Goal: Task Accomplishment & Management: Use online tool/utility

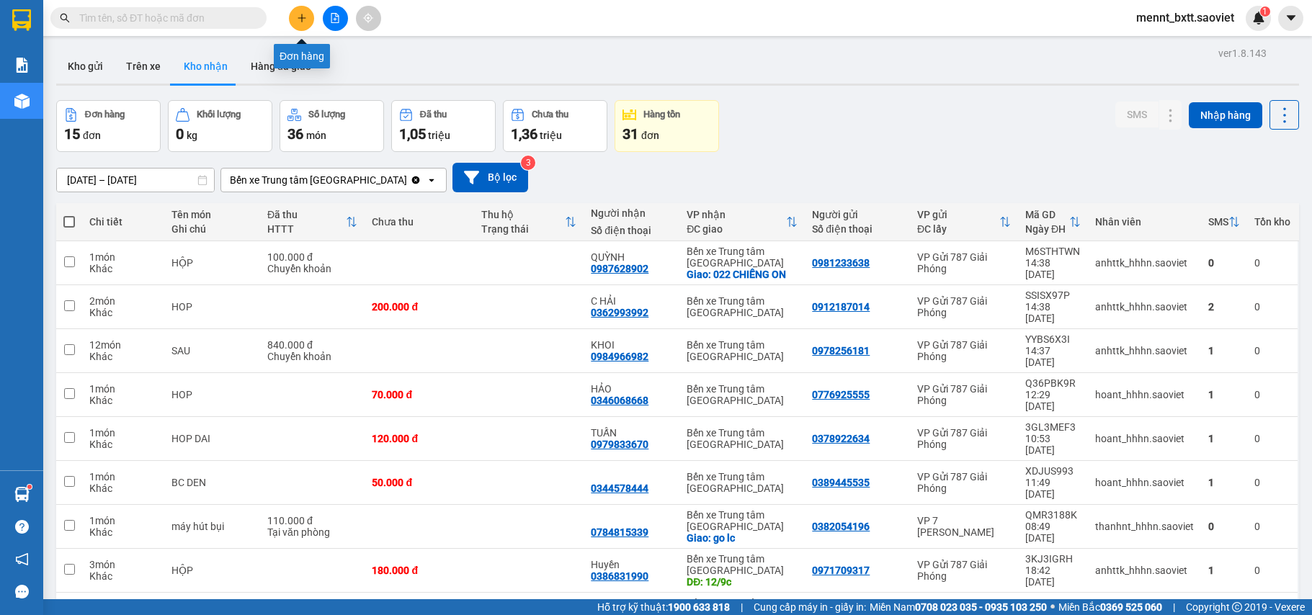
click at [303, 19] on icon "plus" at bounding box center [302, 18] width 10 height 10
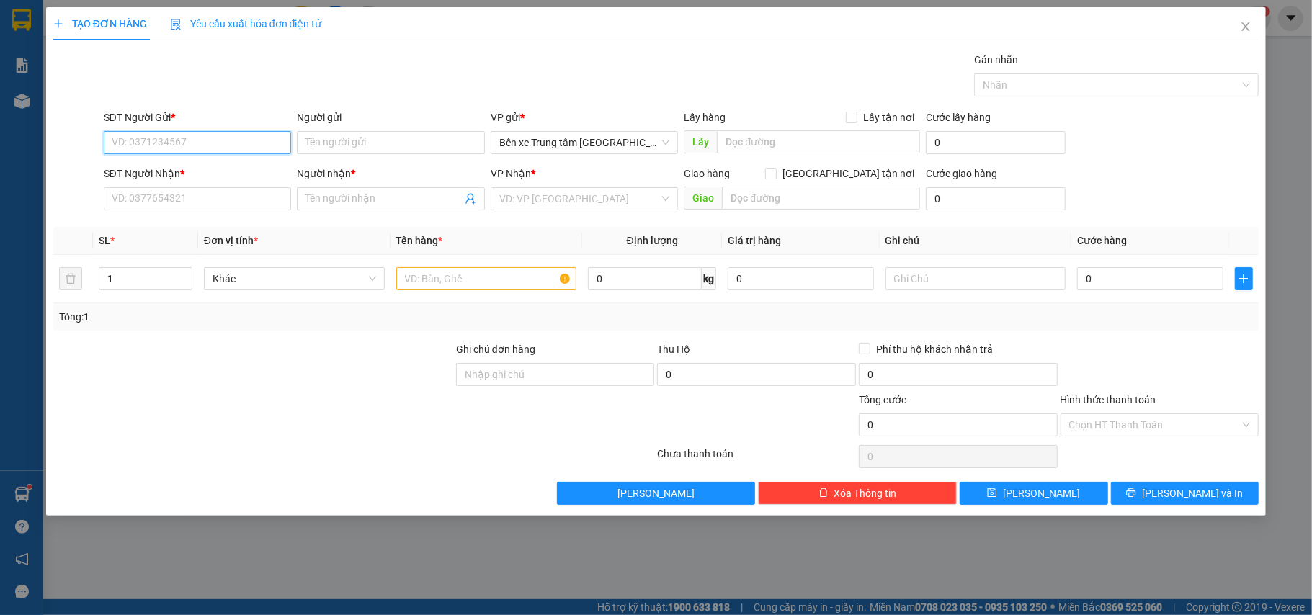
click at [243, 148] on input "SĐT Người Gửi *" at bounding box center [198, 142] width 188 height 23
click at [189, 171] on div "0869756418 - THƠ" at bounding box center [197, 172] width 171 height 16
type input "0869756418"
type input "THƠ"
type input "0936549939"
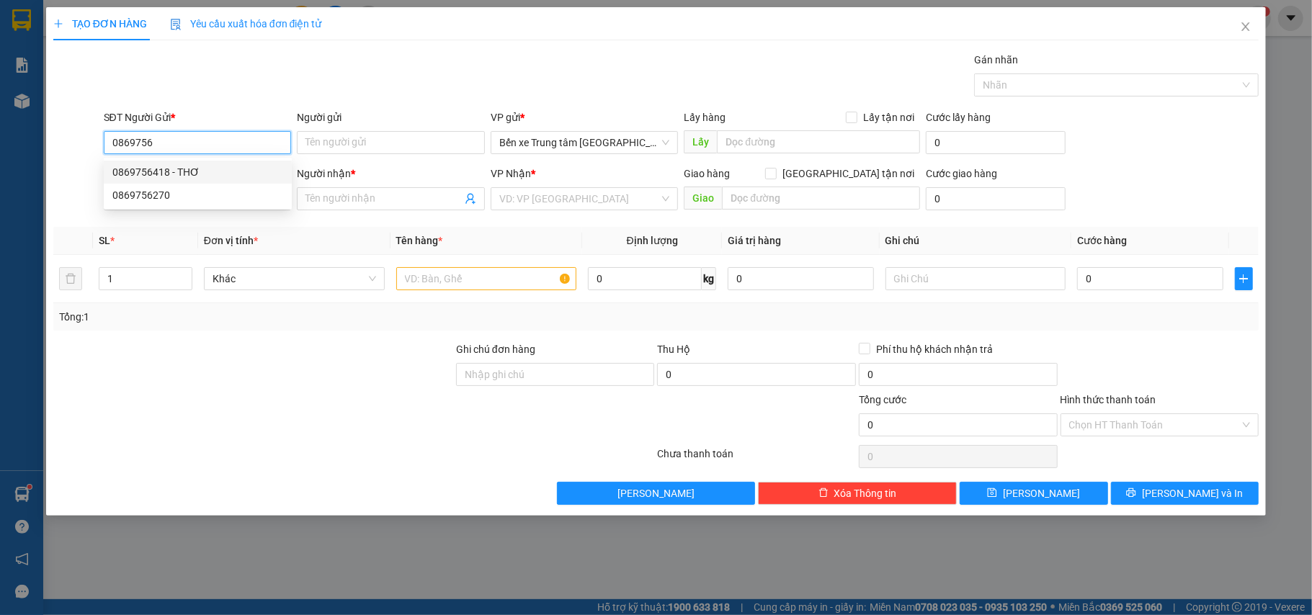
type input "Anh Đô"
type input "0869756418"
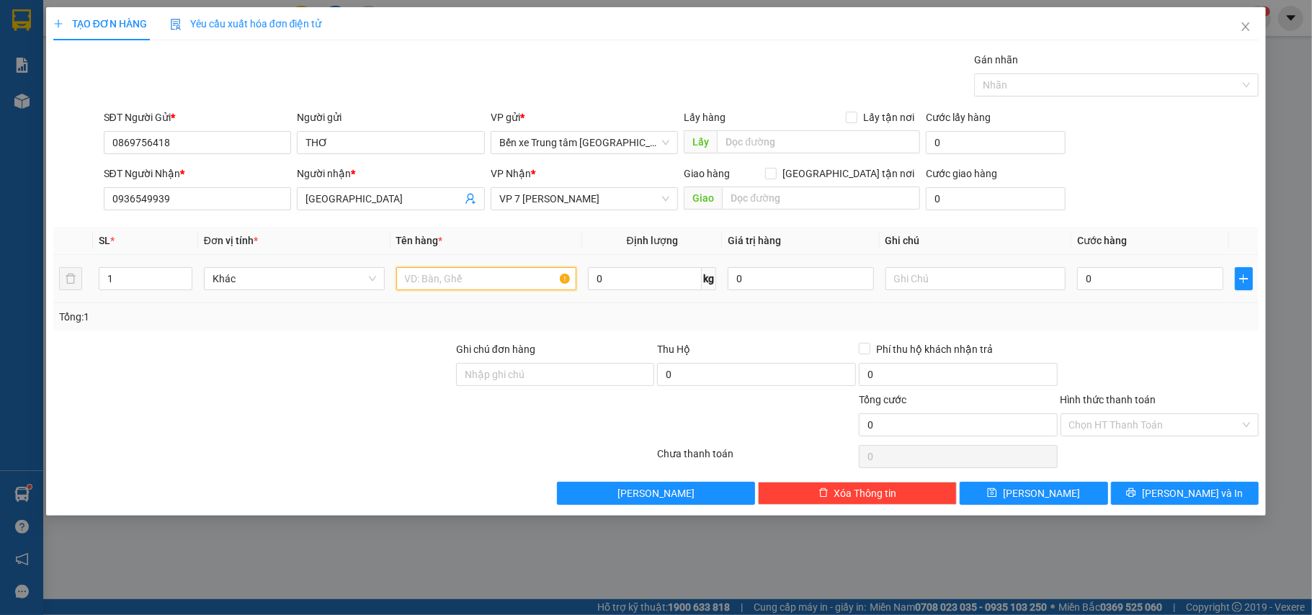
click at [441, 287] on input "text" at bounding box center [486, 278] width 181 height 23
type input "hs"
click at [1098, 280] on input "0" at bounding box center [1149, 278] width 145 height 23
type input "4"
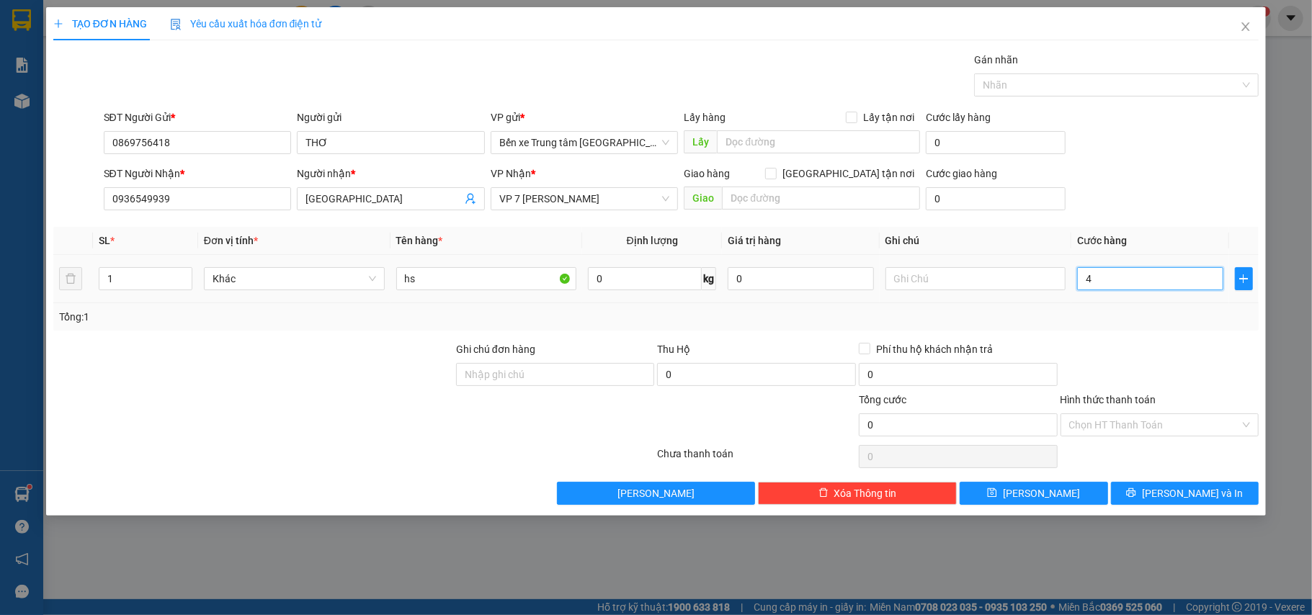
type input "4"
type input "40"
type input "40.000"
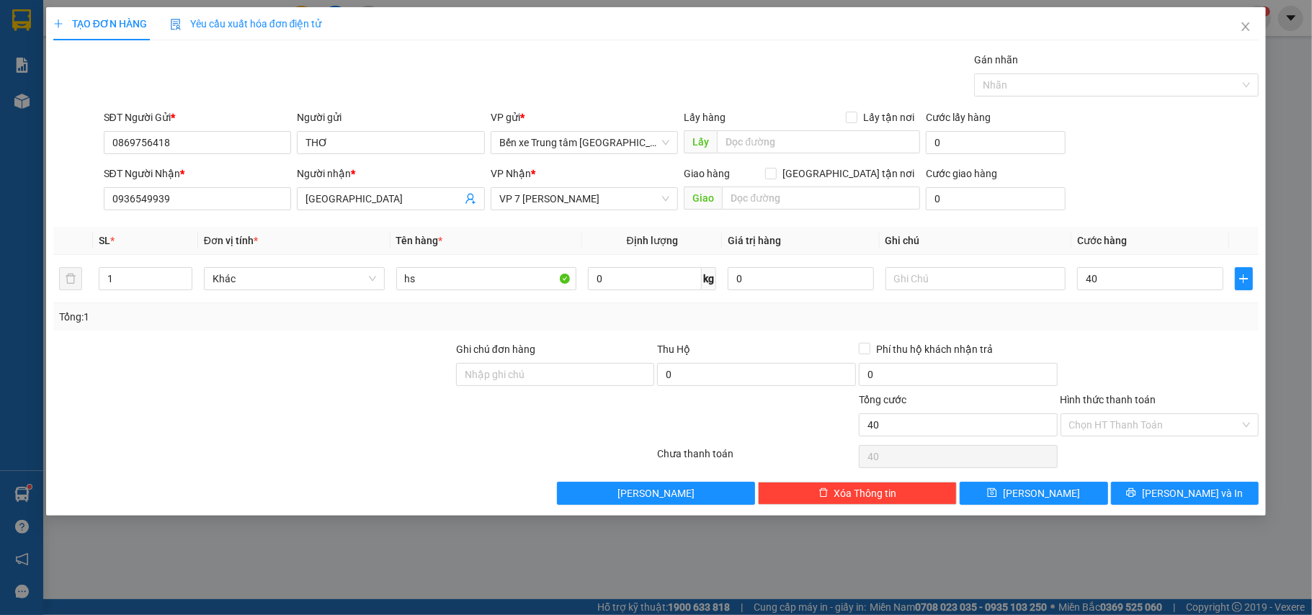
type input "40.000"
click at [1139, 180] on div "SĐT Người Nhận * 0936549939 Người nhận * Anh Đô VP Nhận * VP 7 Phạm Văn Đồng Gi…" at bounding box center [681, 191] width 1161 height 50
click at [1180, 491] on span "Lưu và In" at bounding box center [1192, 493] width 101 height 16
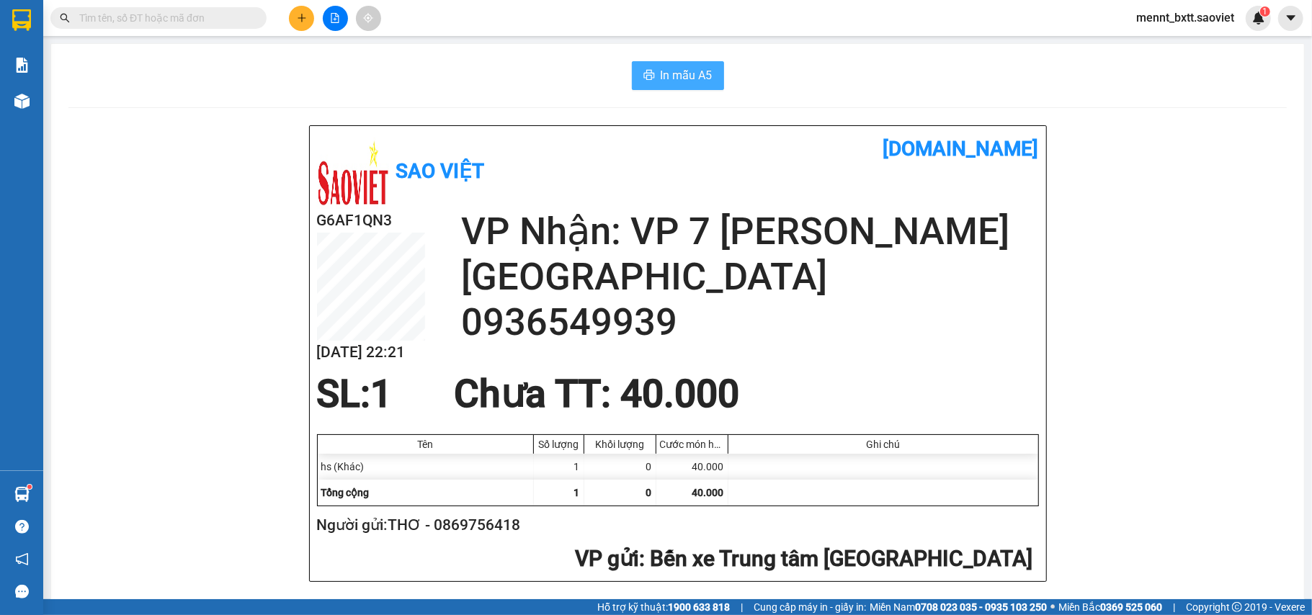
click at [677, 68] on span "In mẫu A5" at bounding box center [686, 75] width 52 height 18
click at [333, 12] on button at bounding box center [335, 18] width 25 height 25
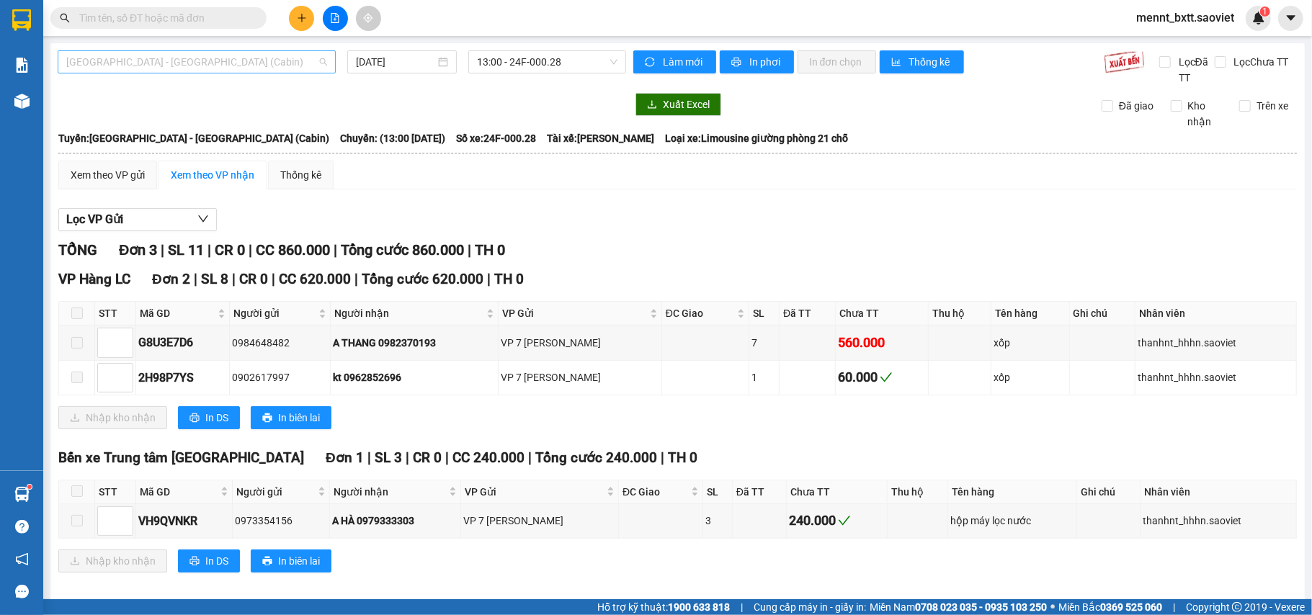
click at [217, 55] on span "Hà Nội - Lào Cai (Cabin)" at bounding box center [196, 62] width 261 height 22
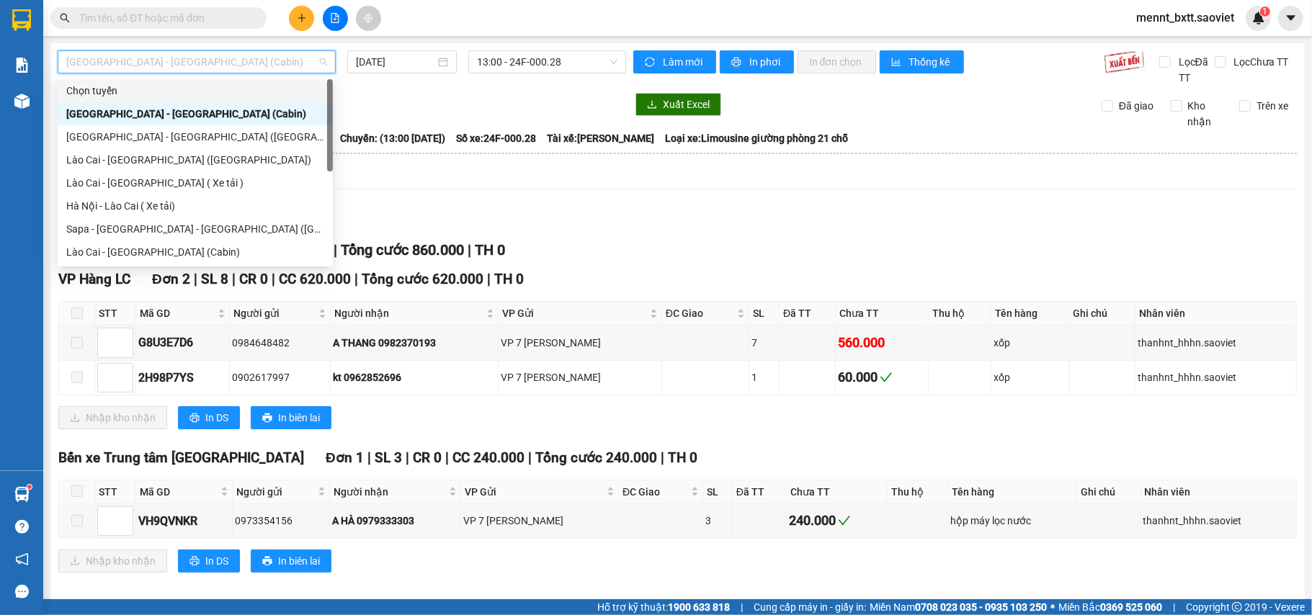
scroll to position [115, 0]
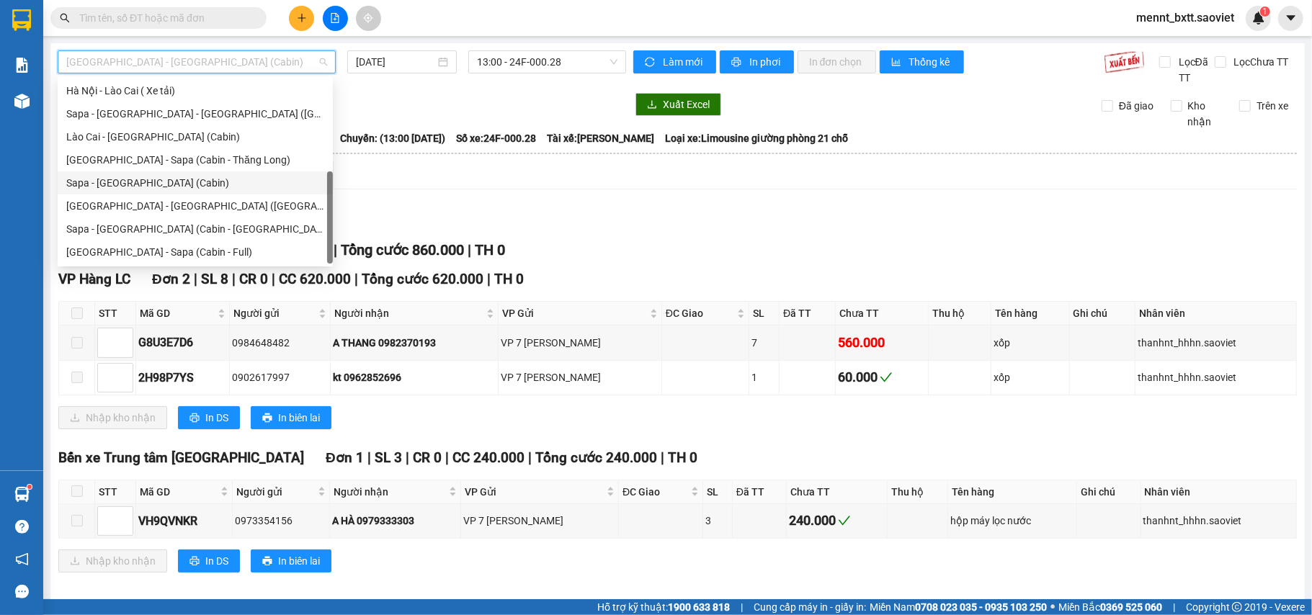
click at [177, 182] on div "Sapa - Hà Nội (Cabin)" at bounding box center [195, 183] width 258 height 16
type input "12/09/2025"
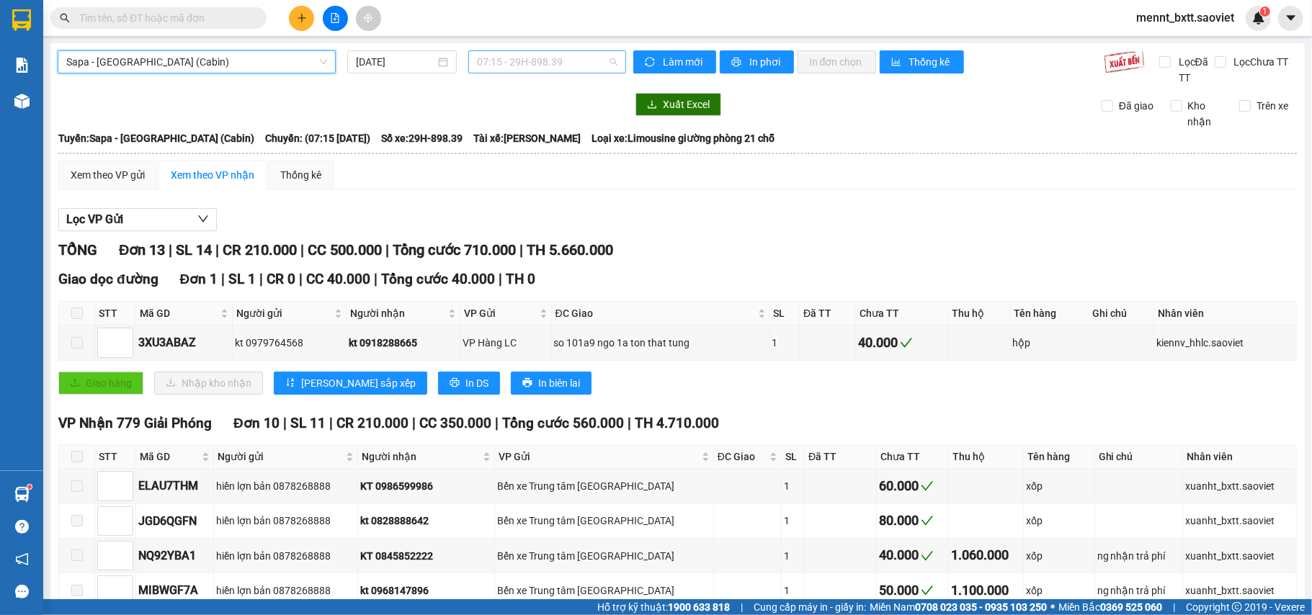
click at [478, 55] on span "07:15 - 29H-898.39" at bounding box center [547, 62] width 140 height 22
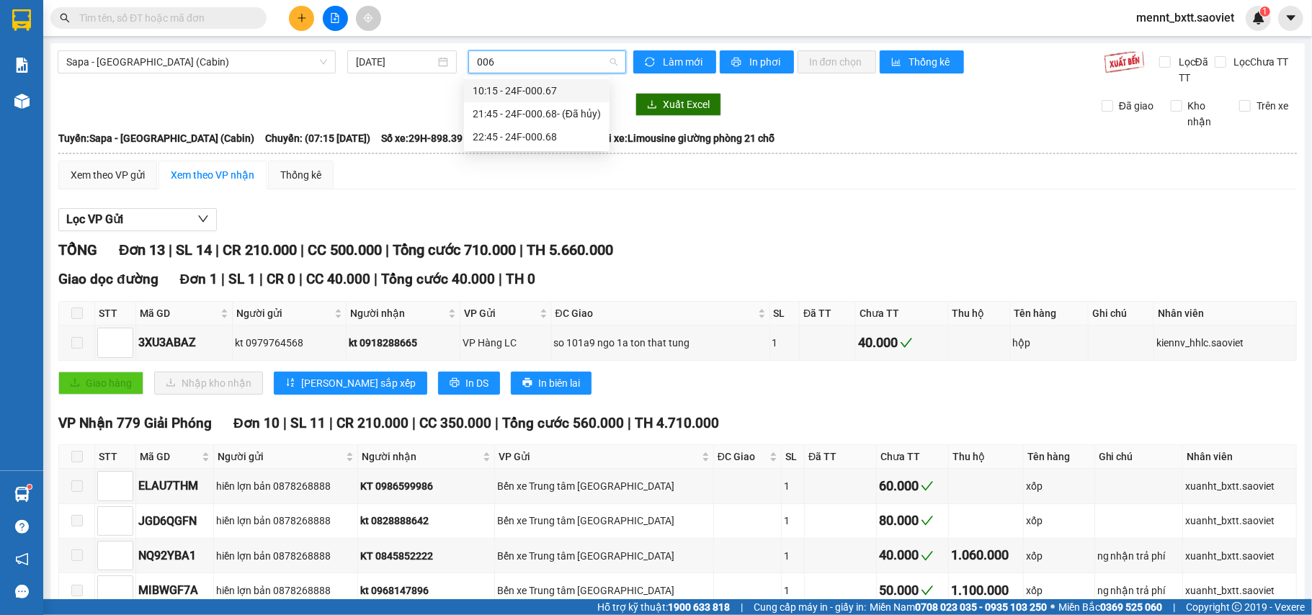
type input "0068"
click at [510, 111] on div "22:45 - 24F-000.68" at bounding box center [536, 114] width 128 height 16
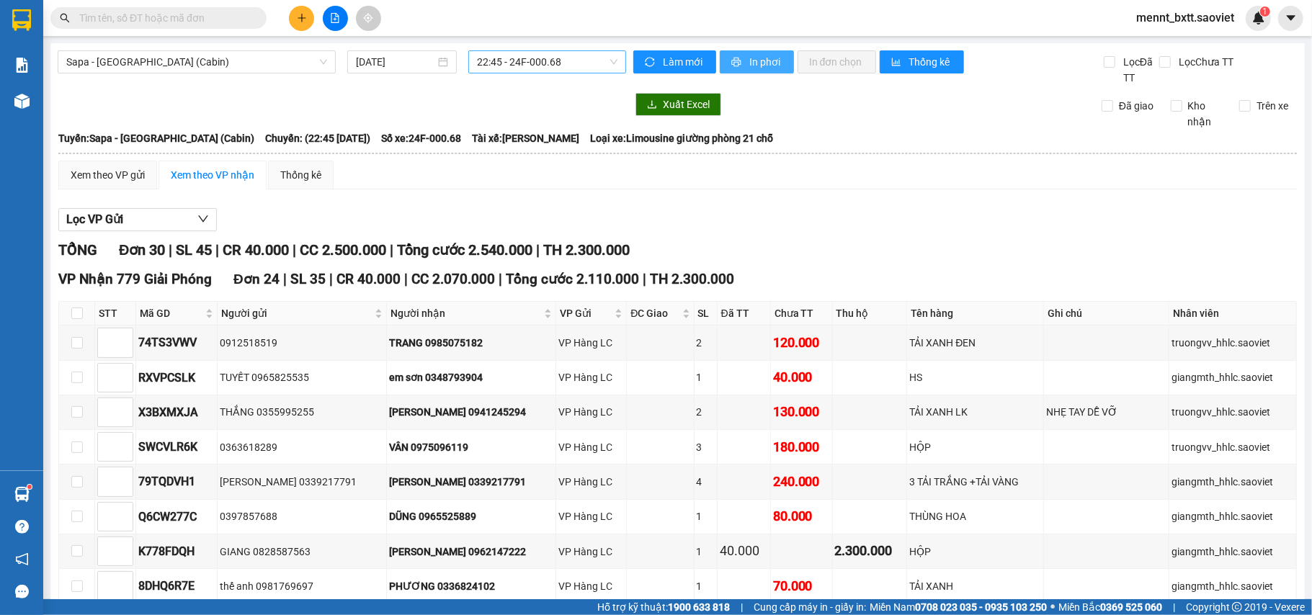
click at [755, 63] on span "In phơi" at bounding box center [765, 62] width 33 height 16
click at [303, 15] on icon "plus" at bounding box center [302, 18] width 10 height 10
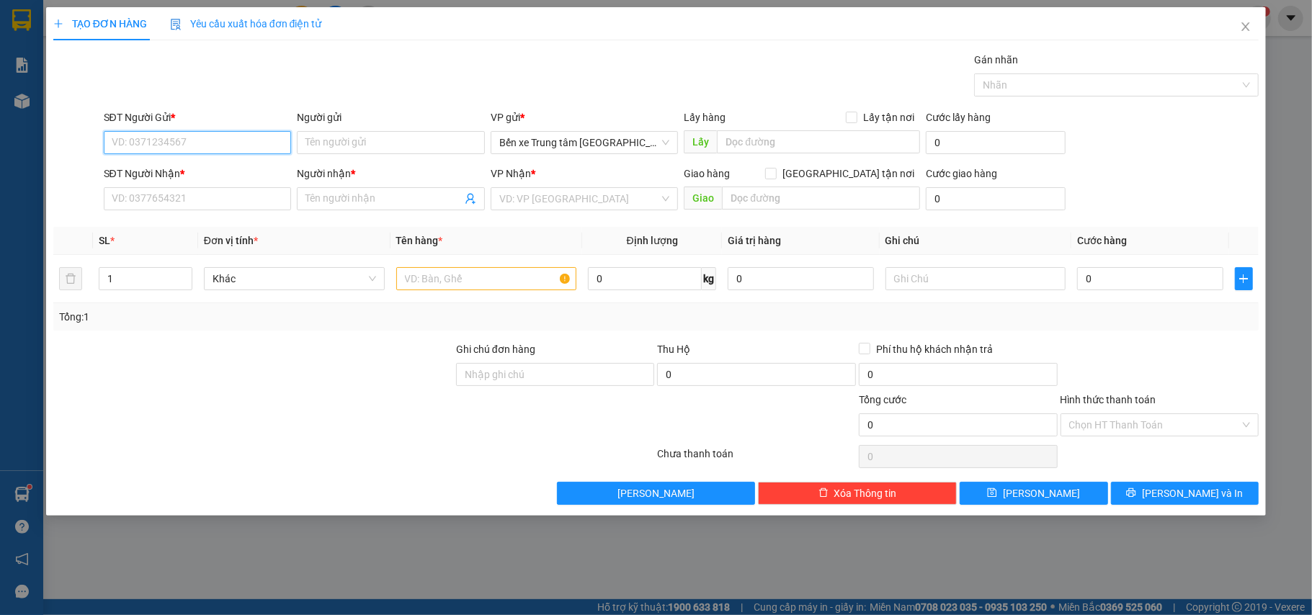
click at [124, 139] on input "SĐT Người Gửi *" at bounding box center [198, 142] width 188 height 23
click at [179, 168] on div "0378312820 - c mai lê" at bounding box center [197, 172] width 171 height 16
type input "0378312820"
type input "c mai lê"
type input "0982899211"
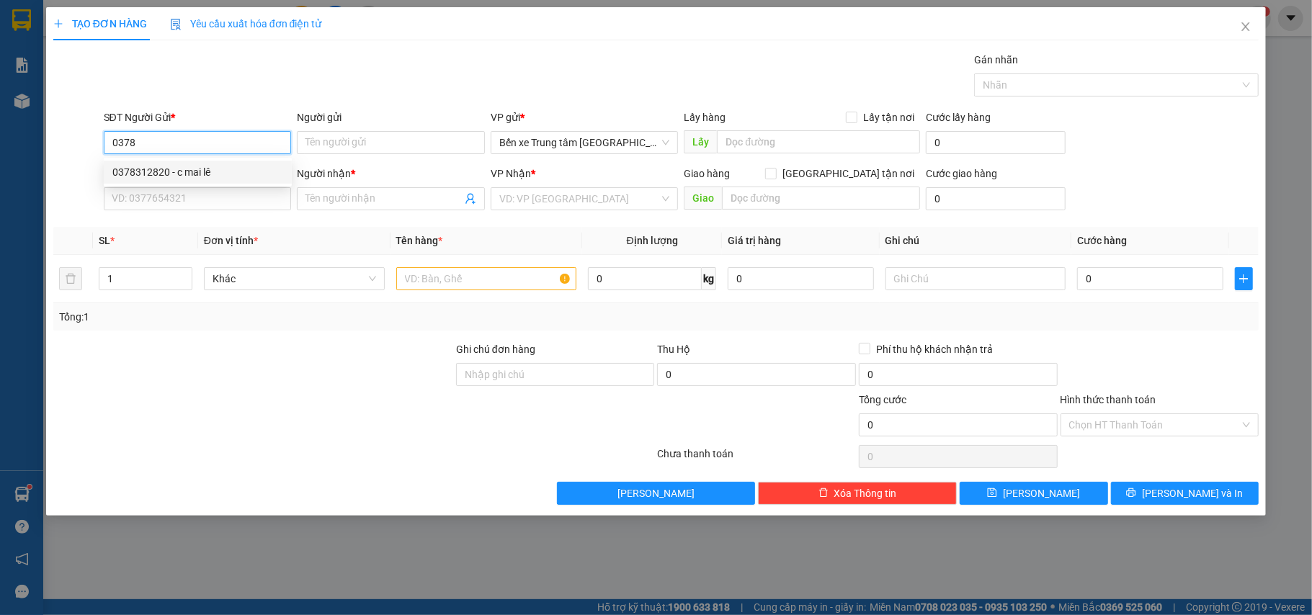
type input "quân gp"
type input "0378312820"
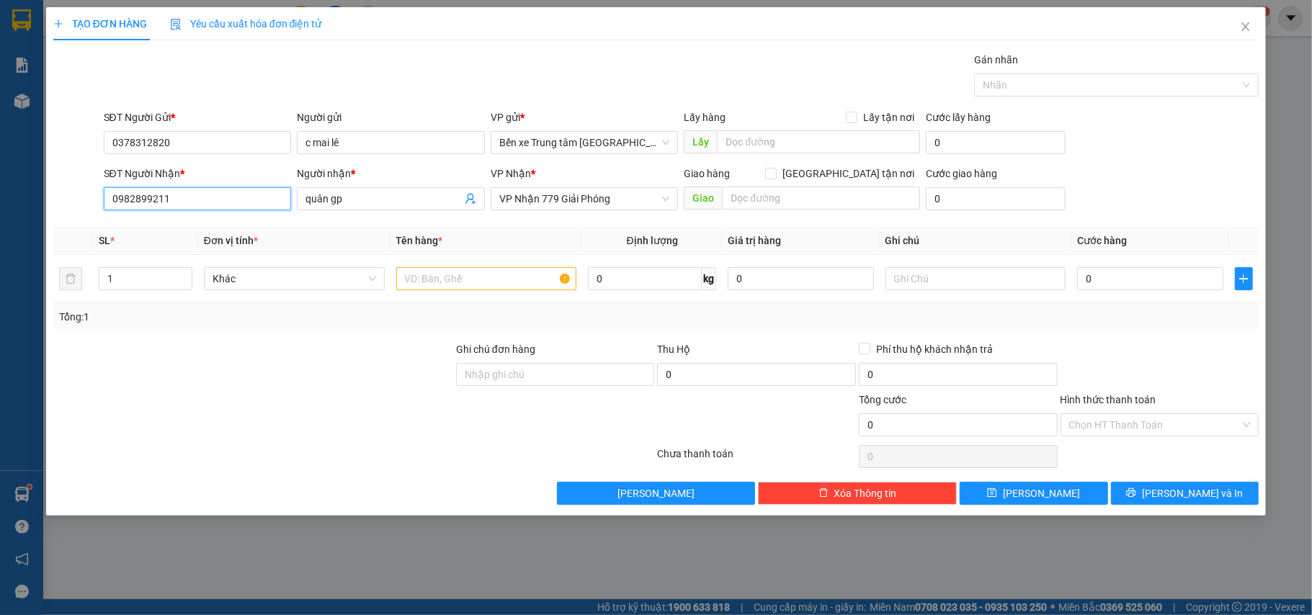
drag, startPoint x: 171, startPoint y: 200, endPoint x: 37, endPoint y: 200, distance: 133.2
click at [38, 200] on div "TẠO ĐƠN HÀNG Yêu cầu xuất hóa đơn điện tử Transit Pickup Surcharge Ids Transit …" at bounding box center [656, 307] width 1312 height 615
drag, startPoint x: 360, startPoint y: 193, endPoint x: 272, endPoint y: 202, distance: 88.3
click at [274, 200] on div "SĐT Người Nhận * VD: 0377654321 Người nhận * quân gp quân gp VP Nhận * VP Nhận …" at bounding box center [681, 191] width 1161 height 50
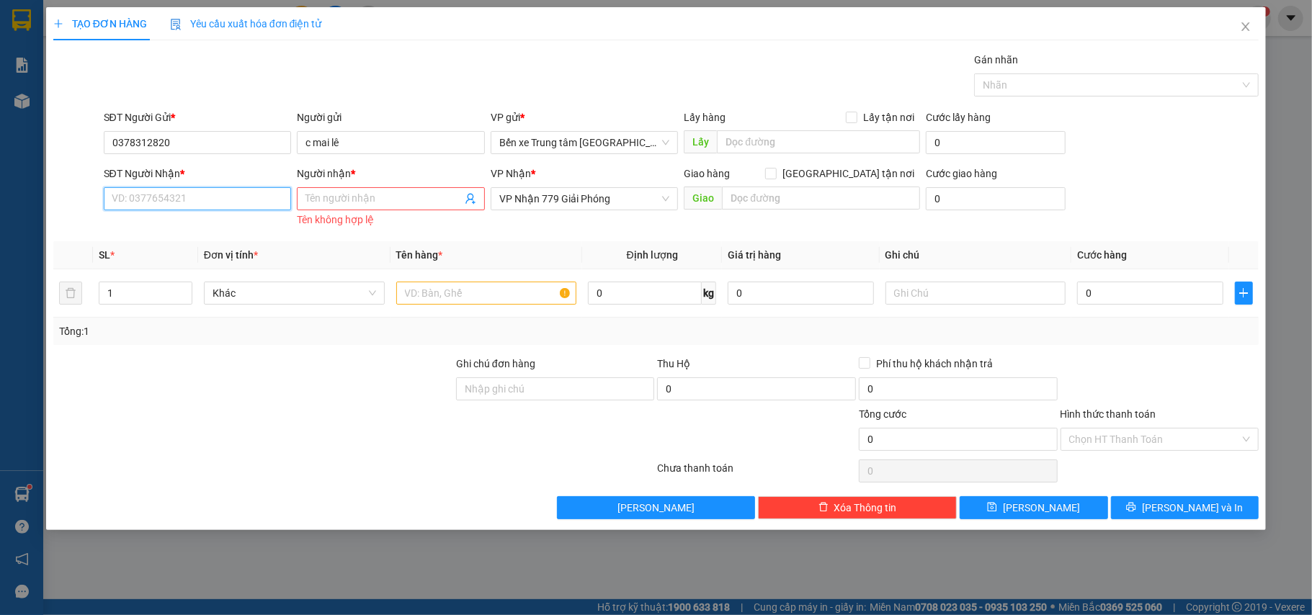
click at [151, 200] on input "SĐT Người Nhận *" at bounding box center [198, 198] width 188 height 23
click at [138, 202] on input "SĐT Người Nhận *" at bounding box center [198, 198] width 188 height 23
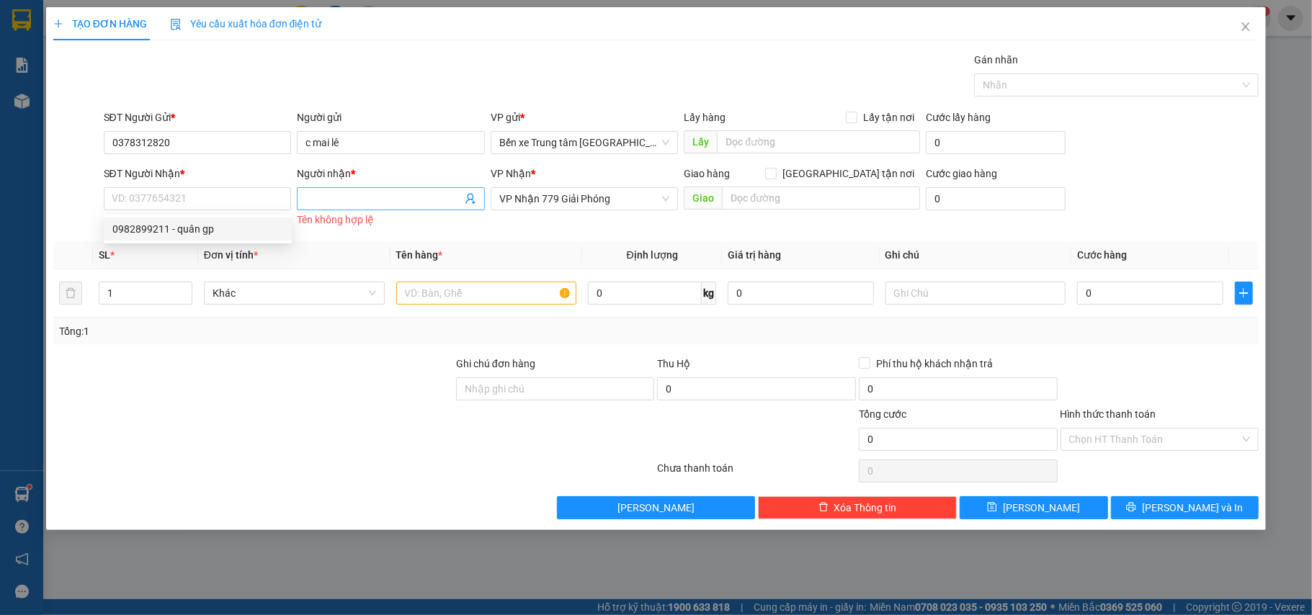
click at [312, 200] on input "Người nhận *" at bounding box center [383, 199] width 156 height 16
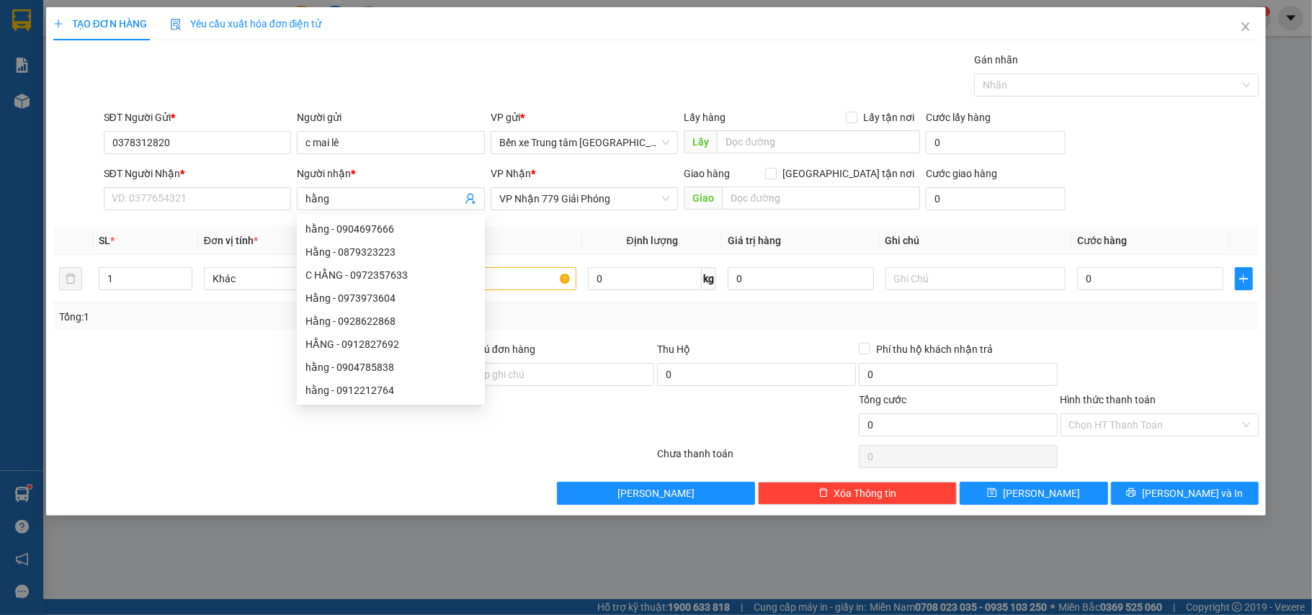
click at [238, 369] on div at bounding box center [253, 366] width 403 height 50
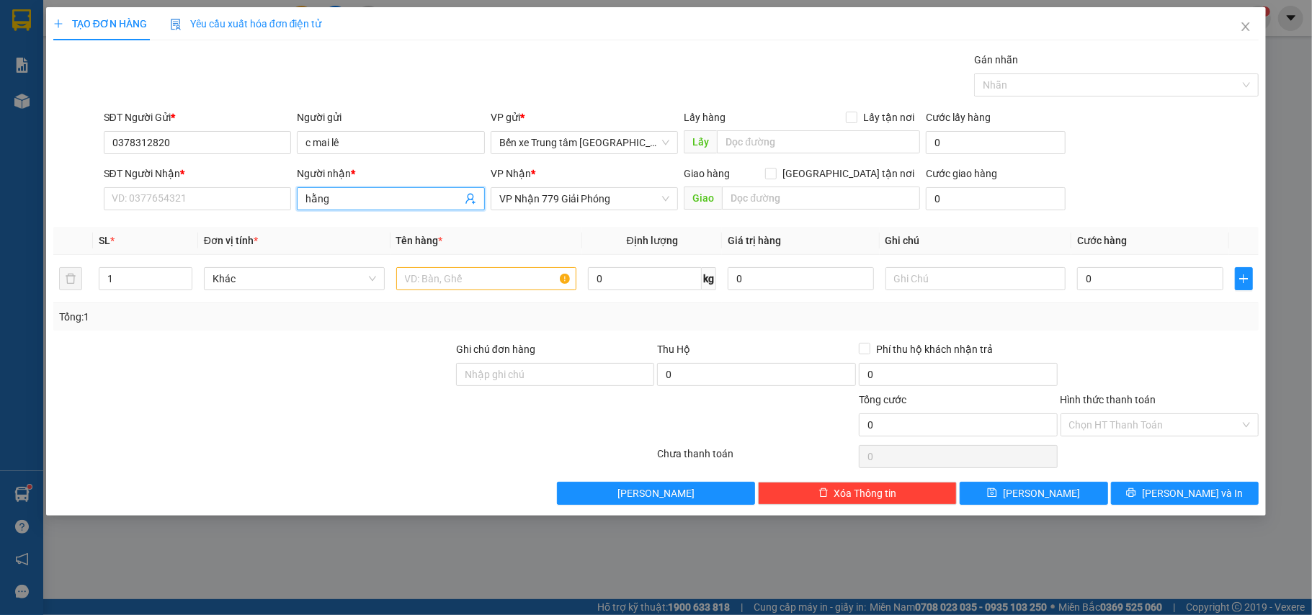
click at [334, 206] on input "hằng" at bounding box center [383, 199] width 156 height 16
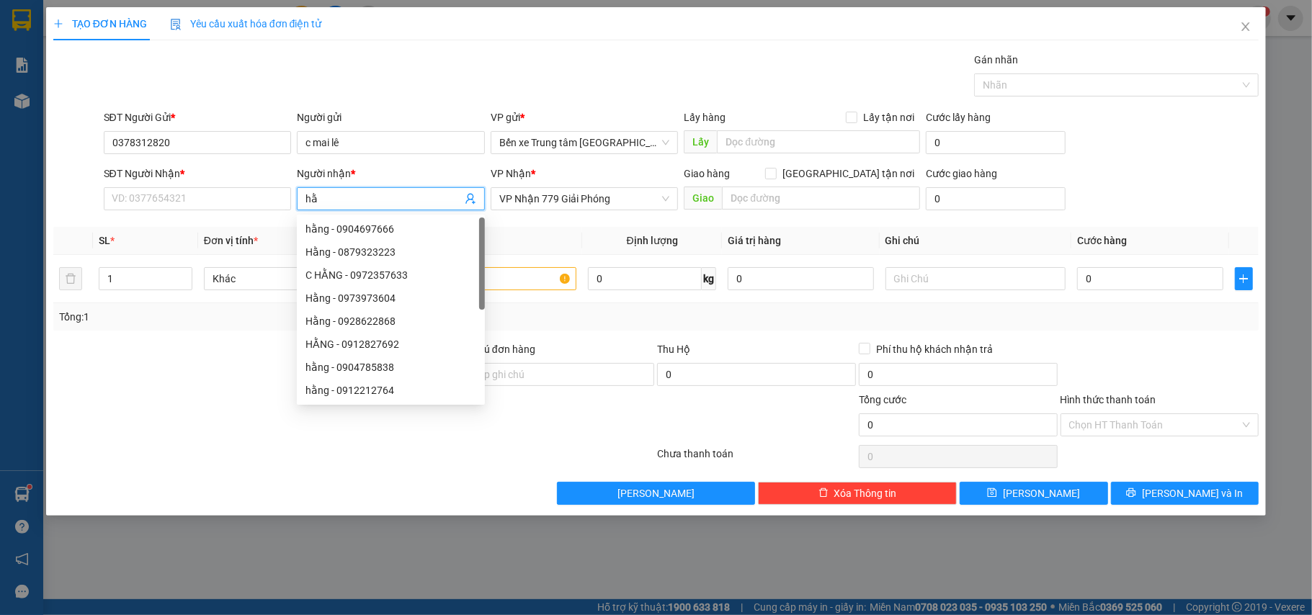
type input "h"
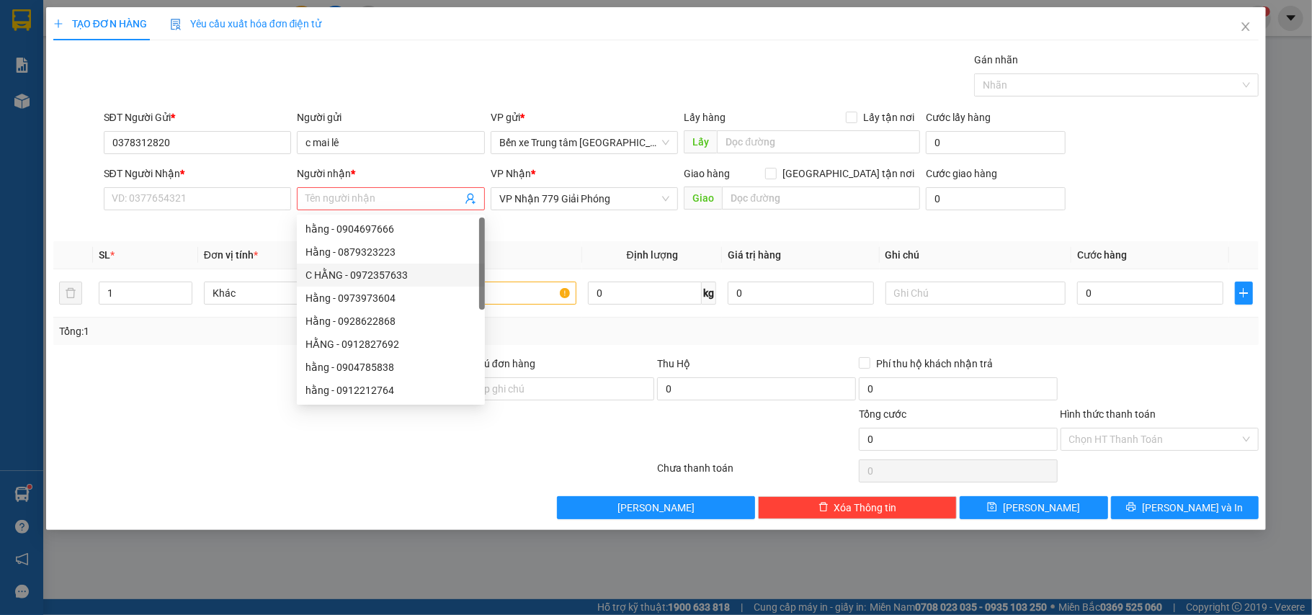
click at [243, 395] on div at bounding box center [253, 381] width 403 height 50
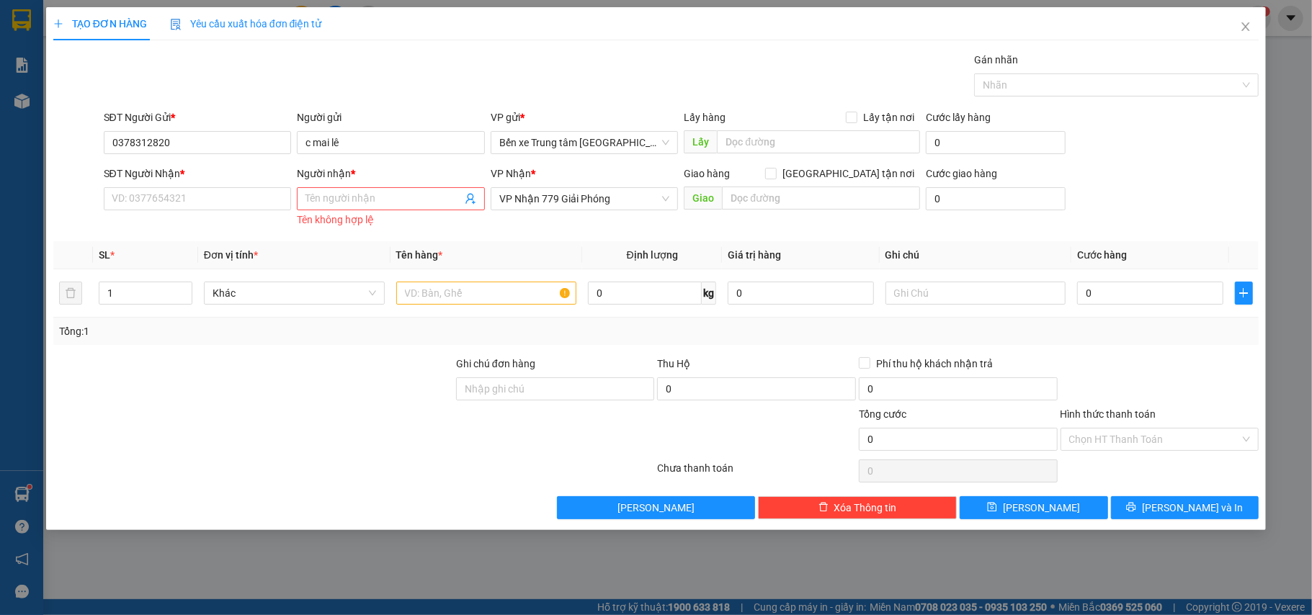
click at [266, 382] on div at bounding box center [253, 381] width 403 height 50
click at [1251, 26] on icon "close" at bounding box center [1246, 27] width 12 height 12
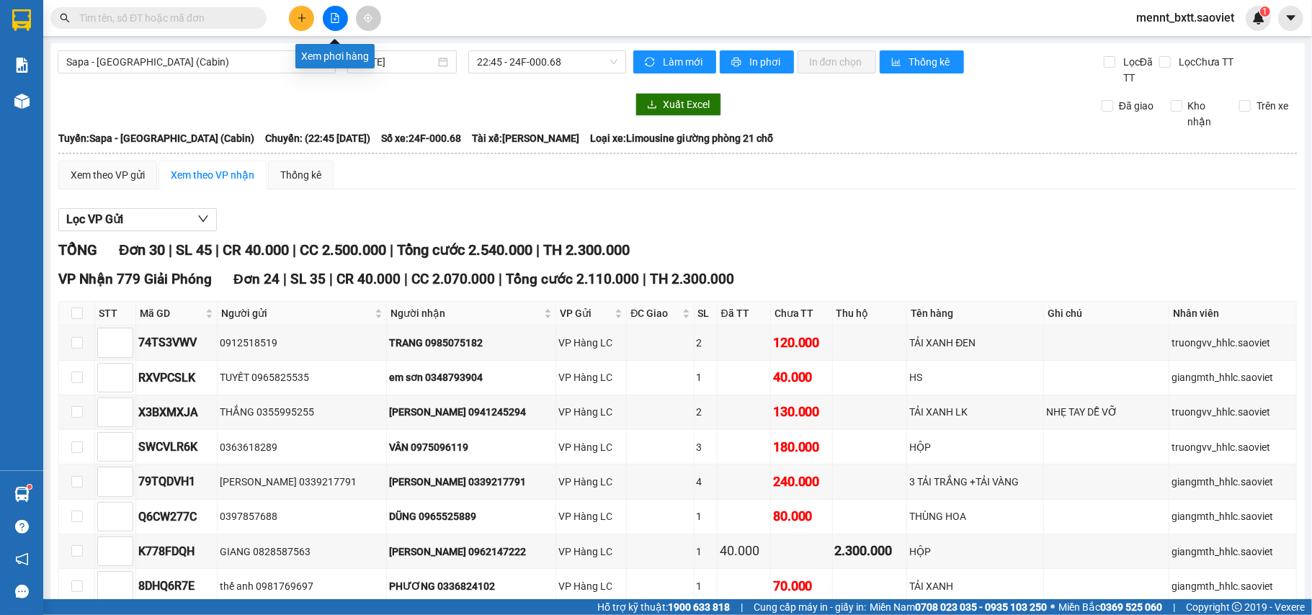
click at [331, 13] on icon "file-add" at bounding box center [335, 18] width 10 height 10
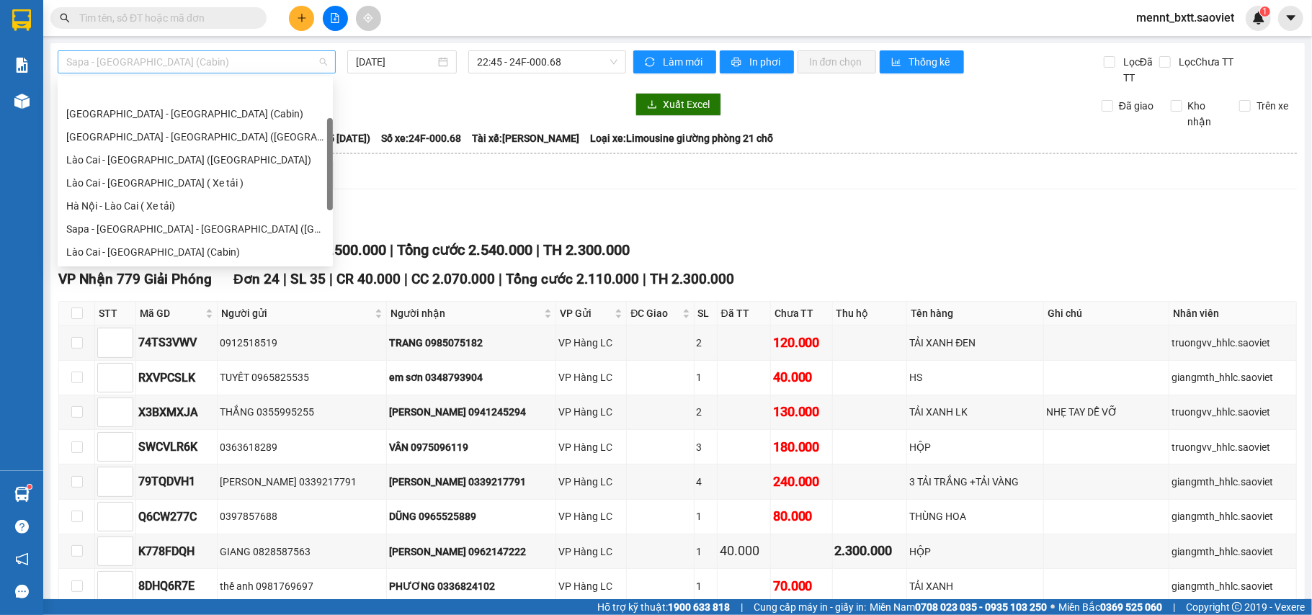
click at [249, 58] on span "Sapa - Hà Nội (Cabin)" at bounding box center [196, 62] width 261 height 22
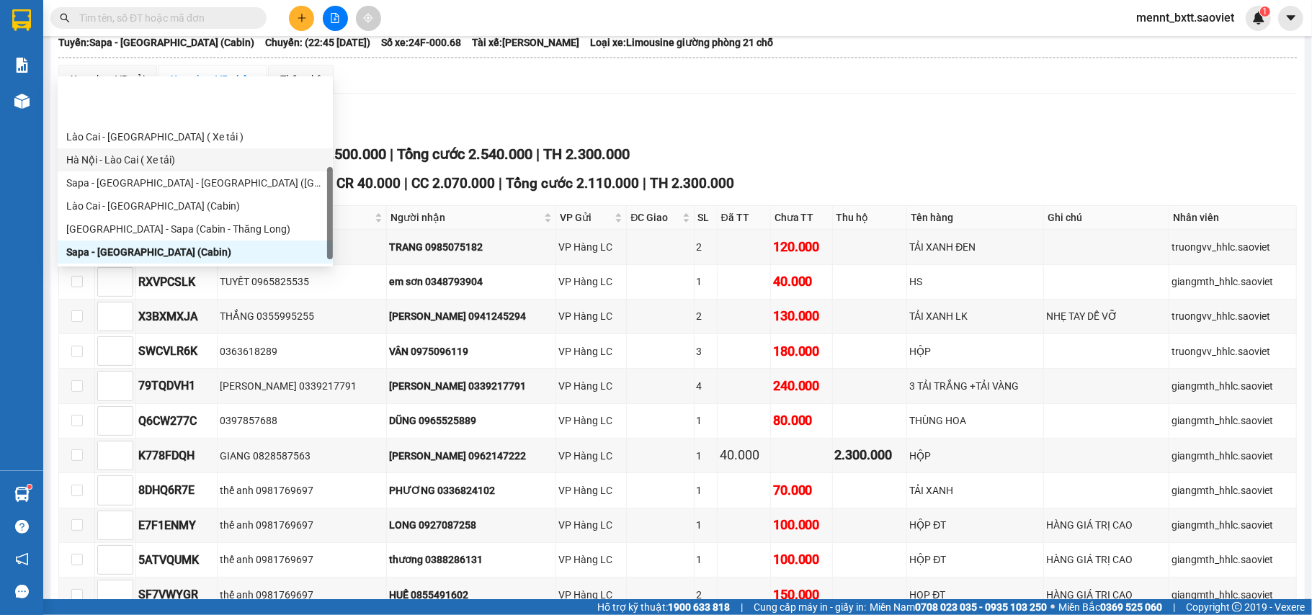
scroll to position [109, 0]
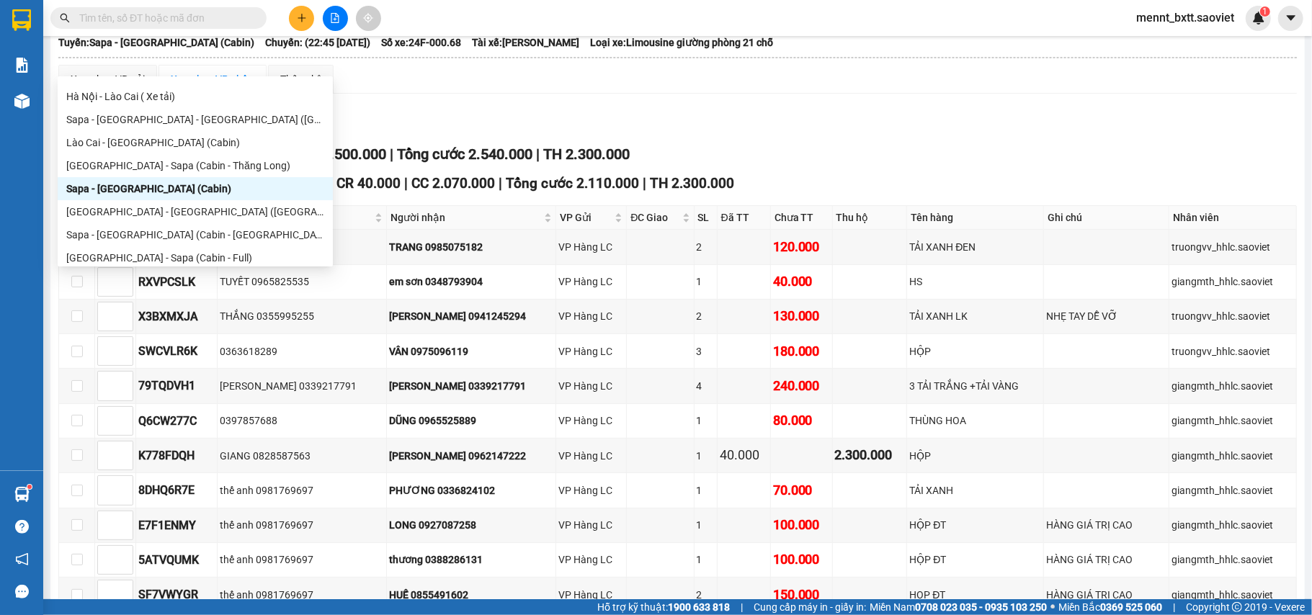
click at [174, 191] on div "Sapa - Hà Nội (Cabin)" at bounding box center [195, 189] width 258 height 16
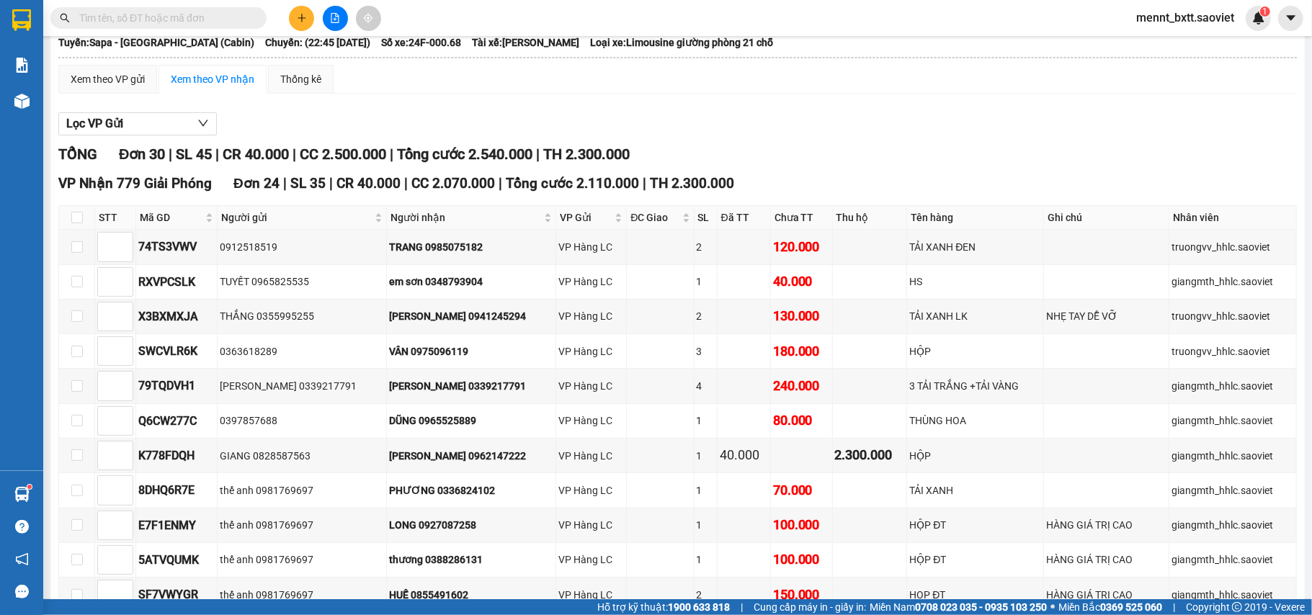
scroll to position [0, 0]
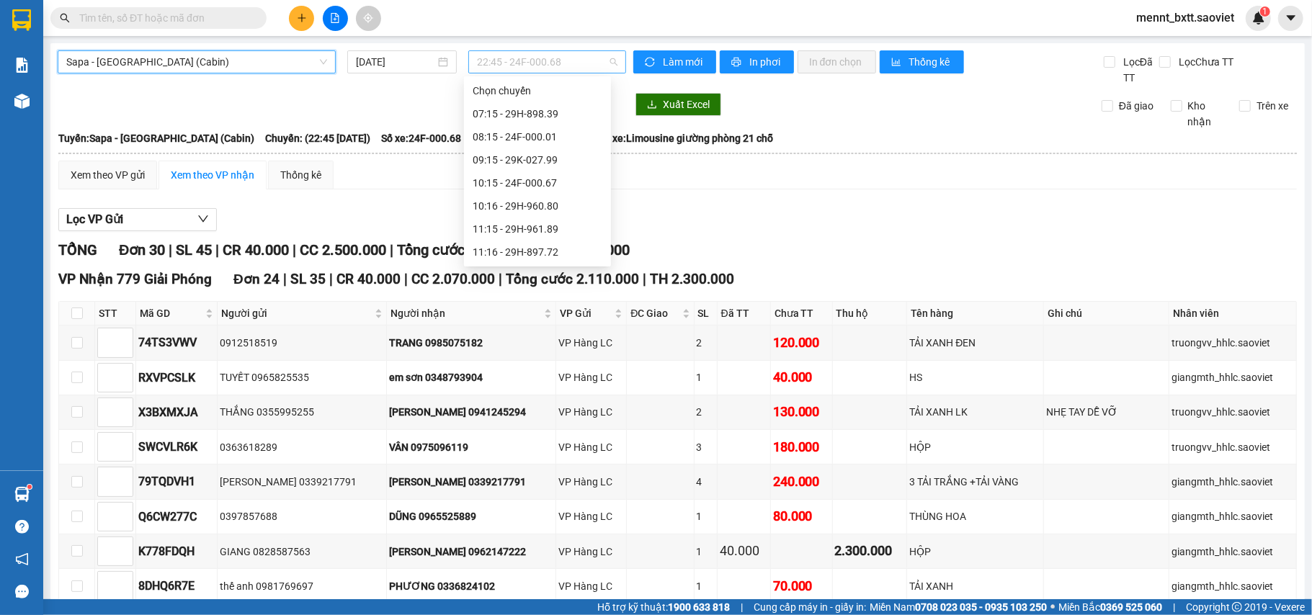
click at [479, 61] on span "22:45 - 24F-000.68" at bounding box center [547, 62] width 140 height 22
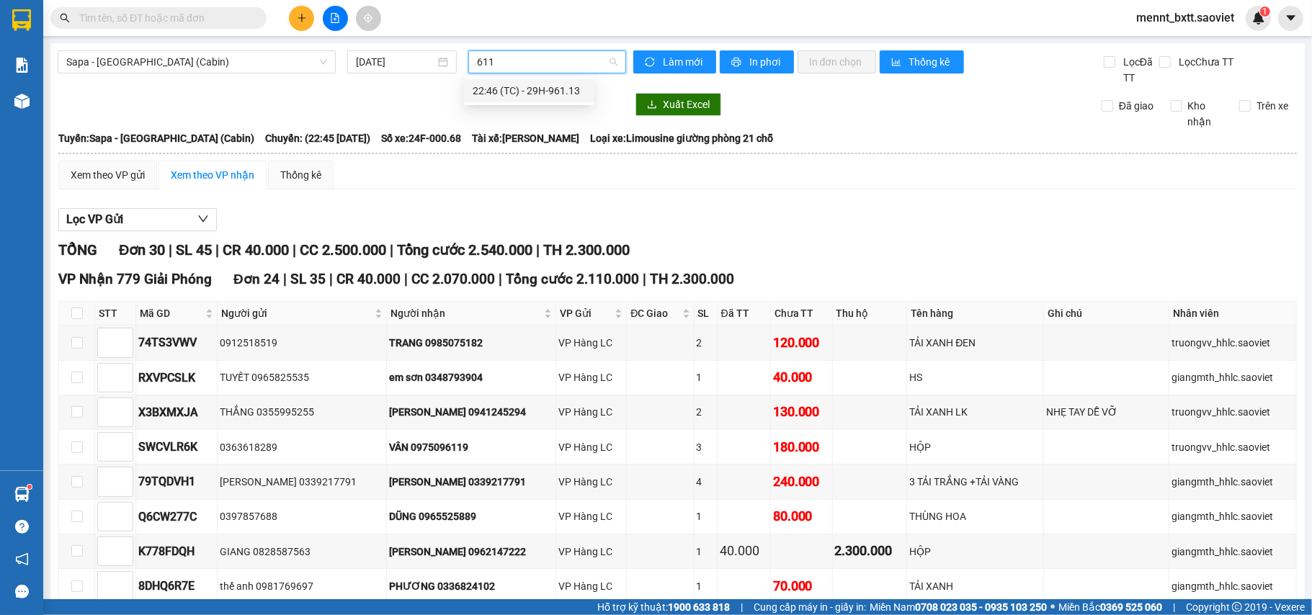
type input "6113"
click at [547, 89] on div "22:46 (TC) - 29H-961.13" at bounding box center [528, 91] width 112 height 16
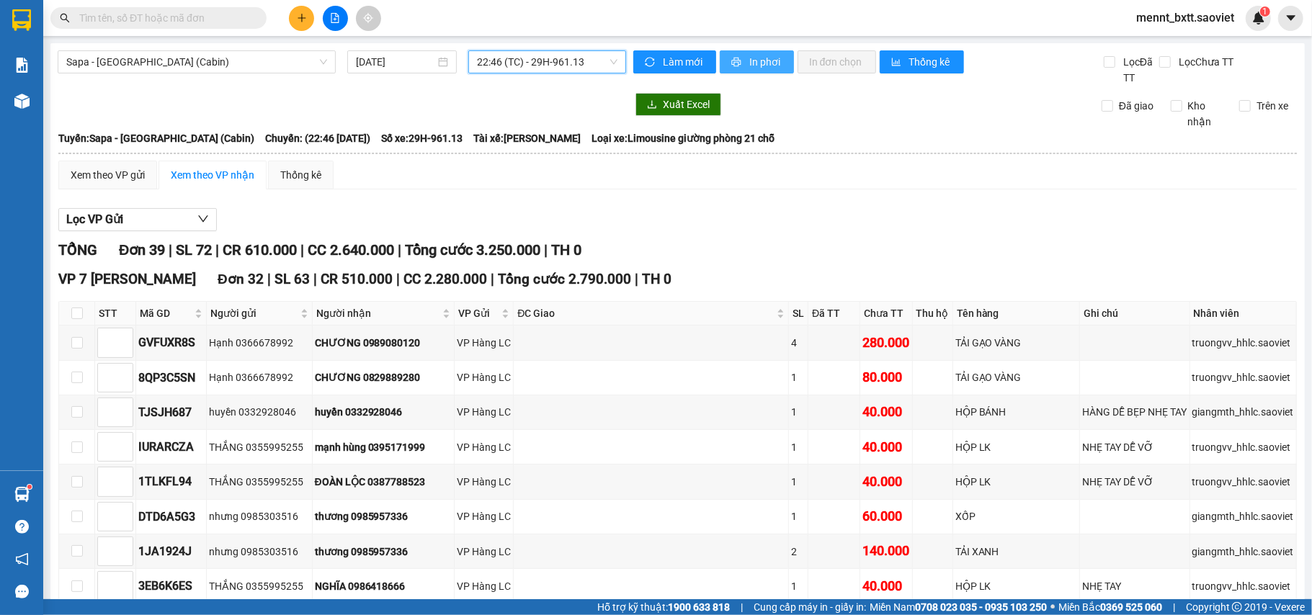
click at [758, 61] on span "In phơi" at bounding box center [765, 62] width 33 height 16
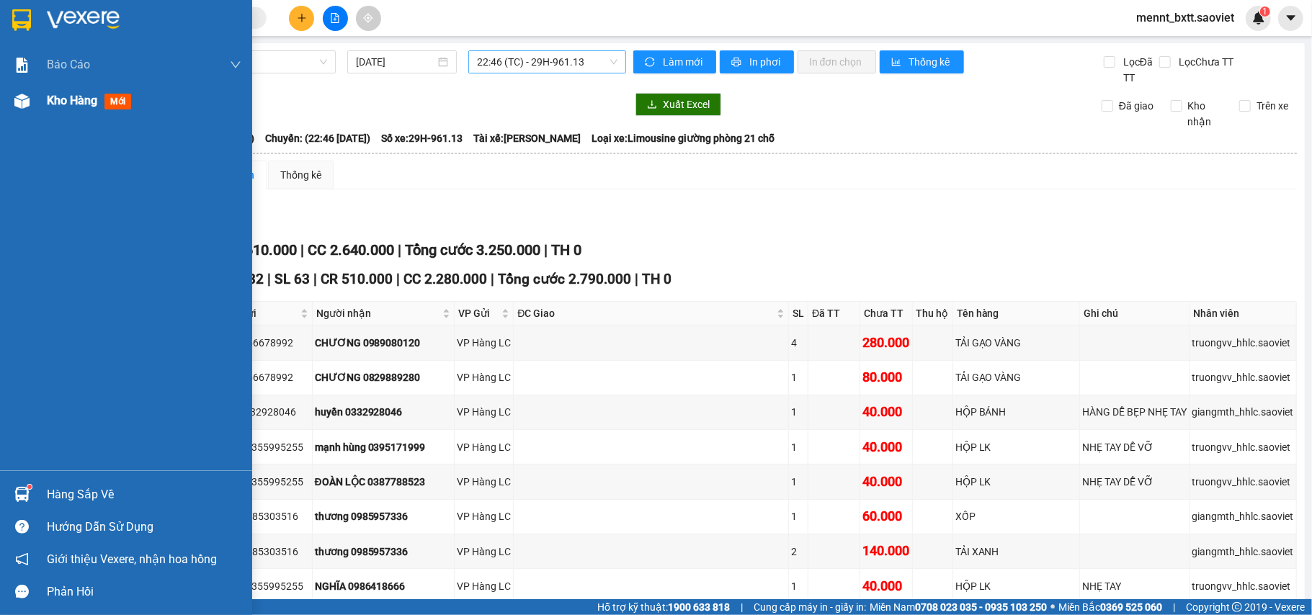
click at [67, 104] on span "Kho hàng" at bounding box center [72, 101] width 50 height 14
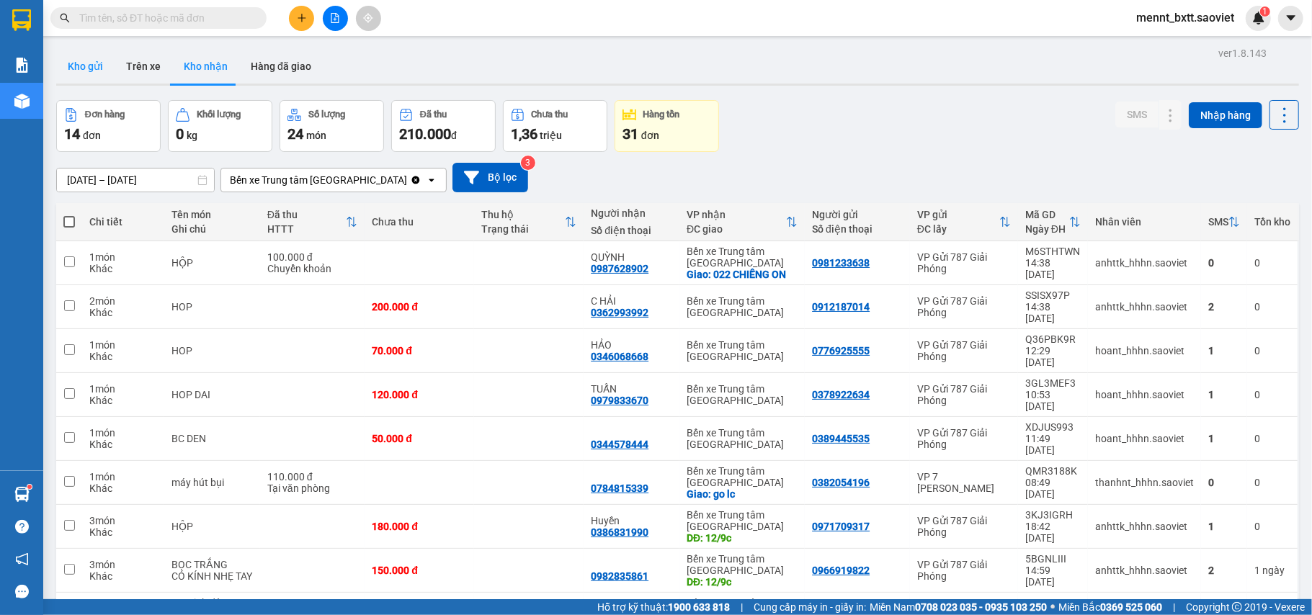
click at [78, 61] on button "Kho gửi" at bounding box center [85, 66] width 58 height 35
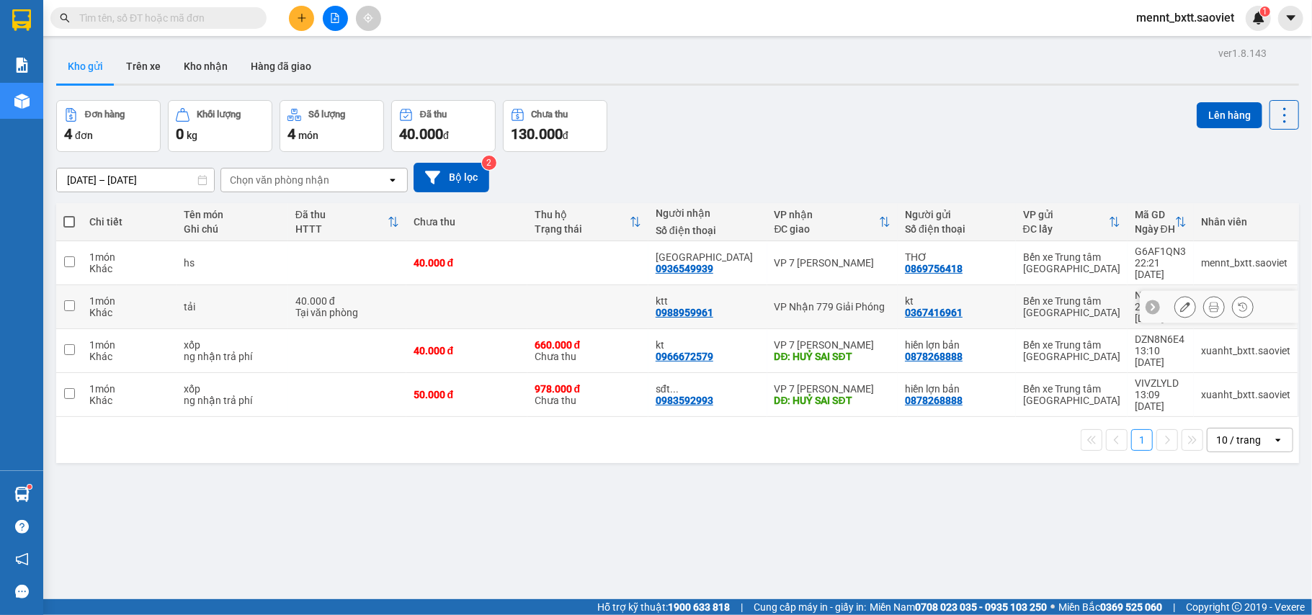
click at [488, 287] on td at bounding box center [466, 307] width 121 height 44
checkbox input "true"
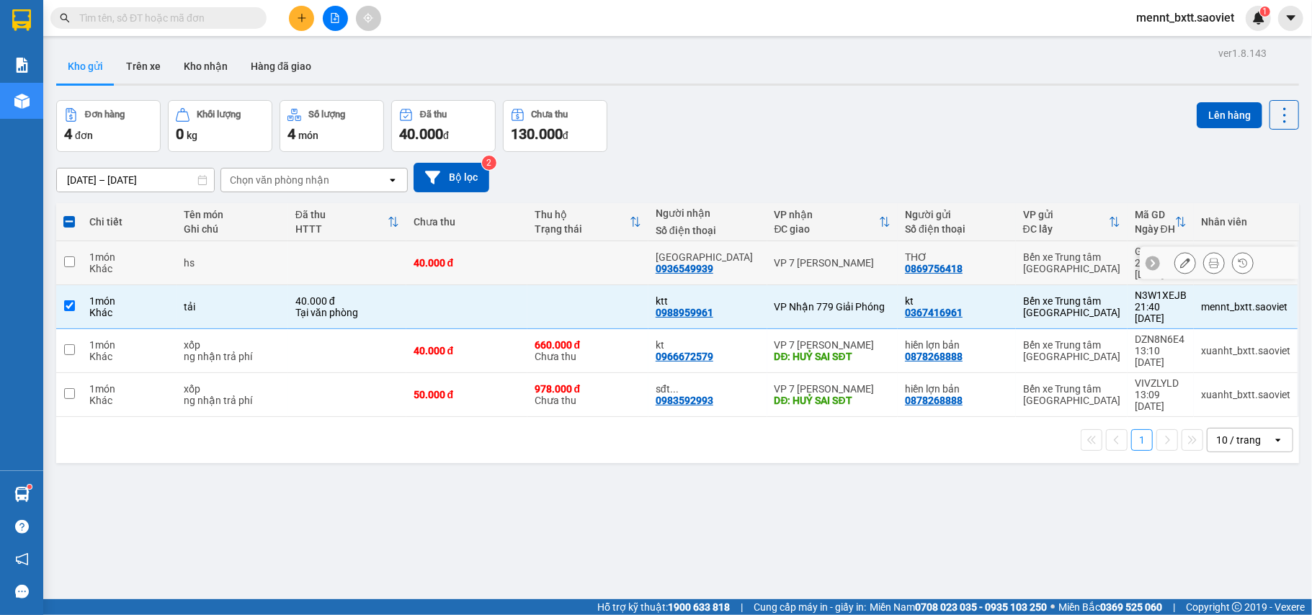
click at [534, 257] on td at bounding box center [587, 263] width 121 height 44
checkbox input "true"
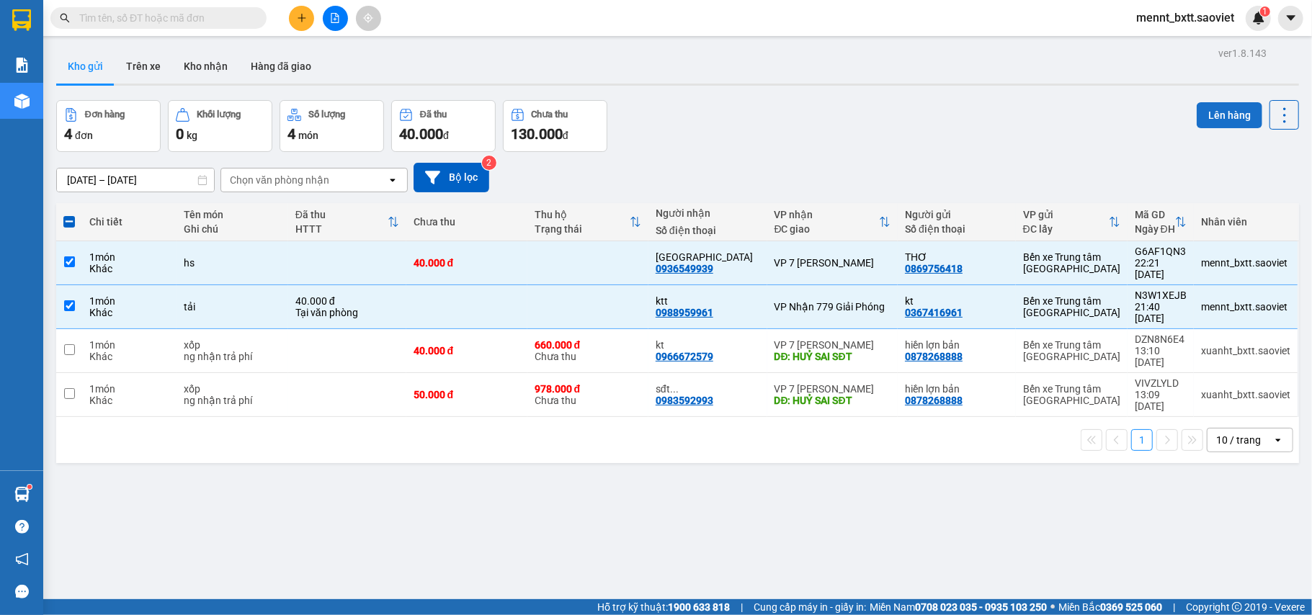
click at [1202, 107] on button "Lên hàng" at bounding box center [1229, 115] width 66 height 26
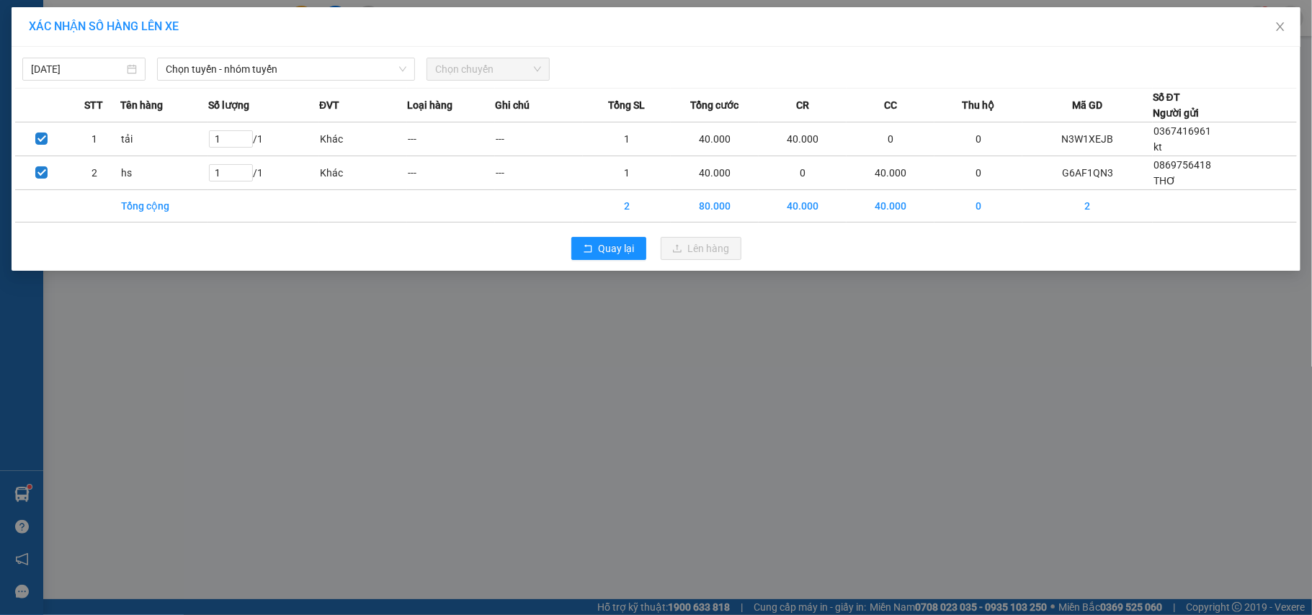
click at [349, 55] on div "12/09/2025 Chọn tuyến - nhóm tuyến Chọn chuyến" at bounding box center [655, 65] width 1281 height 30
click at [317, 67] on span "Chọn tuyến - nhóm tuyến" at bounding box center [286, 69] width 241 height 22
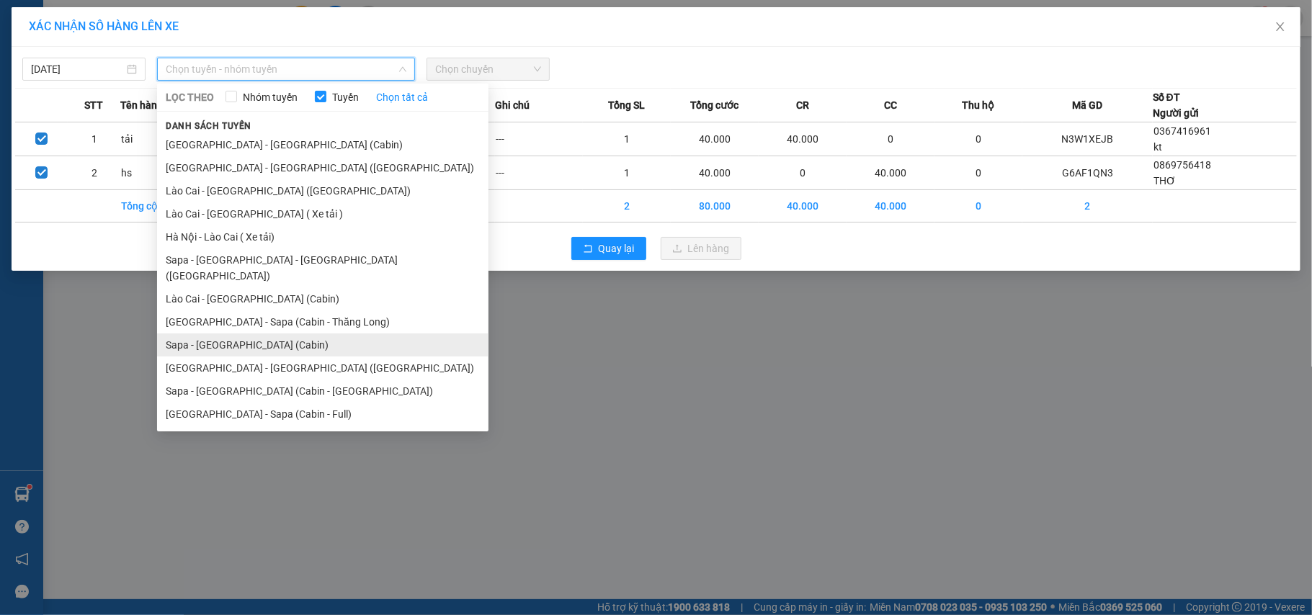
click at [297, 333] on li "Sapa - Hà Nội (Cabin)" at bounding box center [322, 344] width 331 height 23
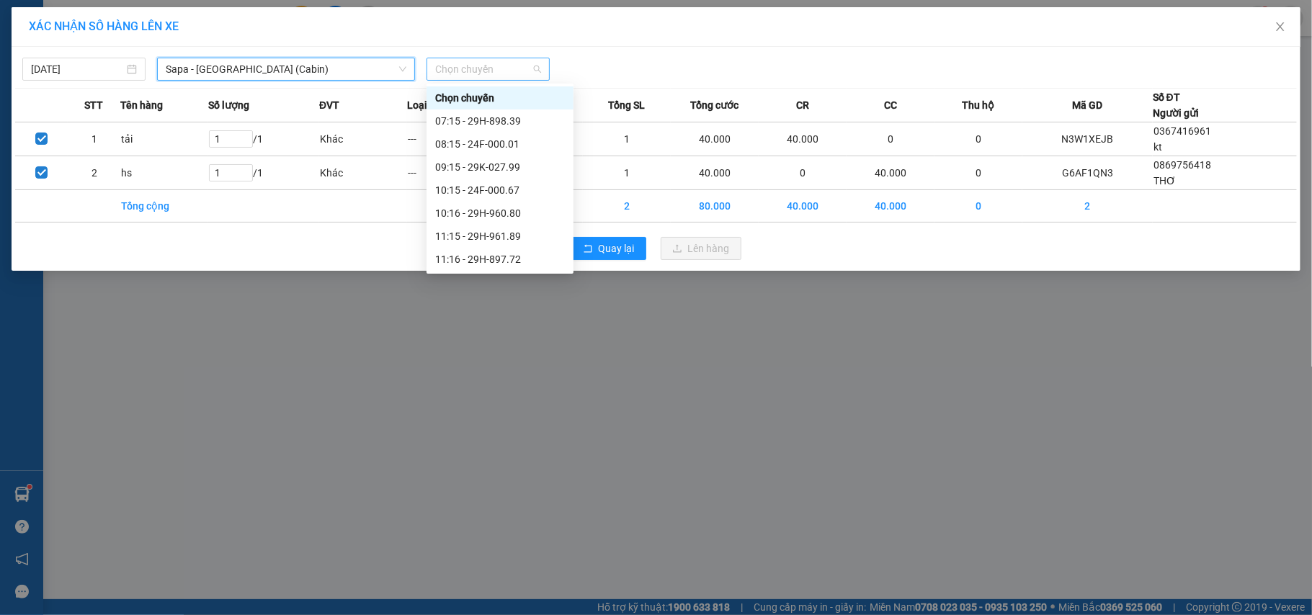
click at [457, 73] on span "Chọn chuyến" at bounding box center [488, 69] width 106 height 22
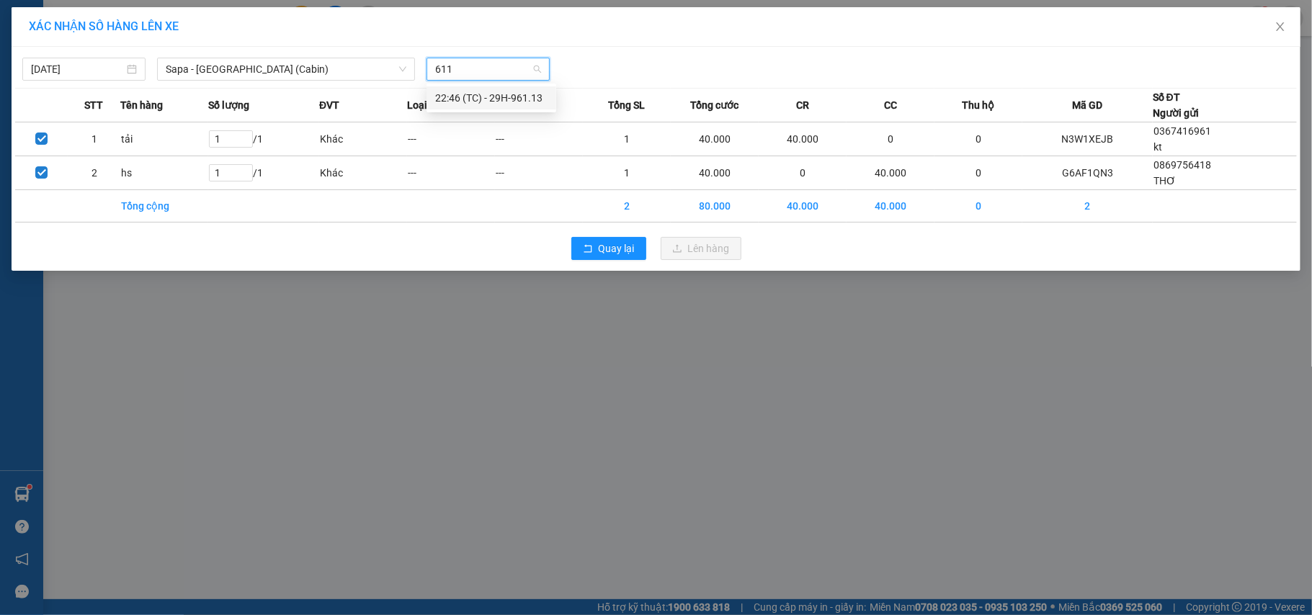
type input "6113"
click at [470, 104] on div "22:46 (TC) - 29H-961.13" at bounding box center [491, 98] width 112 height 16
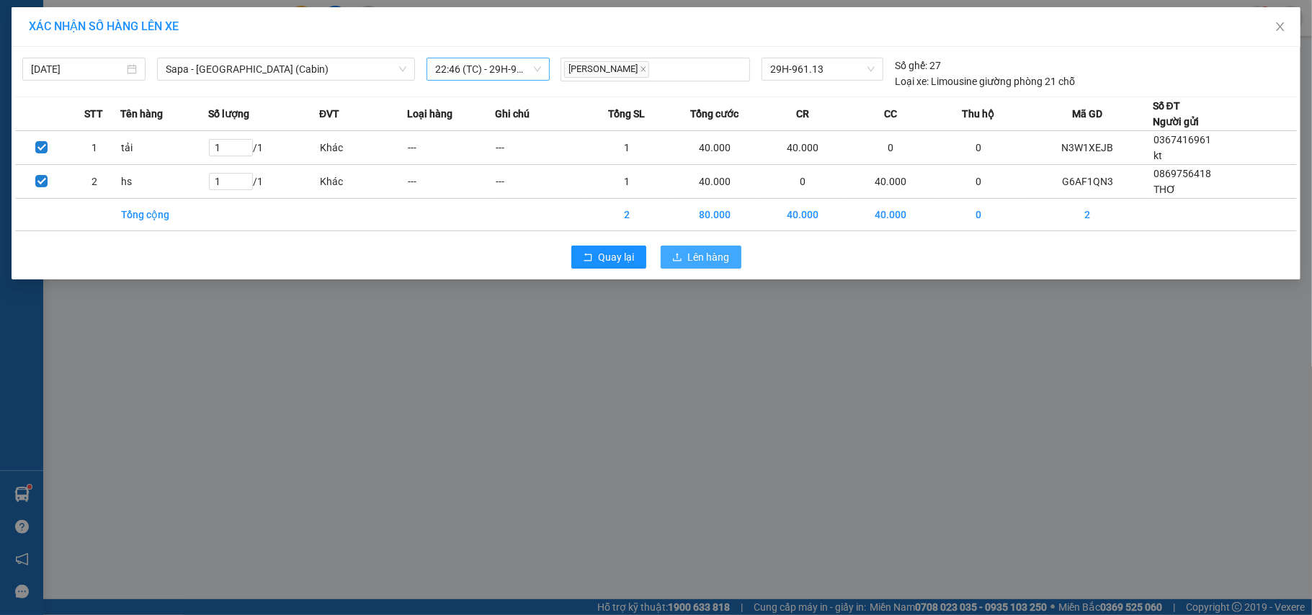
click at [693, 254] on span "Lên hàng" at bounding box center [709, 257] width 42 height 16
click at [689, 252] on span "Lên hàng" at bounding box center [709, 257] width 42 height 16
click at [412, 340] on div "XÁC NHẬN SỐ HÀNG LÊN XE 12/09/2025 Sapa - Hà Nội (Cabin) LỌC THEO Nhóm tuyến Tu…" at bounding box center [656, 307] width 1312 height 615
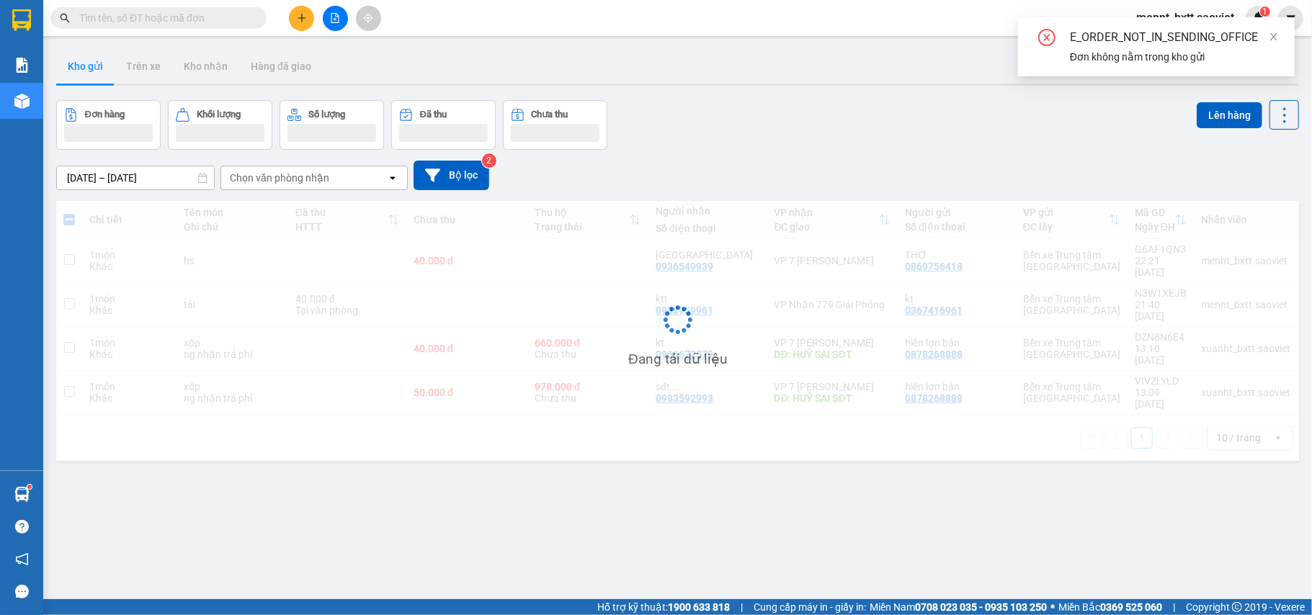
click at [390, 338] on div "Đang tải dữ liệu" at bounding box center [677, 331] width 1242 height 260
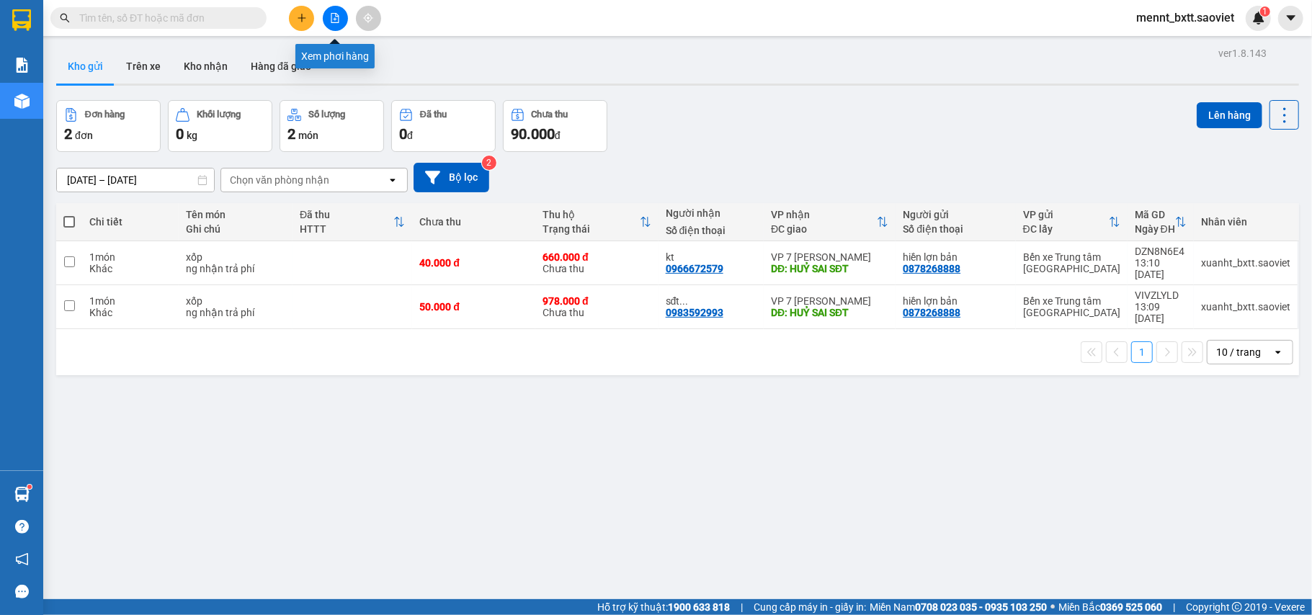
click at [341, 24] on button at bounding box center [335, 18] width 25 height 25
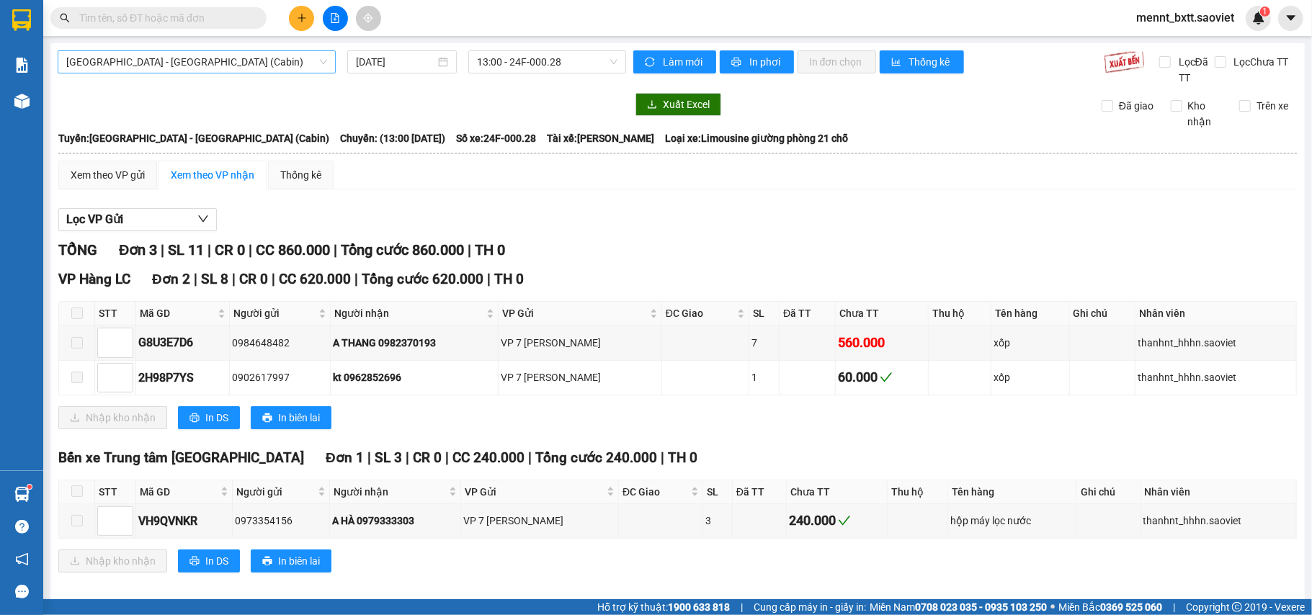
click at [242, 61] on span "Hà Nội - Lào Cai (Cabin)" at bounding box center [196, 62] width 261 height 22
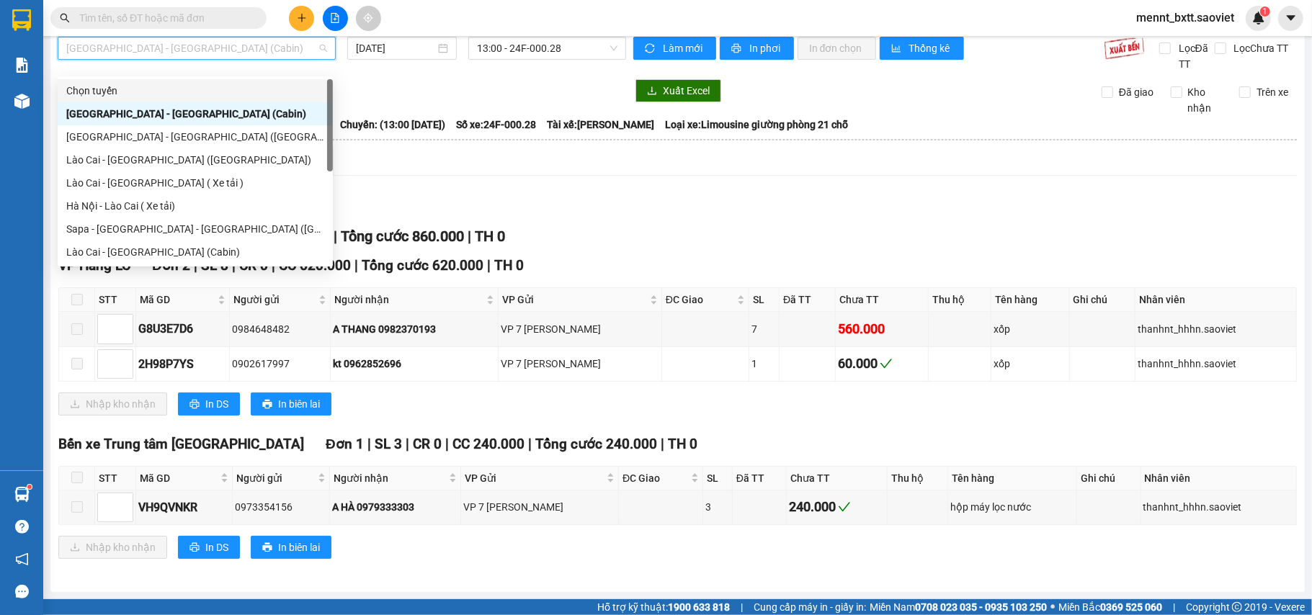
scroll to position [115, 0]
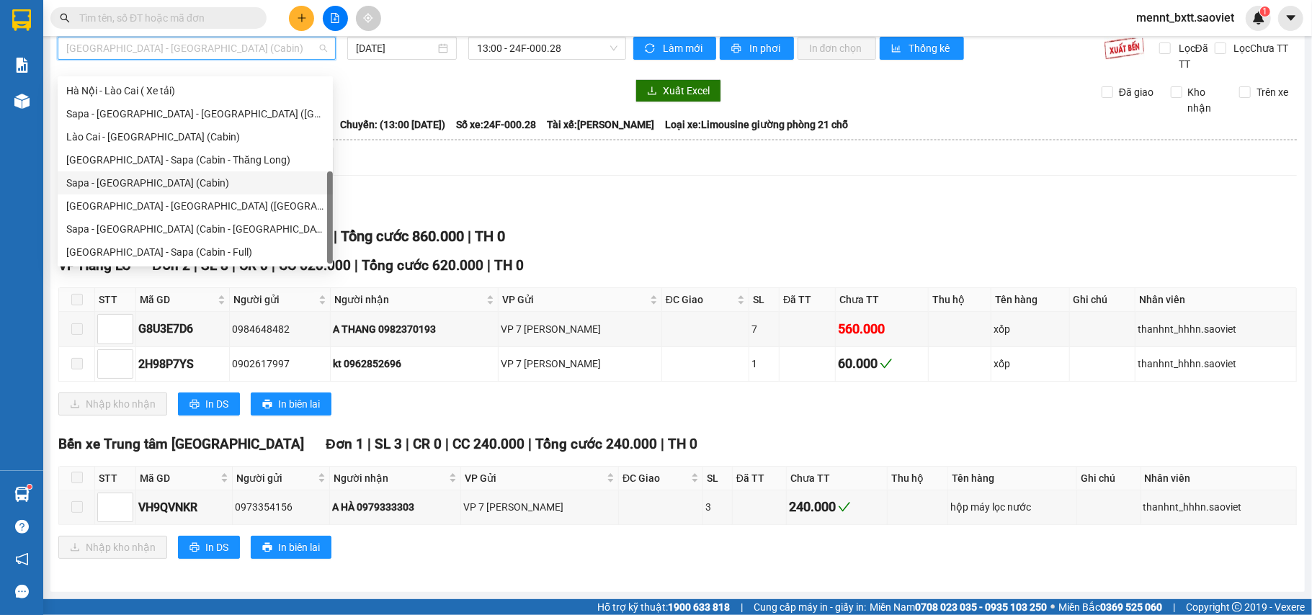
click at [174, 184] on div "Sapa - Hà Nội (Cabin)" at bounding box center [195, 183] width 258 height 16
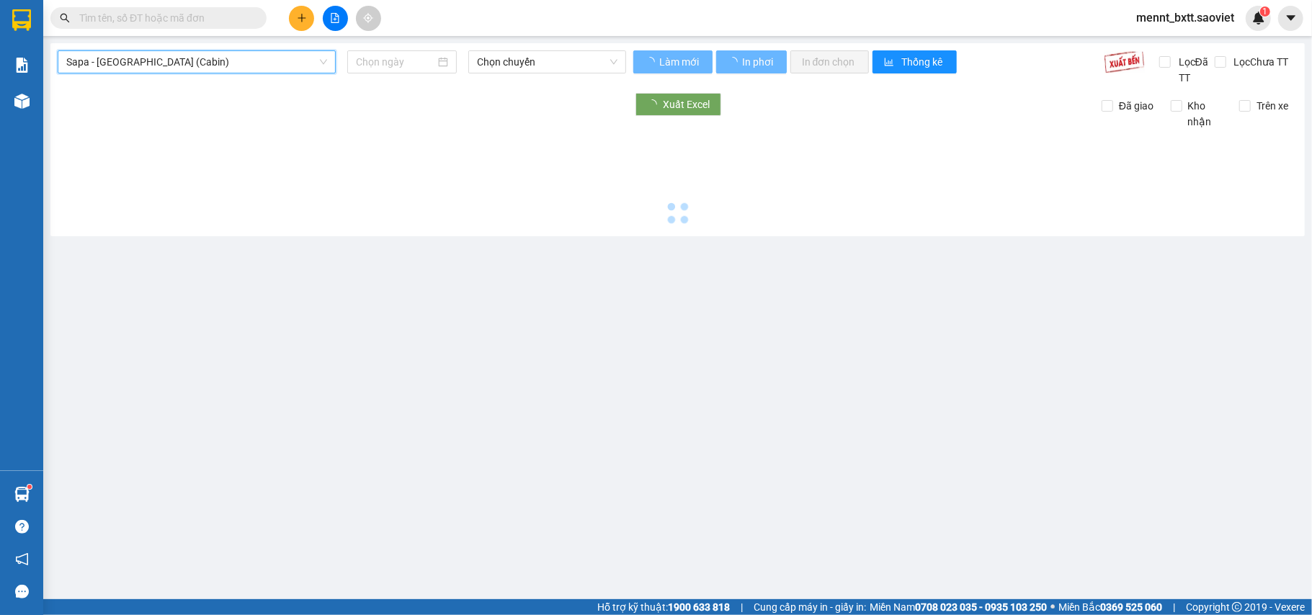
type input "12/09/2025"
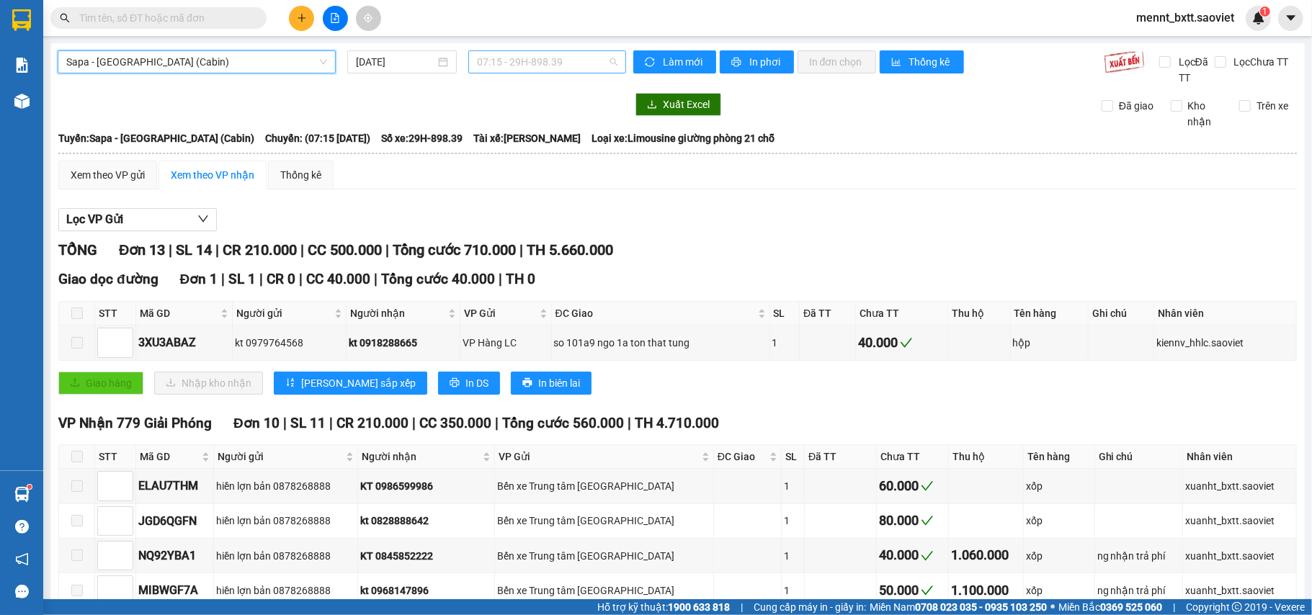
click at [502, 58] on span "07:15 - 29H-898.39" at bounding box center [547, 62] width 140 height 22
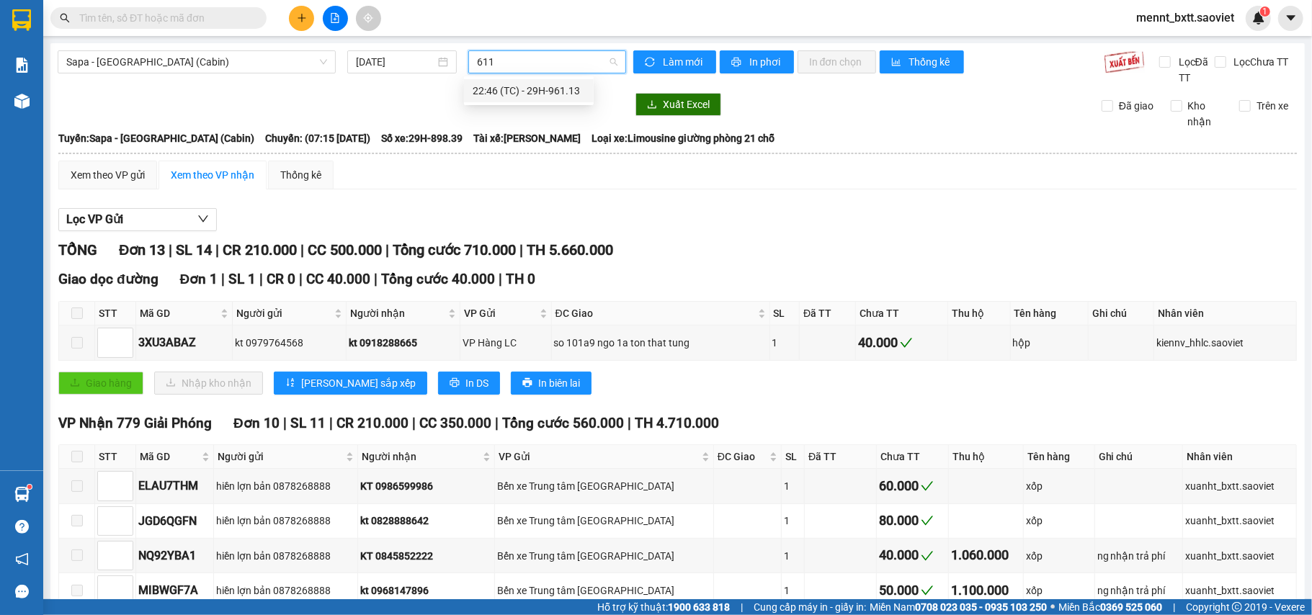
type input "6113"
click at [522, 87] on div "22:46 (TC) - 29H-961.13" at bounding box center [528, 91] width 112 height 16
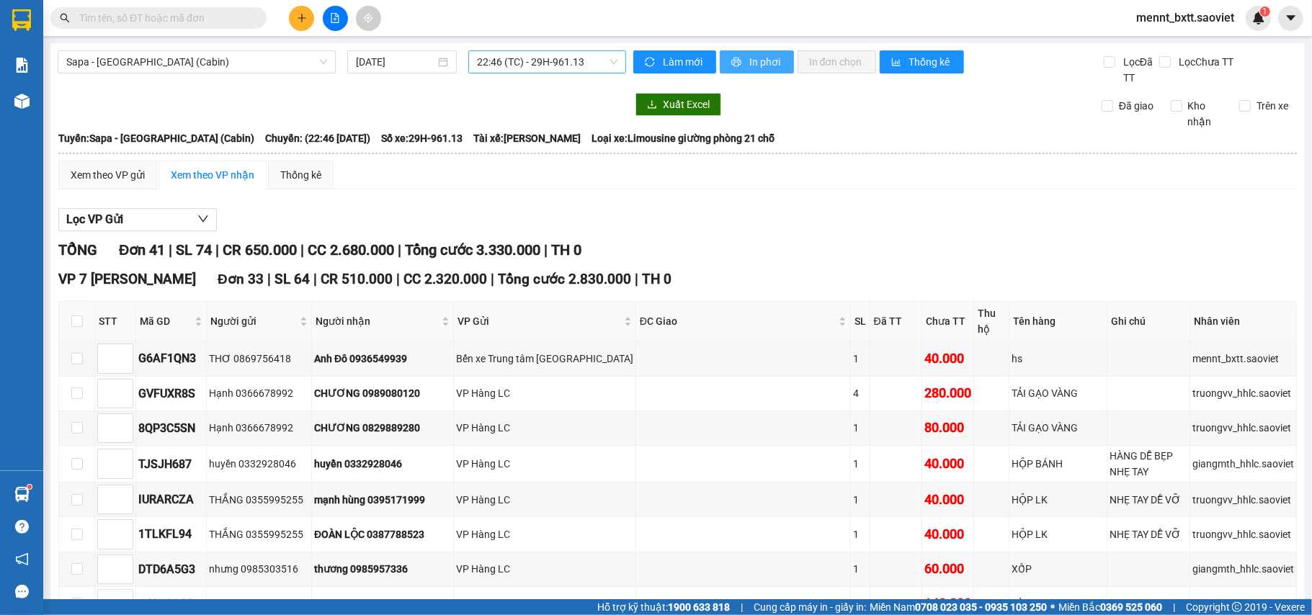
click at [753, 58] on span "In phơi" at bounding box center [765, 62] width 33 height 16
click at [124, 176] on div "Xem theo VP gửi" at bounding box center [108, 175] width 74 height 16
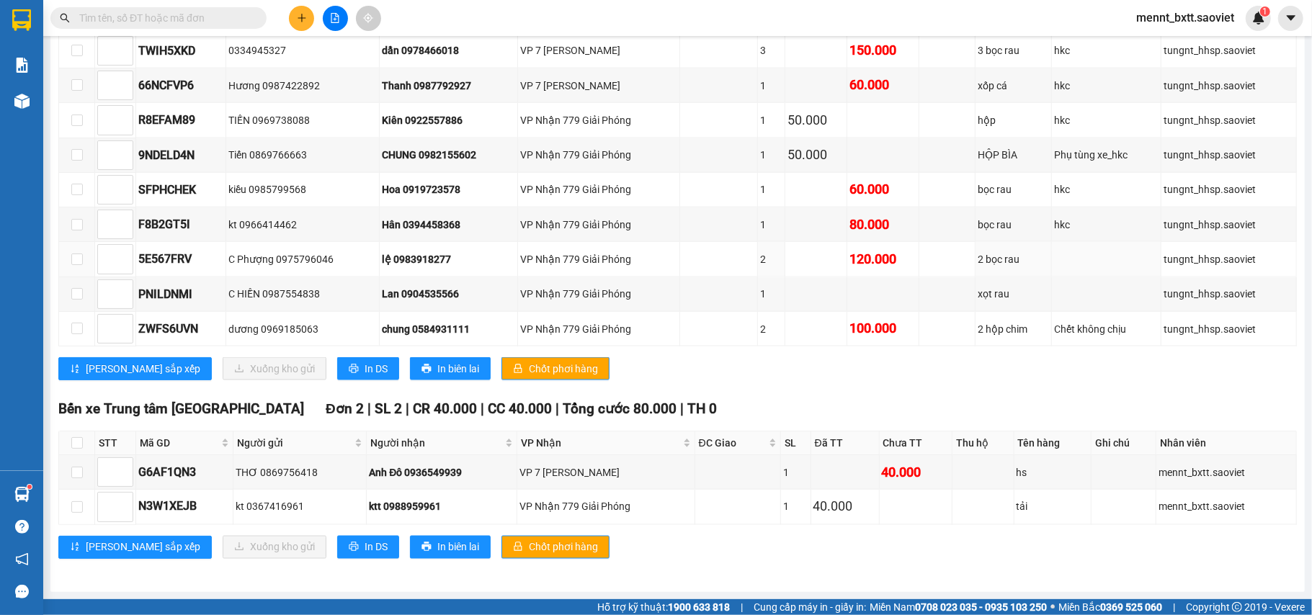
scroll to position [1206, 0]
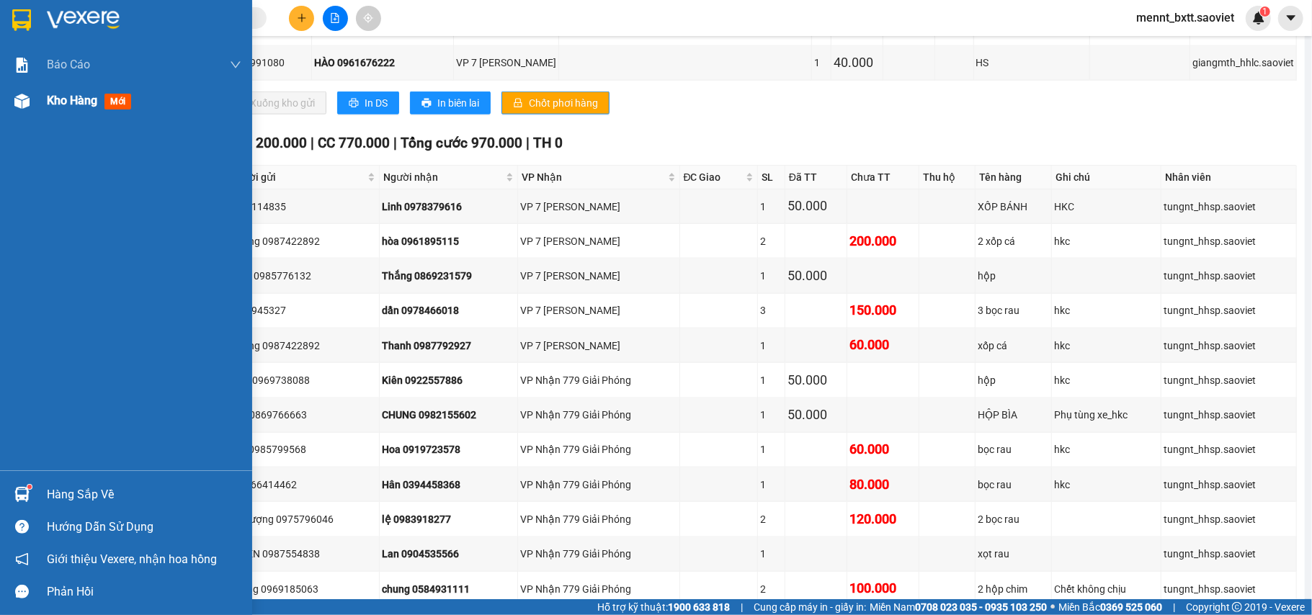
click at [76, 101] on span "Kho hàng" at bounding box center [72, 101] width 50 height 14
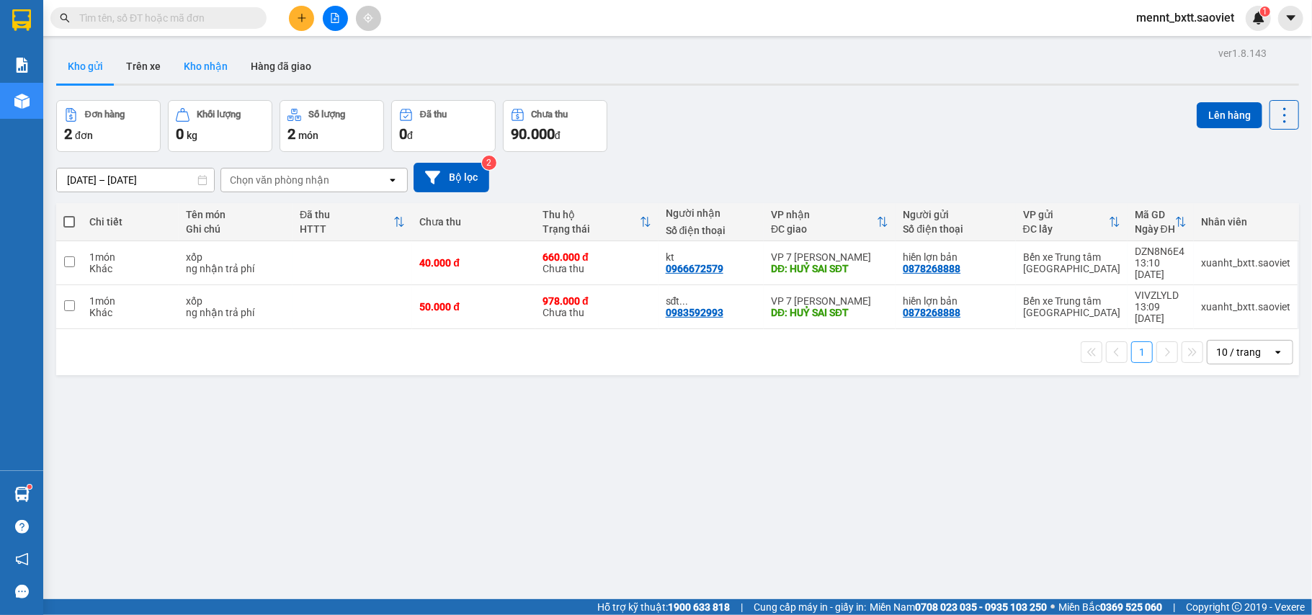
click at [205, 67] on button "Kho nhận" at bounding box center [205, 66] width 67 height 35
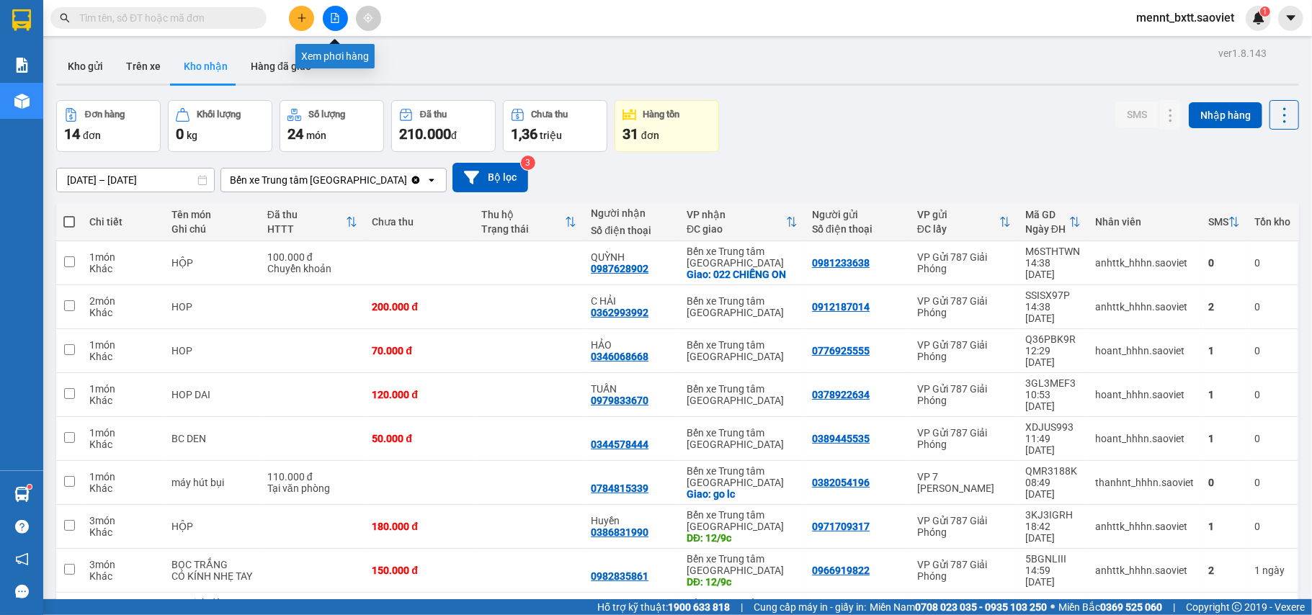
click at [336, 7] on button at bounding box center [335, 18] width 25 height 25
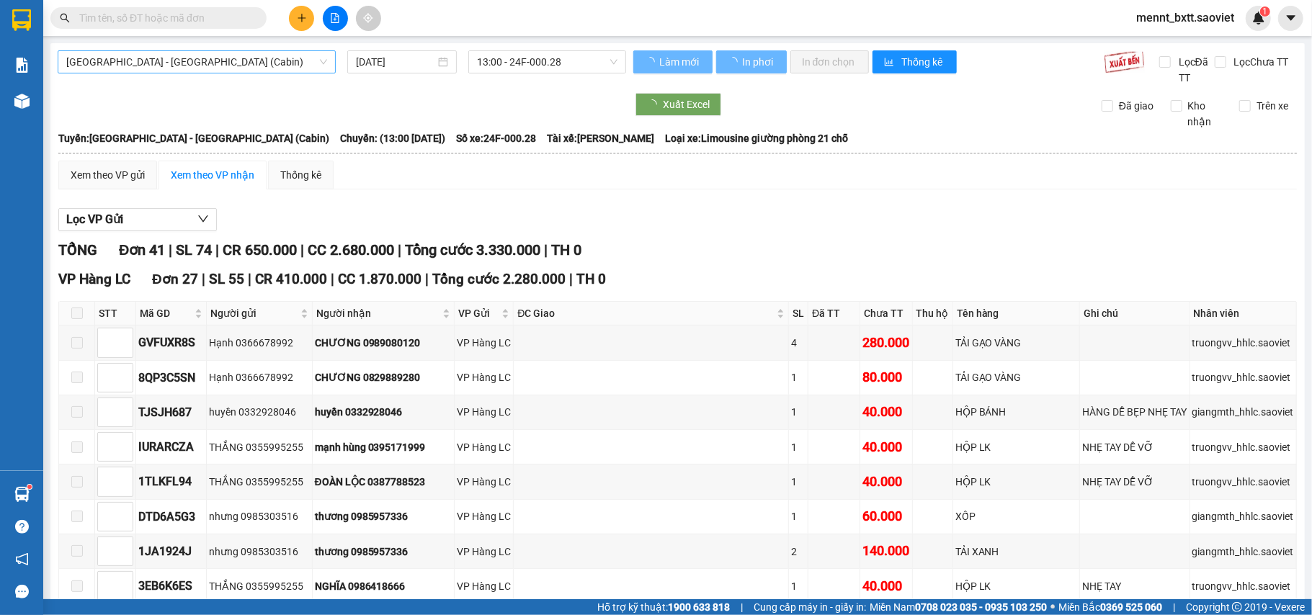
click at [243, 58] on span "Hà Nội - Lào Cai (Cabin)" at bounding box center [196, 62] width 261 height 22
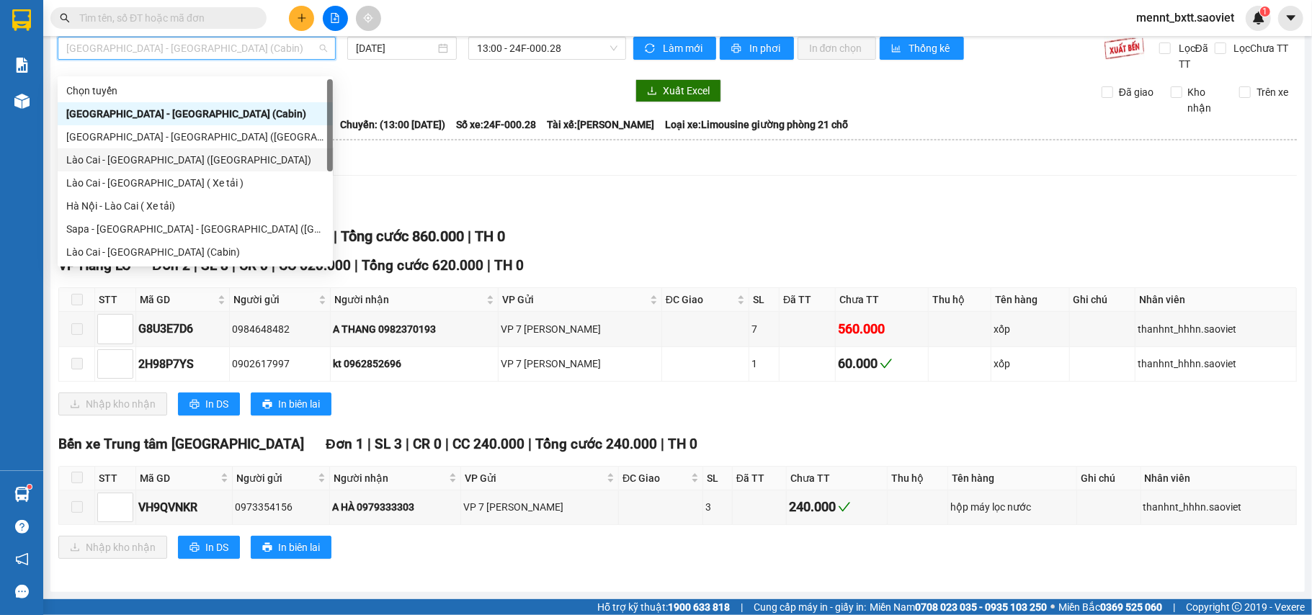
click at [194, 159] on div "Lào Cai - Hà Nội (Giường)" at bounding box center [195, 160] width 258 height 16
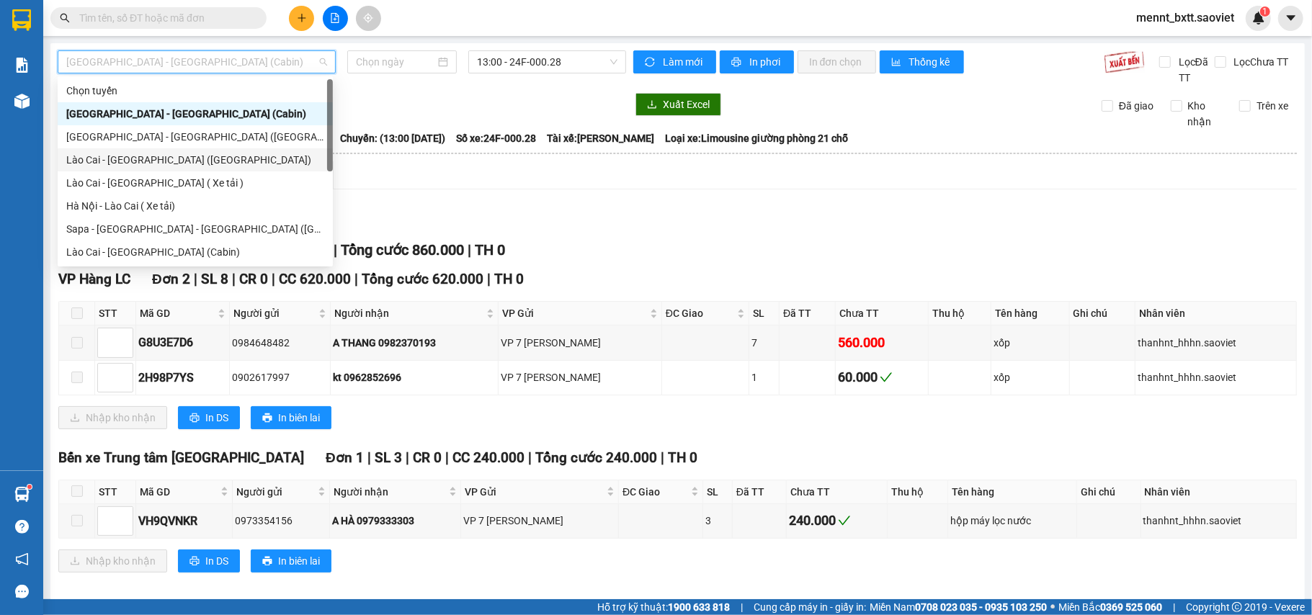
type input "12/09/2025"
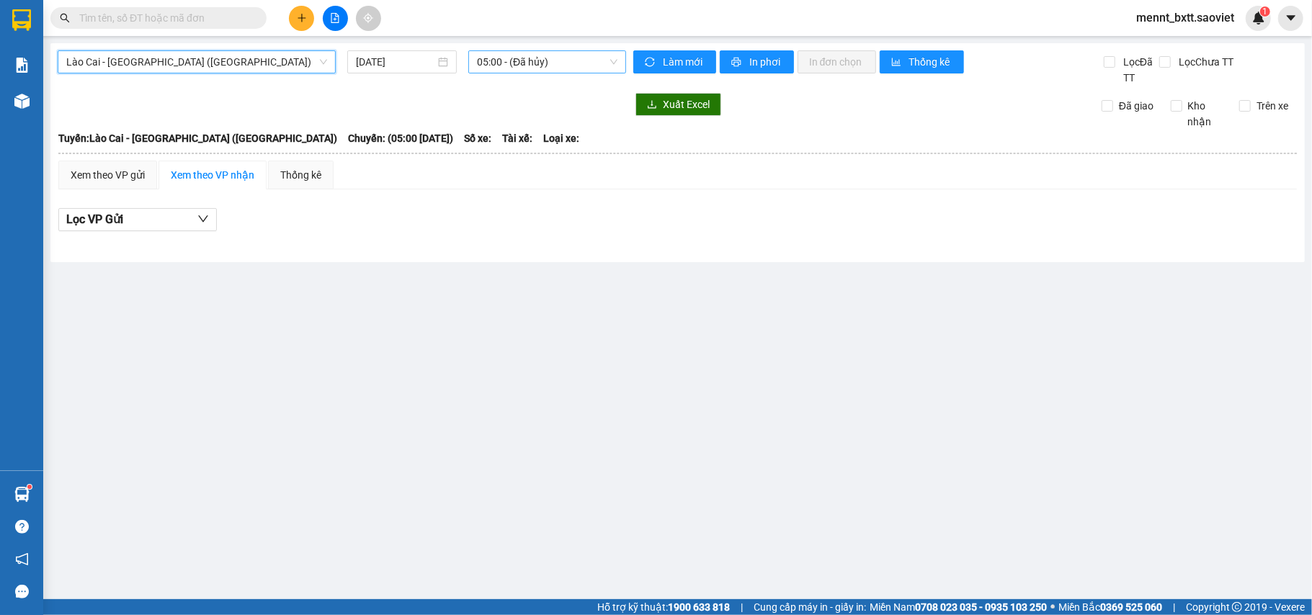
click at [493, 61] on span "05:00 - (Đã hủy)" at bounding box center [547, 62] width 140 height 22
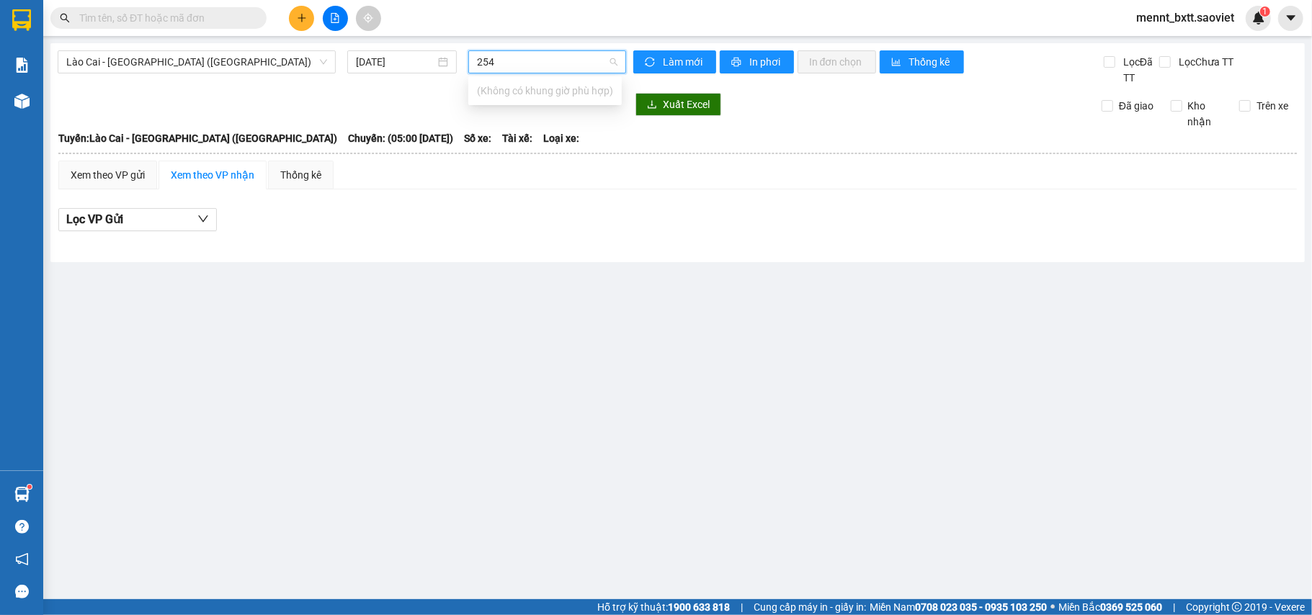
type input "2546"
click at [259, 59] on span "Lào Cai - Hà Nội (Giường)" at bounding box center [196, 62] width 261 height 22
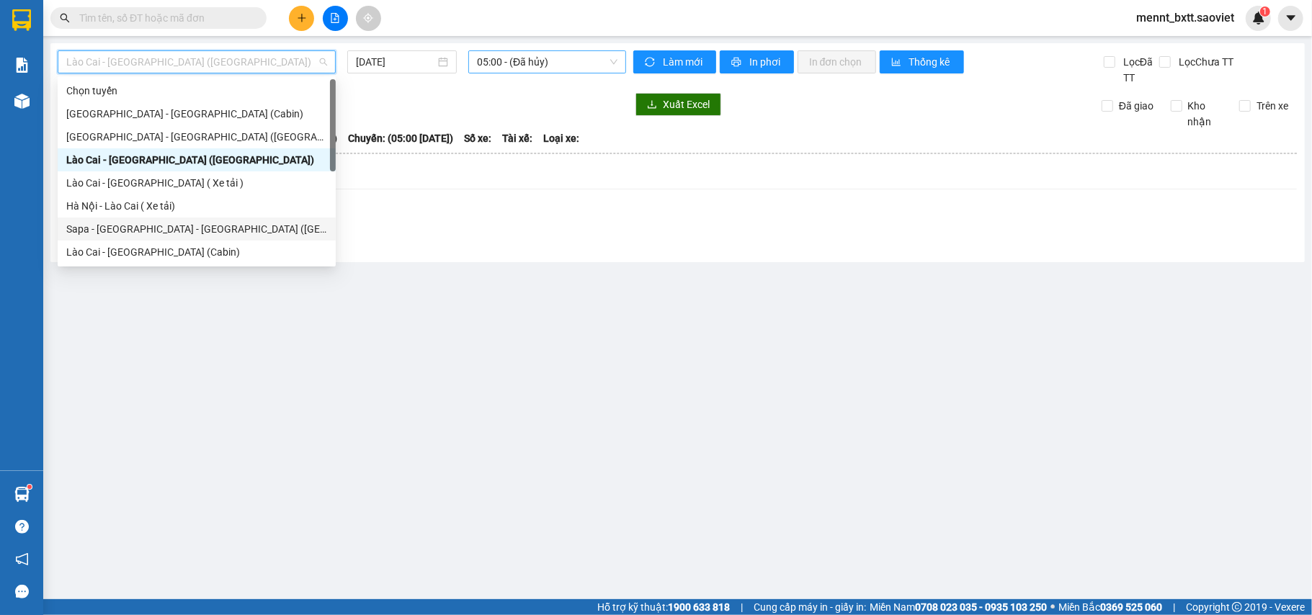
click at [207, 225] on div "Sapa - Lào Cai - Hà Nội (Giường)" at bounding box center [196, 229] width 261 height 16
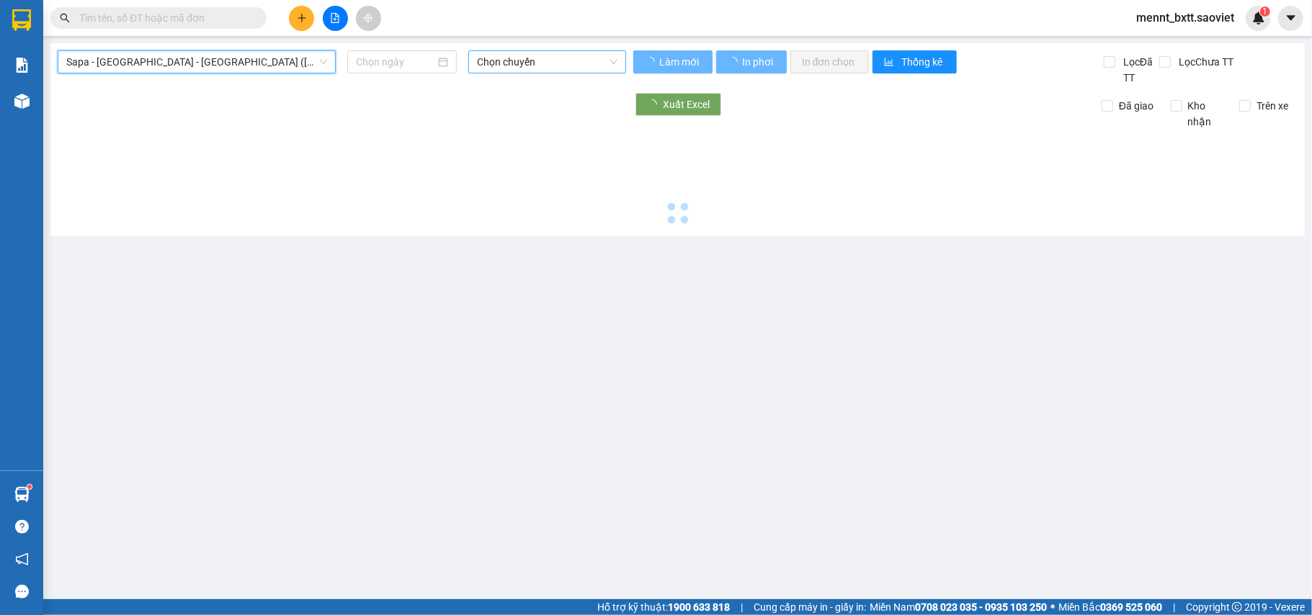
type input "12/09/2025"
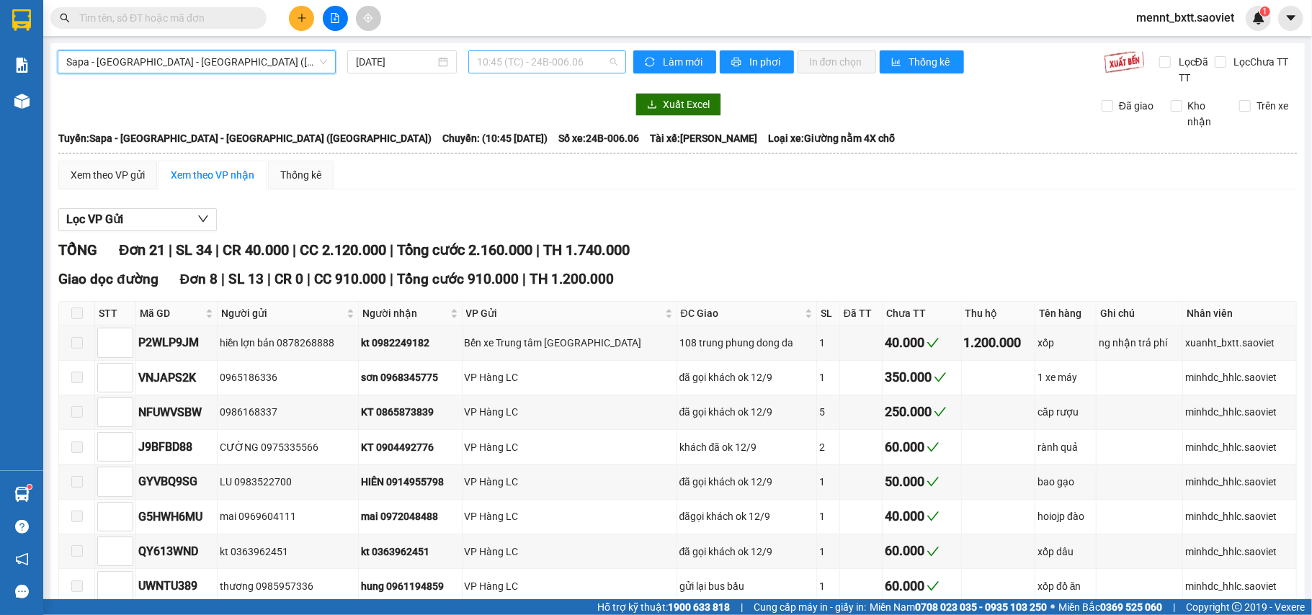
click at [500, 58] on span "10:45 (TC) - 24B-006.06" at bounding box center [547, 62] width 140 height 22
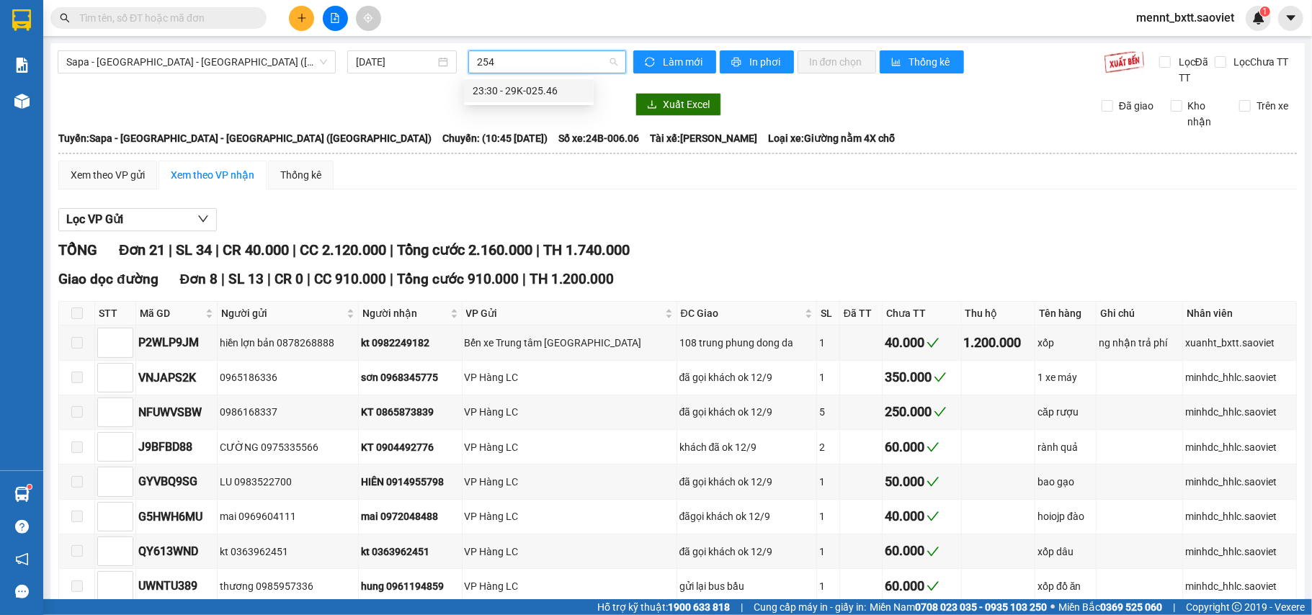
type input "2546"
click at [531, 93] on div "23:30 - 29K-025.46" at bounding box center [528, 91] width 112 height 16
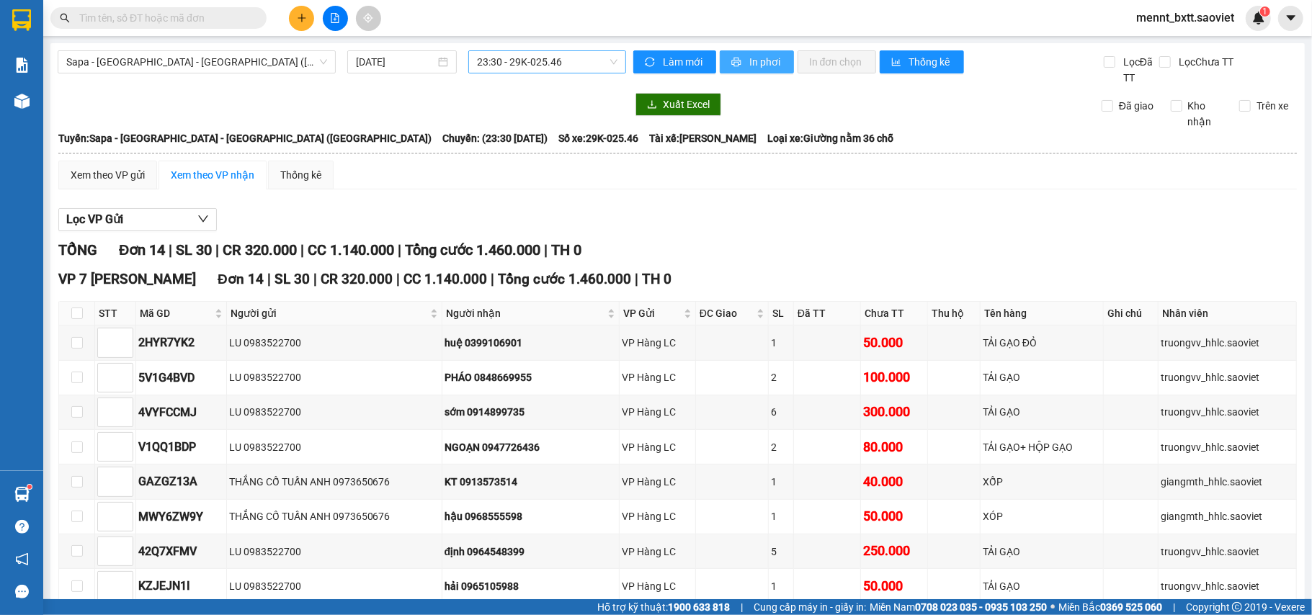
click at [758, 55] on span "In phơi" at bounding box center [765, 62] width 33 height 16
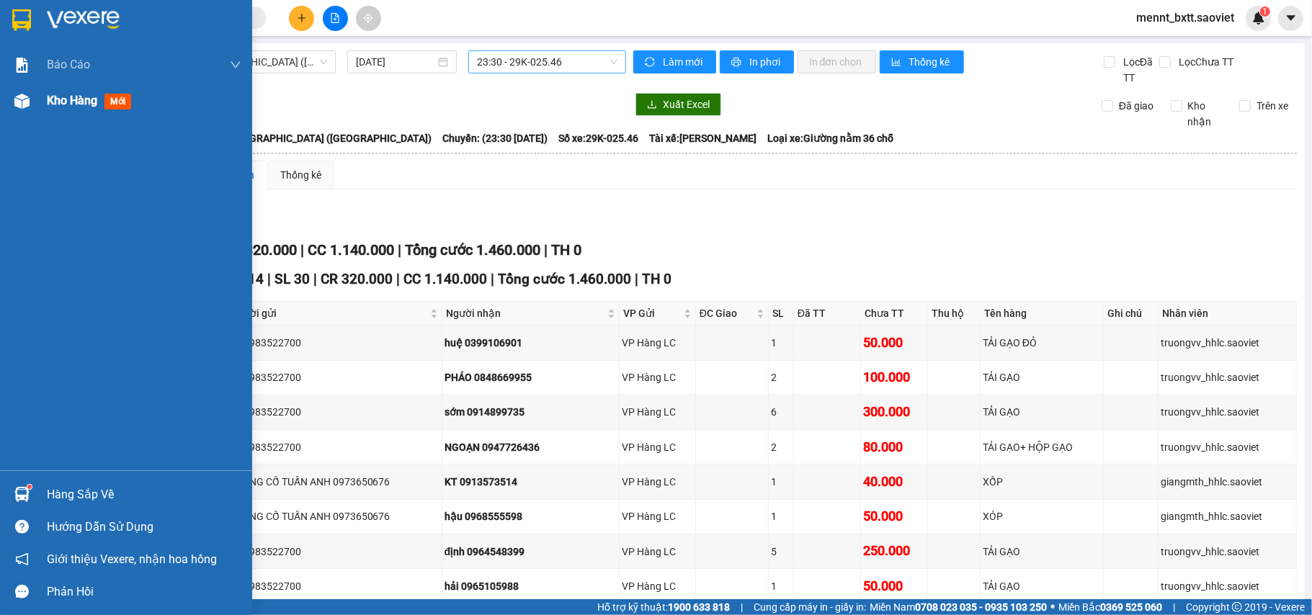
click at [62, 102] on span "Kho hàng" at bounding box center [72, 101] width 50 height 14
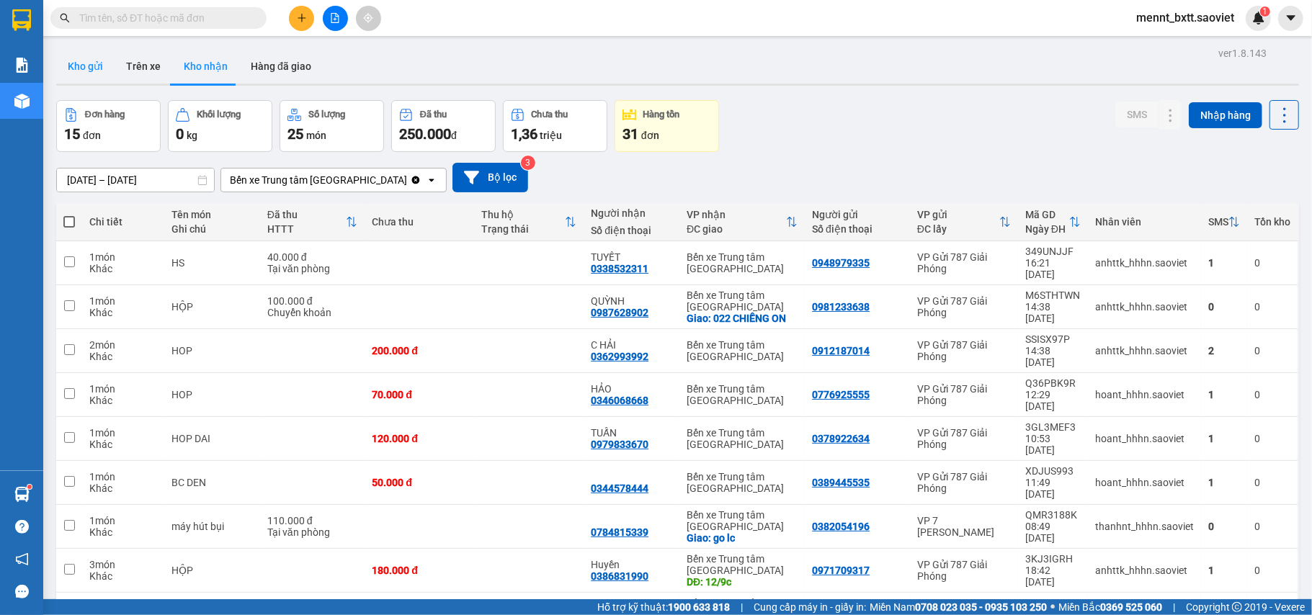
click at [99, 62] on button "Kho gửi" at bounding box center [85, 66] width 58 height 35
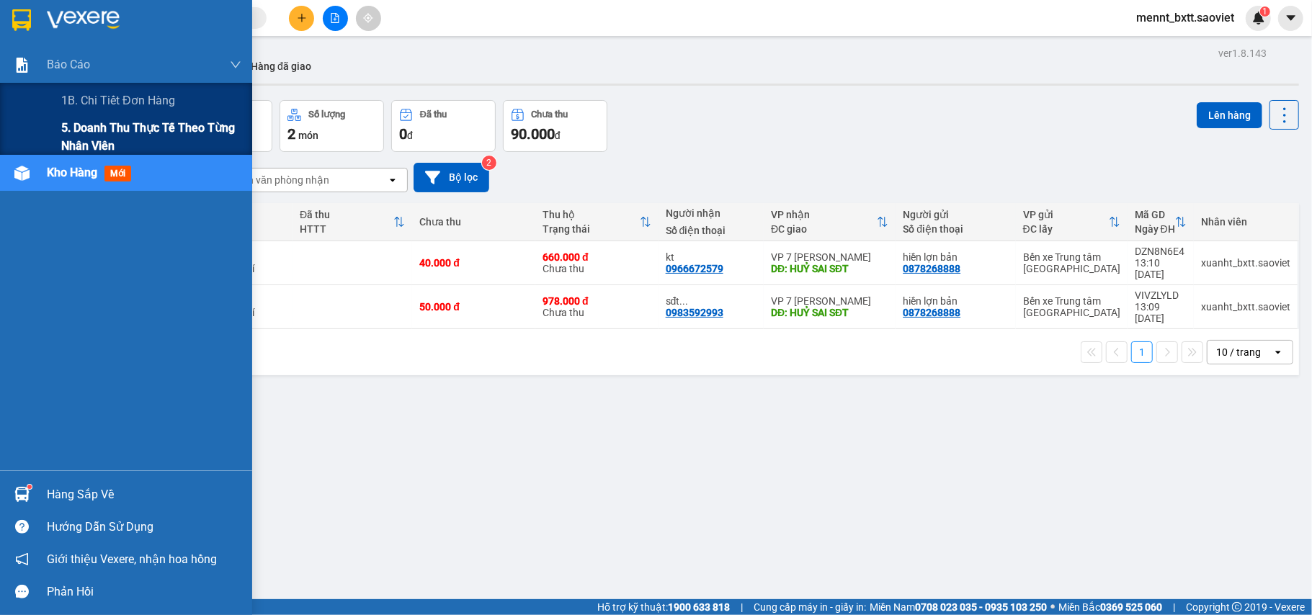
click at [109, 125] on span "5. Doanh thu thực tế theo từng nhân viên" at bounding box center [151, 137] width 180 height 36
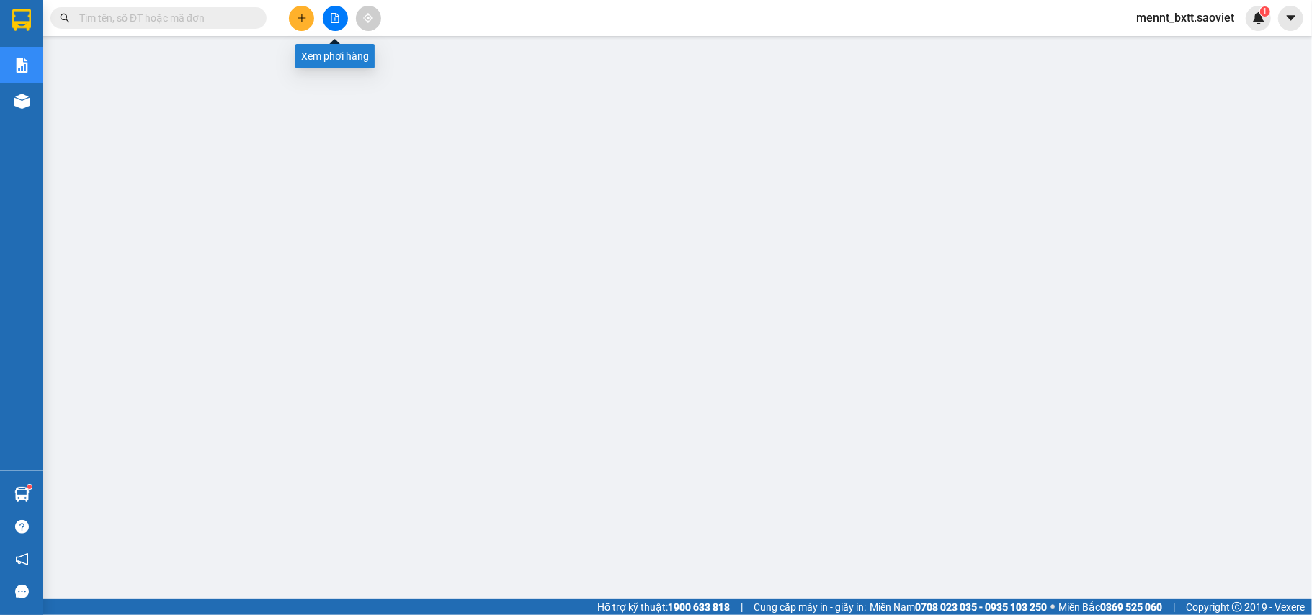
click at [335, 23] on button at bounding box center [335, 18] width 25 height 25
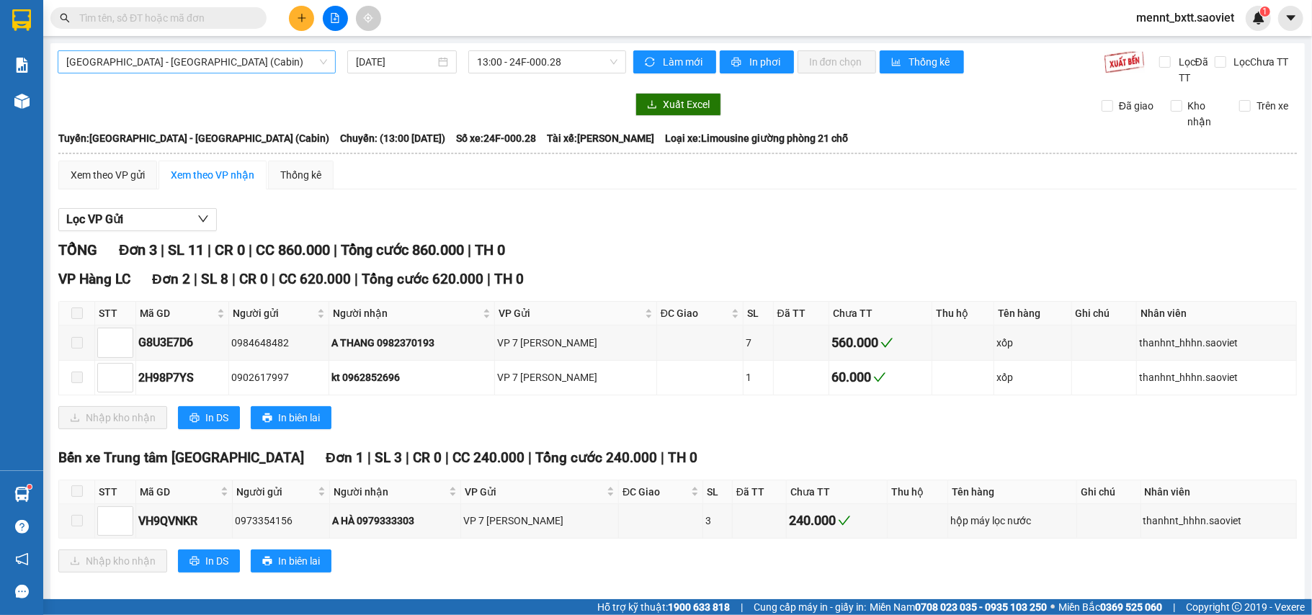
click at [231, 58] on span "Hà Nội - Lào Cai (Cabin)" at bounding box center [196, 62] width 261 height 22
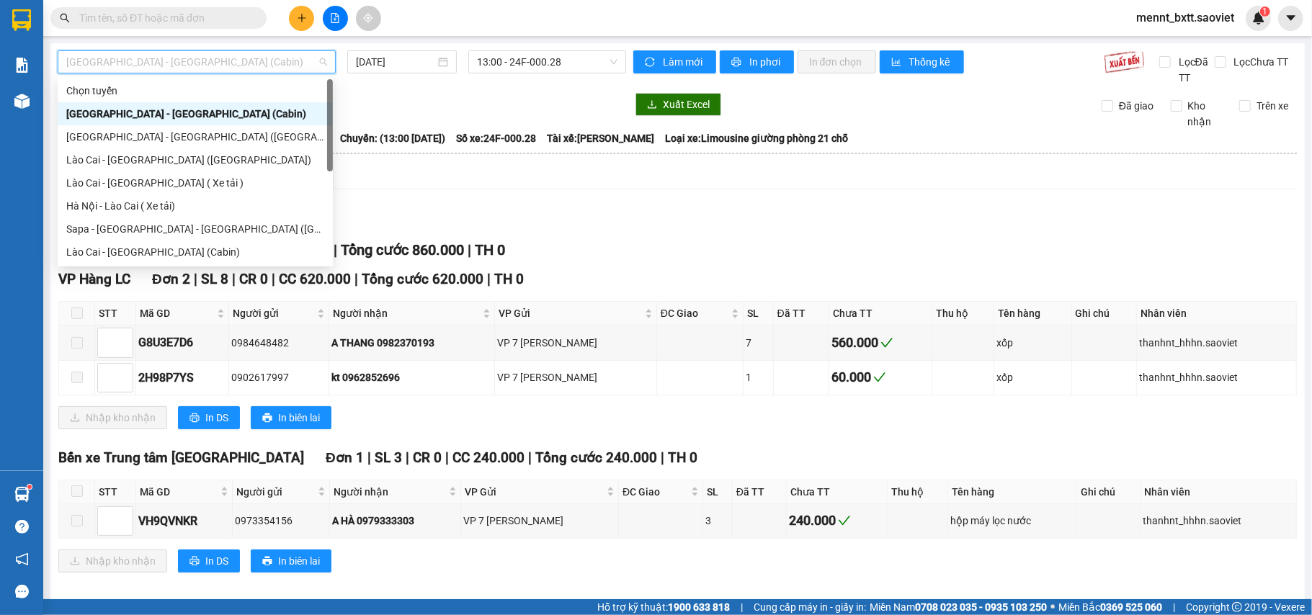
scroll to position [115, 0]
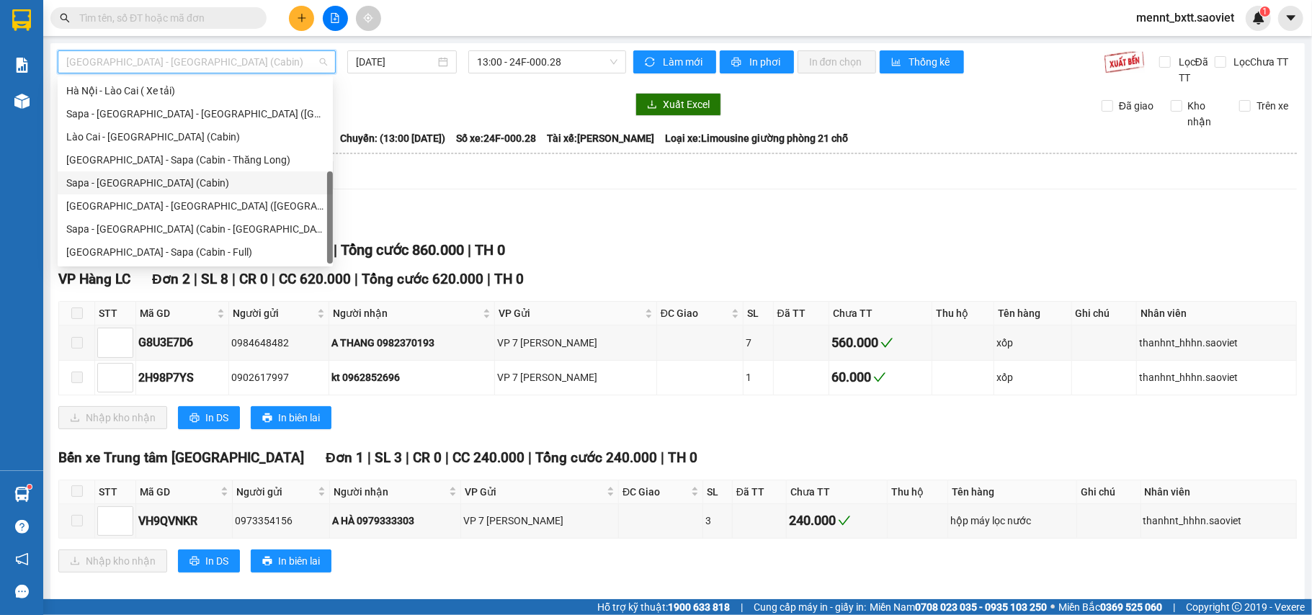
click at [185, 176] on div "Sapa - Hà Nội (Cabin)" at bounding box center [195, 183] width 258 height 16
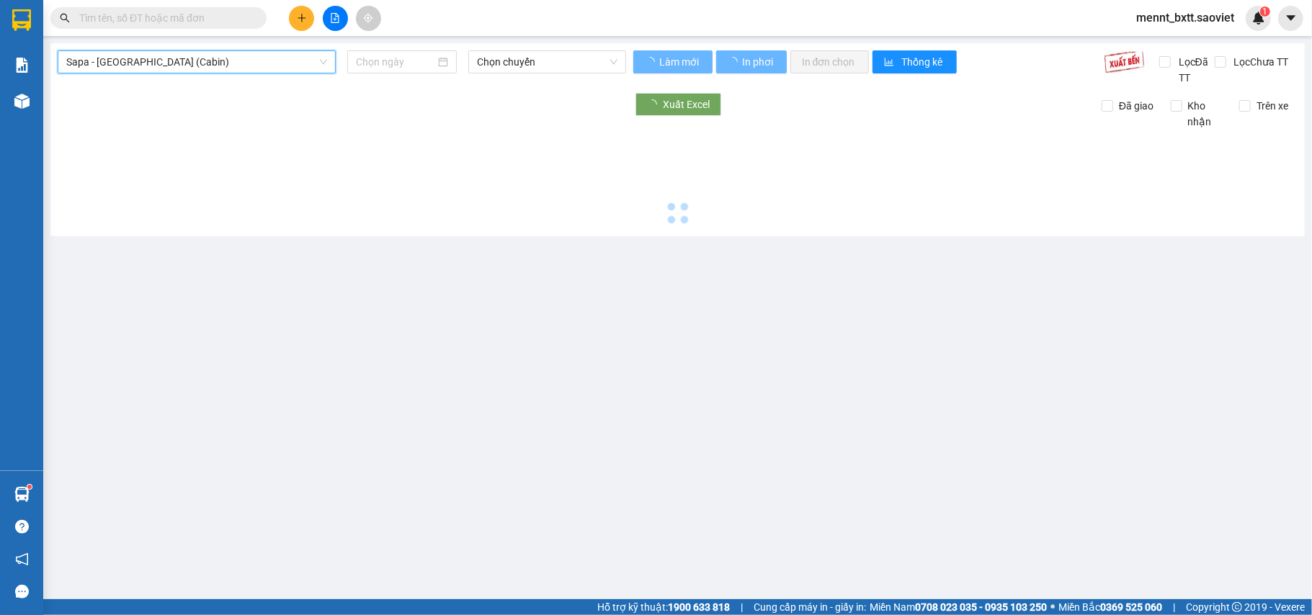
type input "12/09/2025"
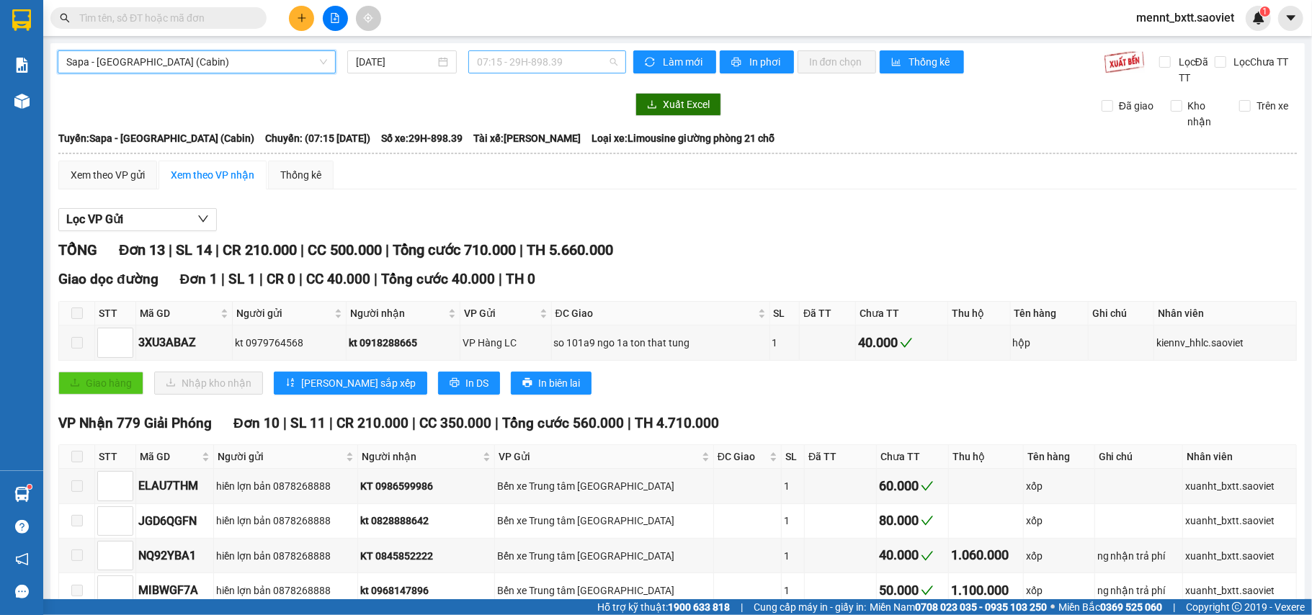
click at [503, 58] on span "07:15 - 29H-898.39" at bounding box center [547, 62] width 140 height 22
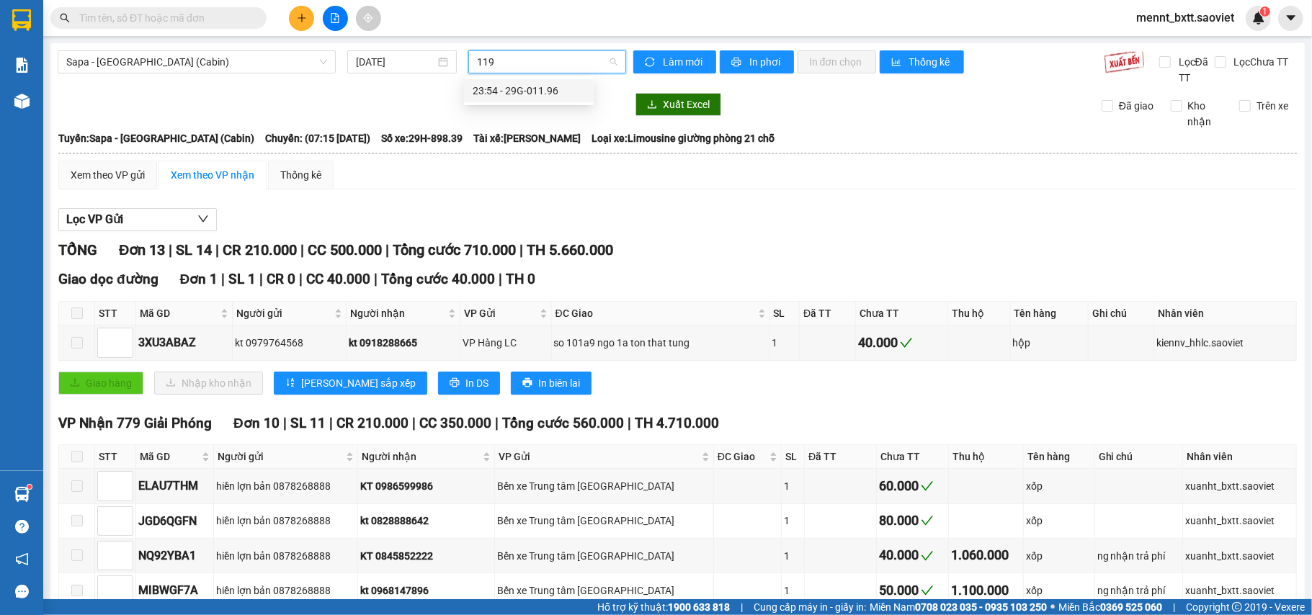
type input "1196"
click at [523, 86] on div "23:54 - 29G-011.96" at bounding box center [528, 91] width 112 height 16
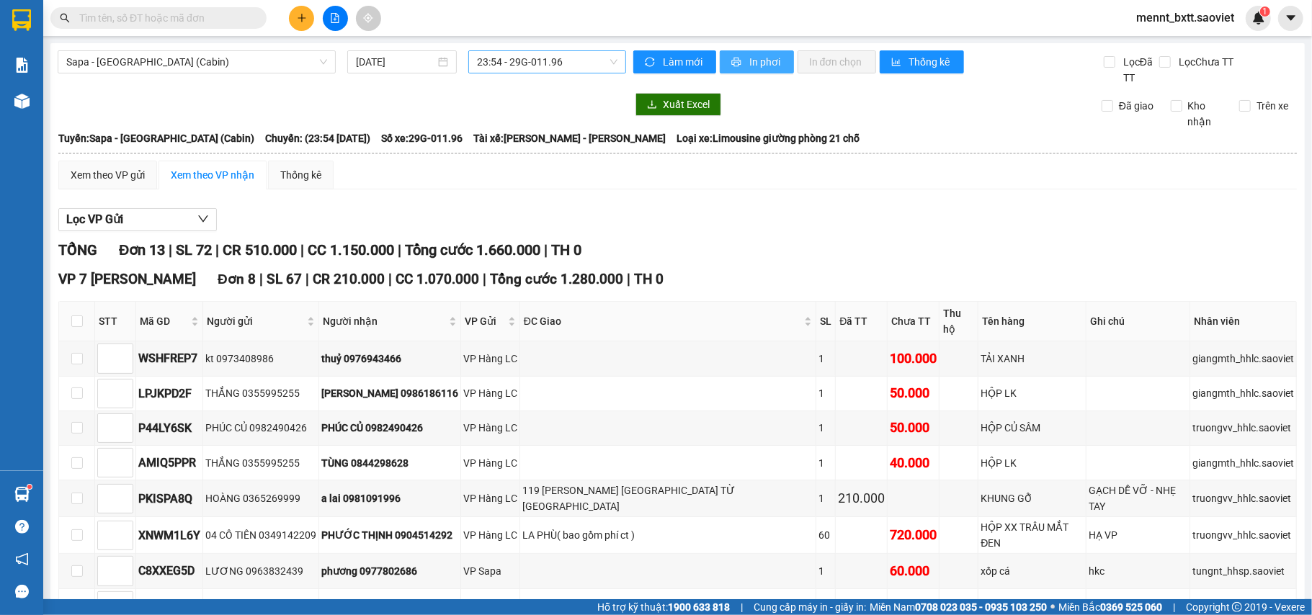
click at [752, 55] on span "In phơi" at bounding box center [765, 62] width 33 height 16
click at [334, 27] on button at bounding box center [335, 18] width 25 height 25
click at [233, 62] on span "Sapa - Hà Nội (Cabin)" at bounding box center [196, 62] width 261 height 22
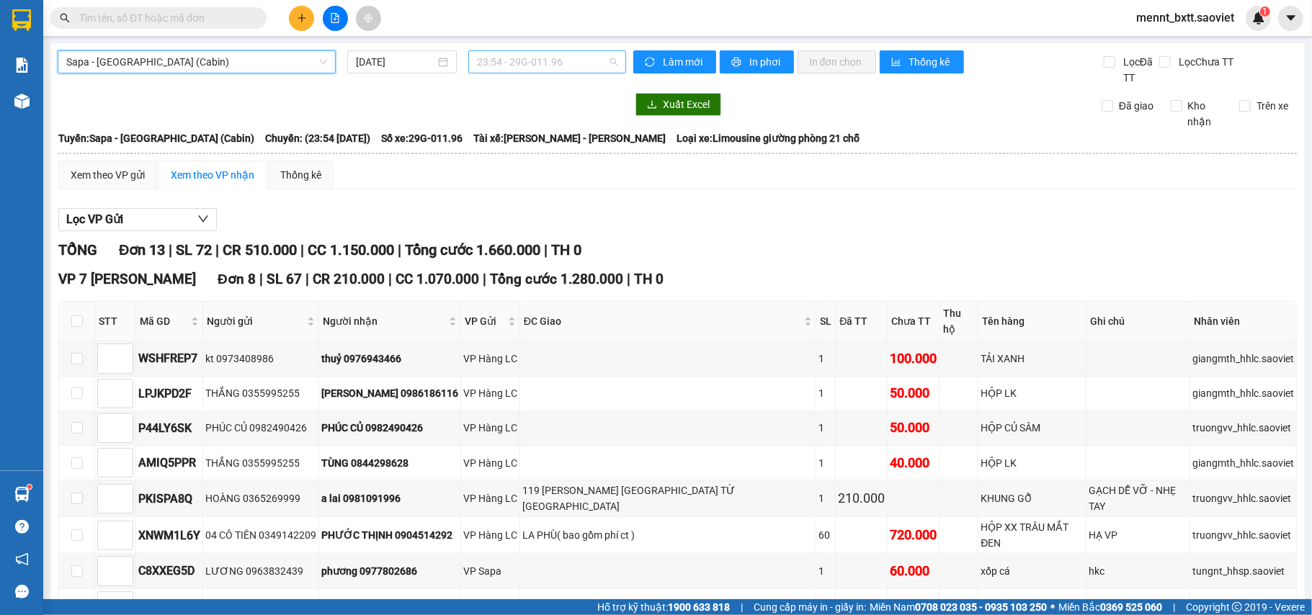
click at [511, 67] on span "23:54 - 29G-011.96" at bounding box center [547, 62] width 140 height 22
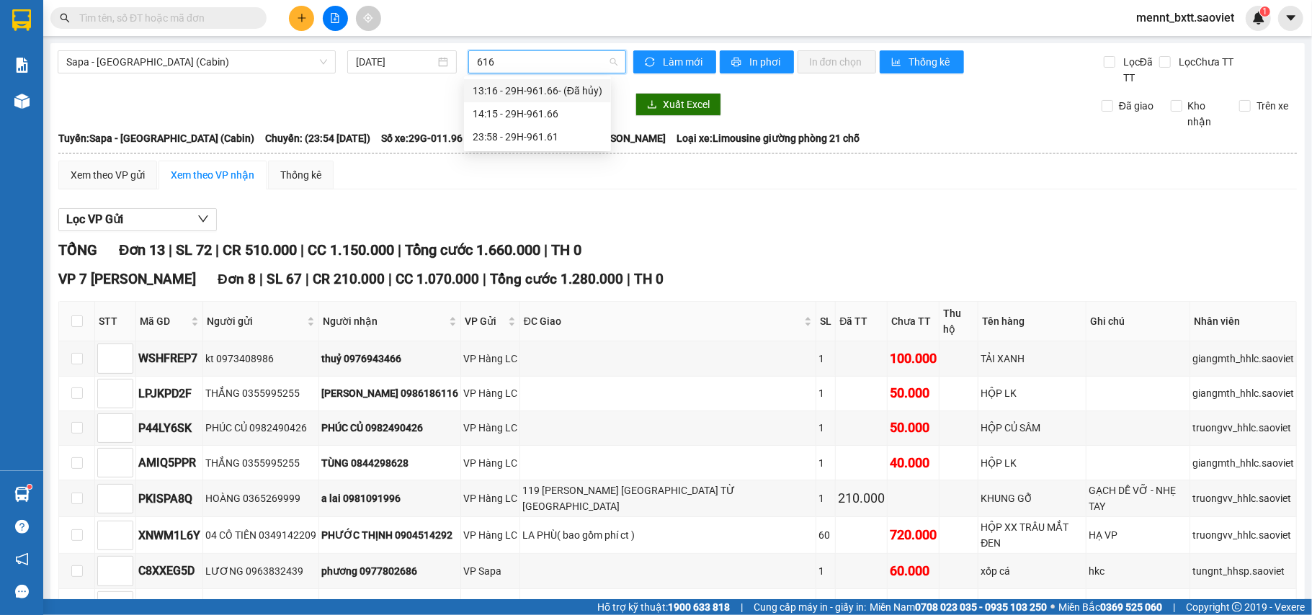
type input "6161"
click at [508, 93] on div "23:58 - 29H-961.61" at bounding box center [528, 91] width 112 height 16
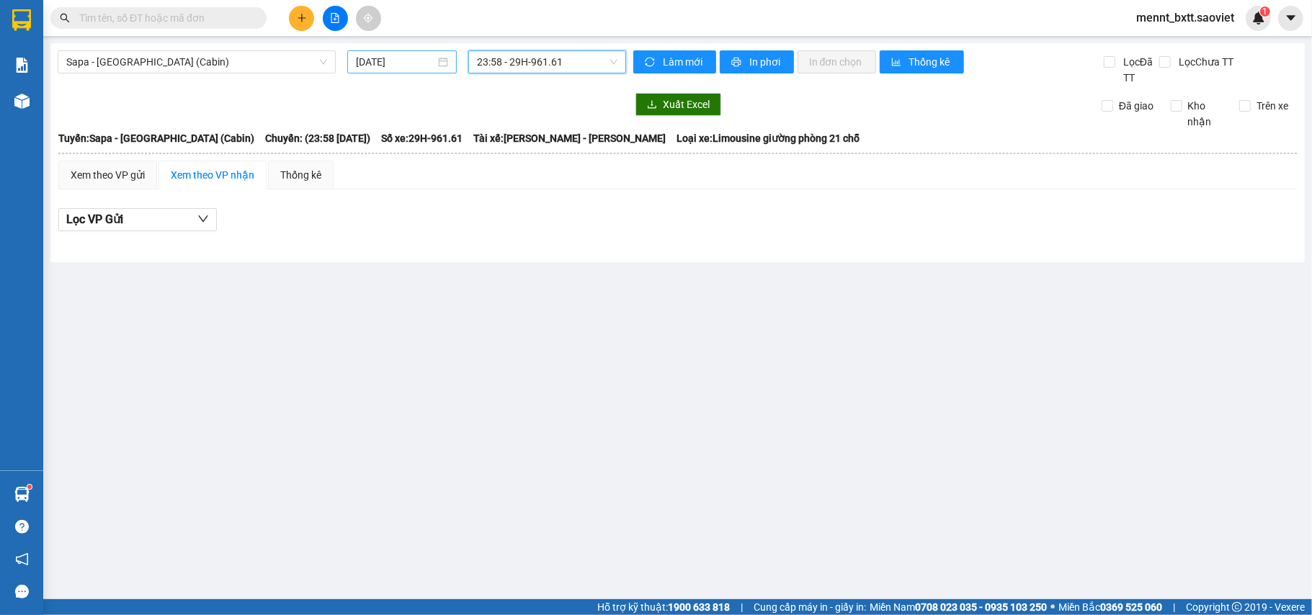
click at [405, 55] on input "12/09/2025" at bounding box center [395, 62] width 79 height 16
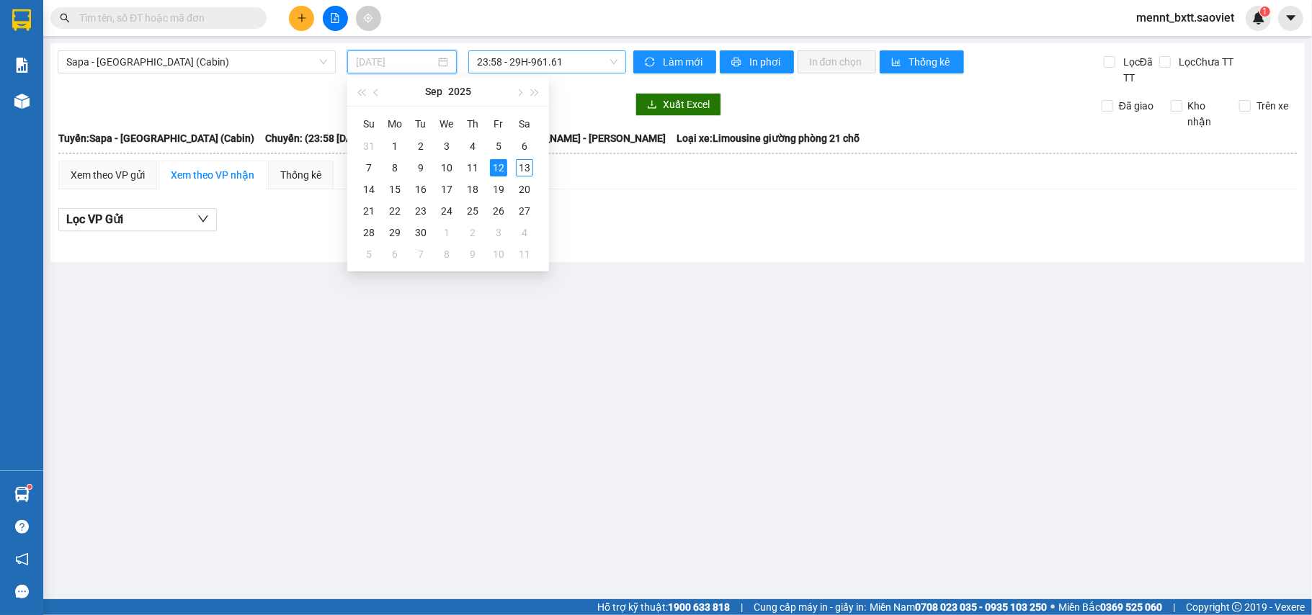
type input "12/09/2025"
click at [493, 166] on div "12" at bounding box center [498, 167] width 17 height 17
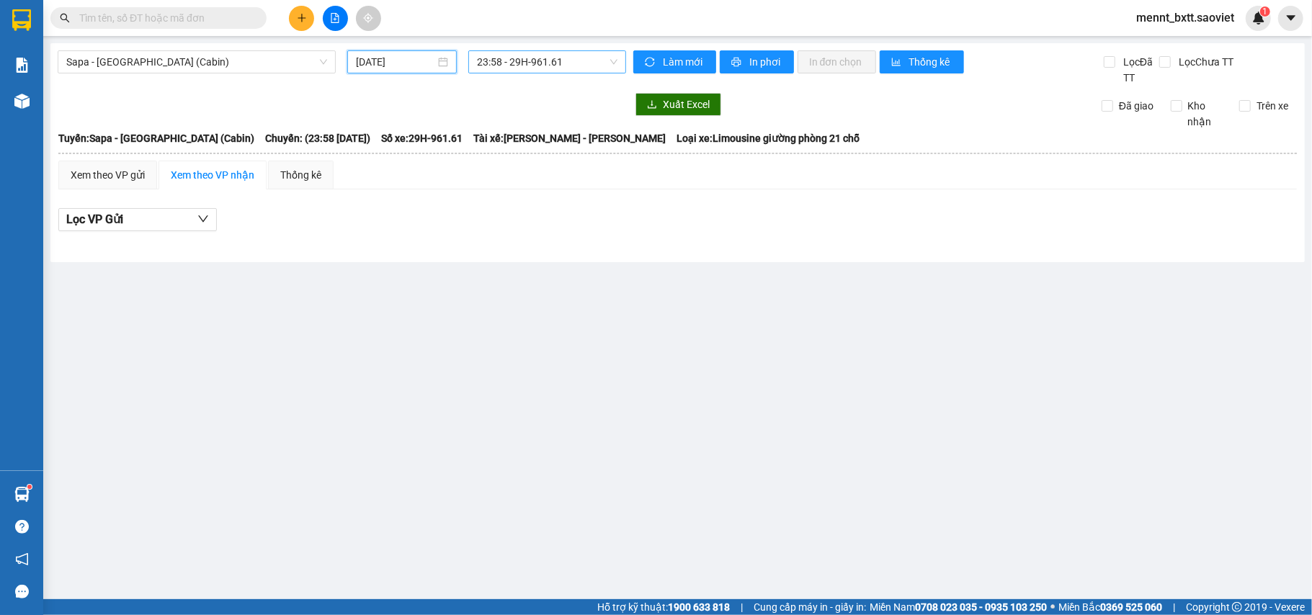
click at [511, 53] on span "23:58 - 29H-961.61" at bounding box center [547, 62] width 140 height 22
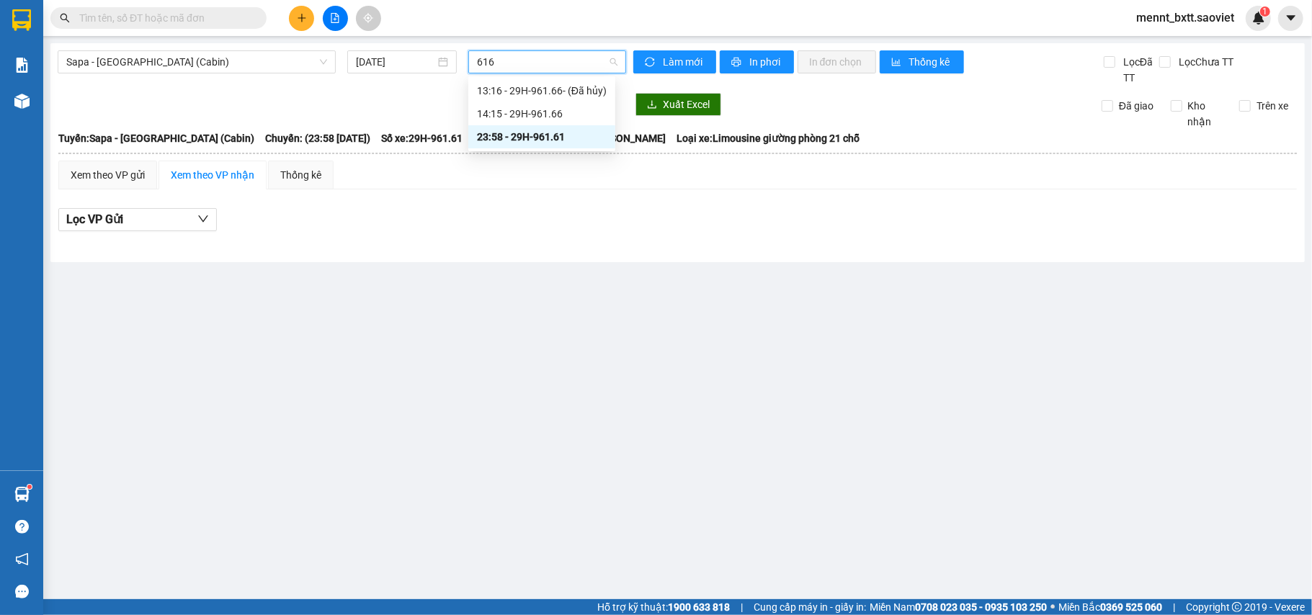
type input "6161"
click at [530, 84] on div "23:58 - 29H-961.61" at bounding box center [533, 91] width 112 height 16
click at [255, 58] on span "Sapa - Hà Nội (Cabin)" at bounding box center [196, 62] width 261 height 22
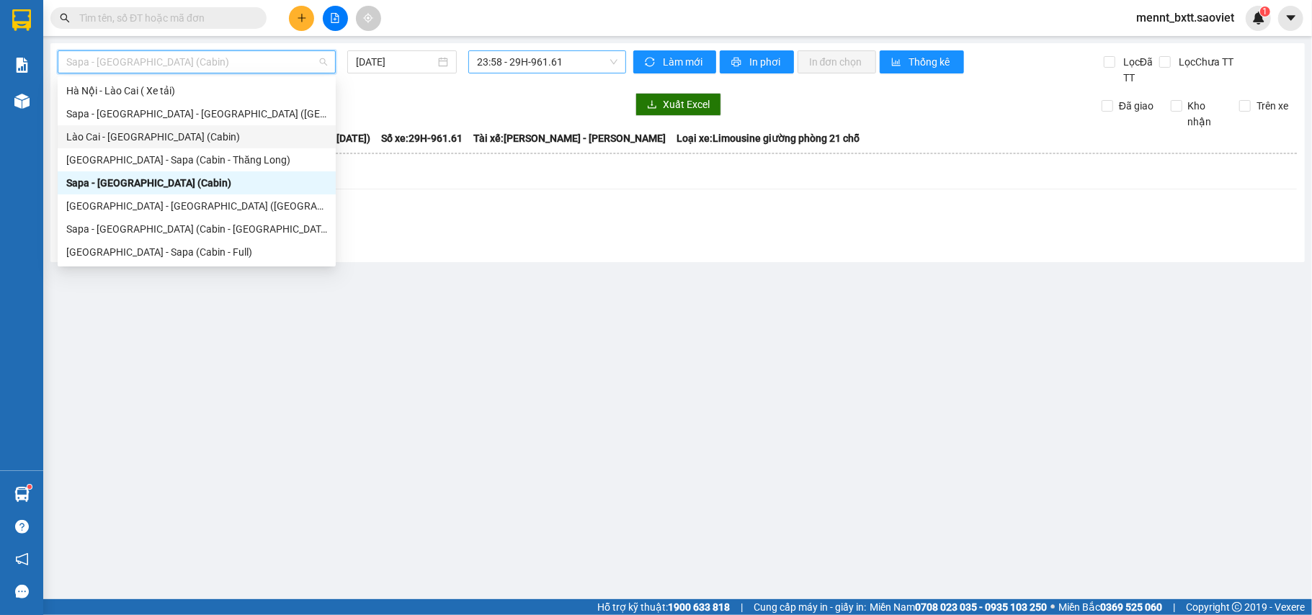
click at [205, 138] on div "Lào Cai - Hà Nội (Cabin)" at bounding box center [196, 137] width 261 height 16
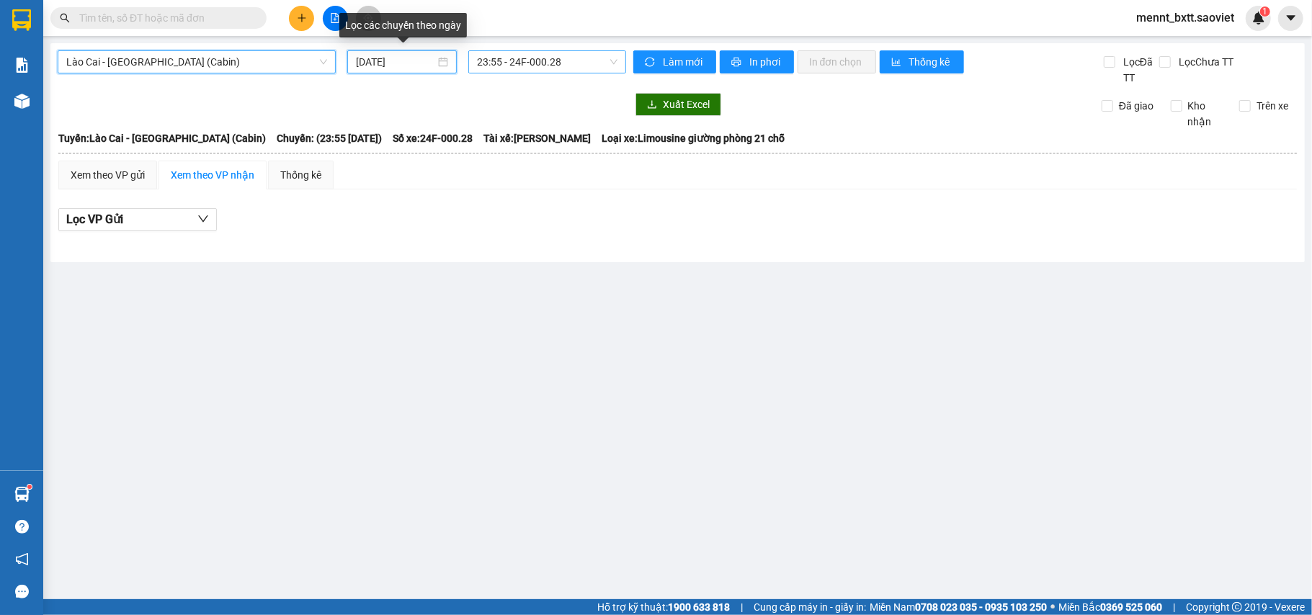
click at [373, 56] on input "13/09/2025" at bounding box center [395, 62] width 79 height 16
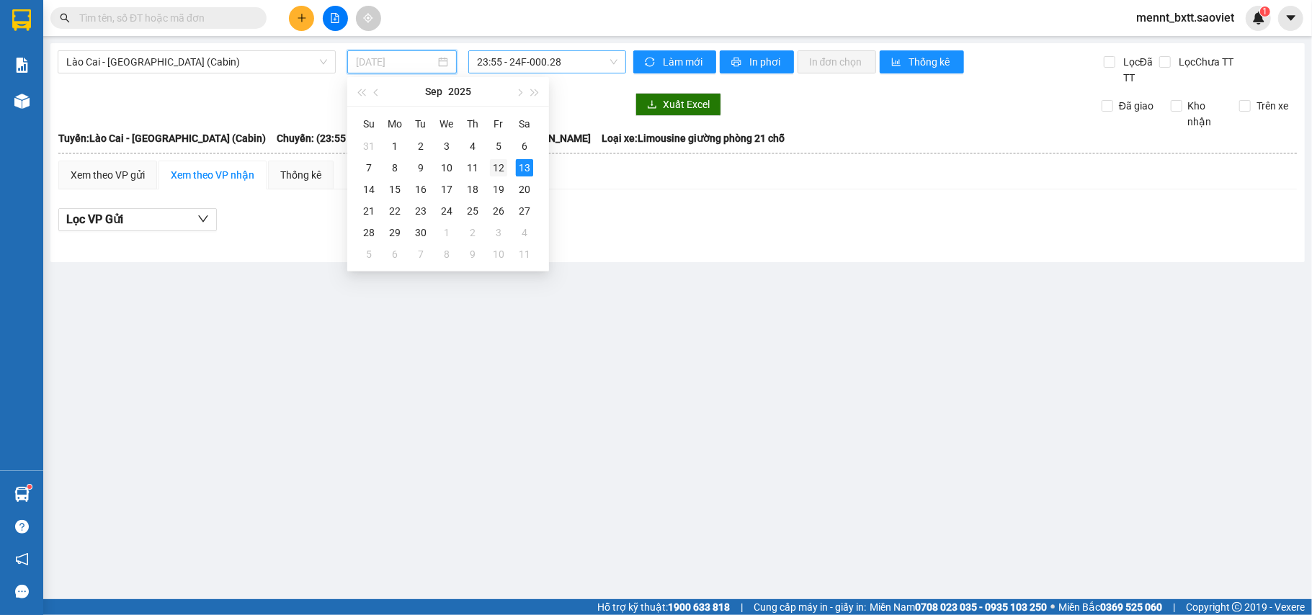
click at [497, 166] on div "12" at bounding box center [498, 167] width 17 height 17
type input "12/09/2025"
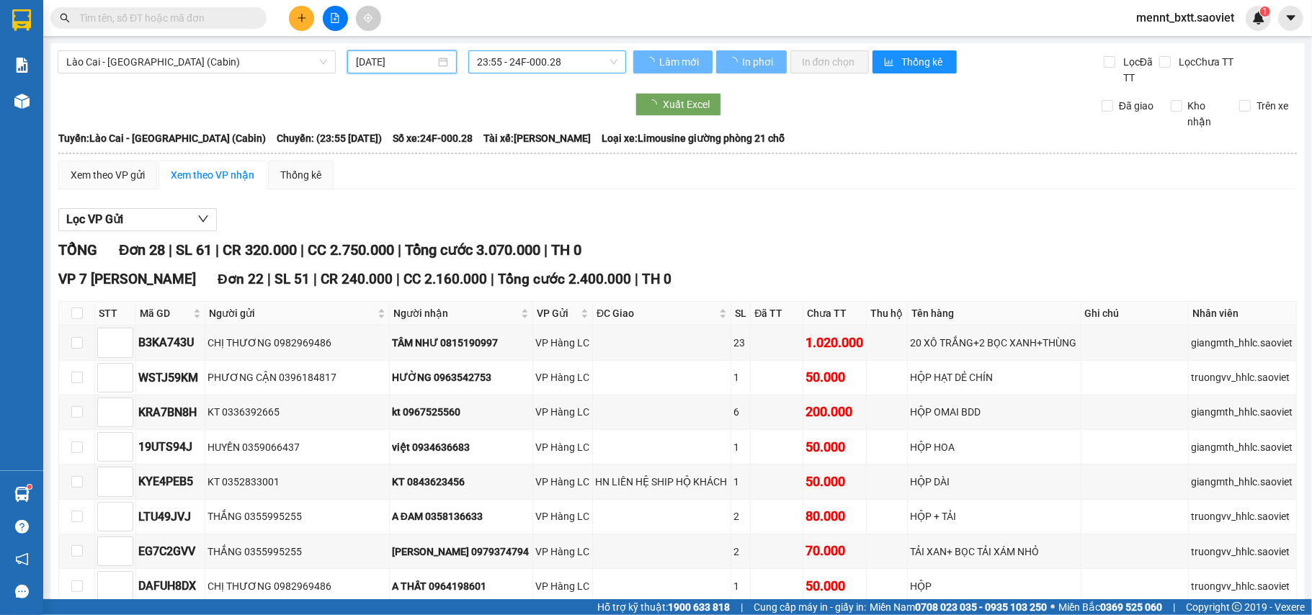
click at [494, 58] on span "23:55 - 24F-000.28" at bounding box center [547, 62] width 140 height 22
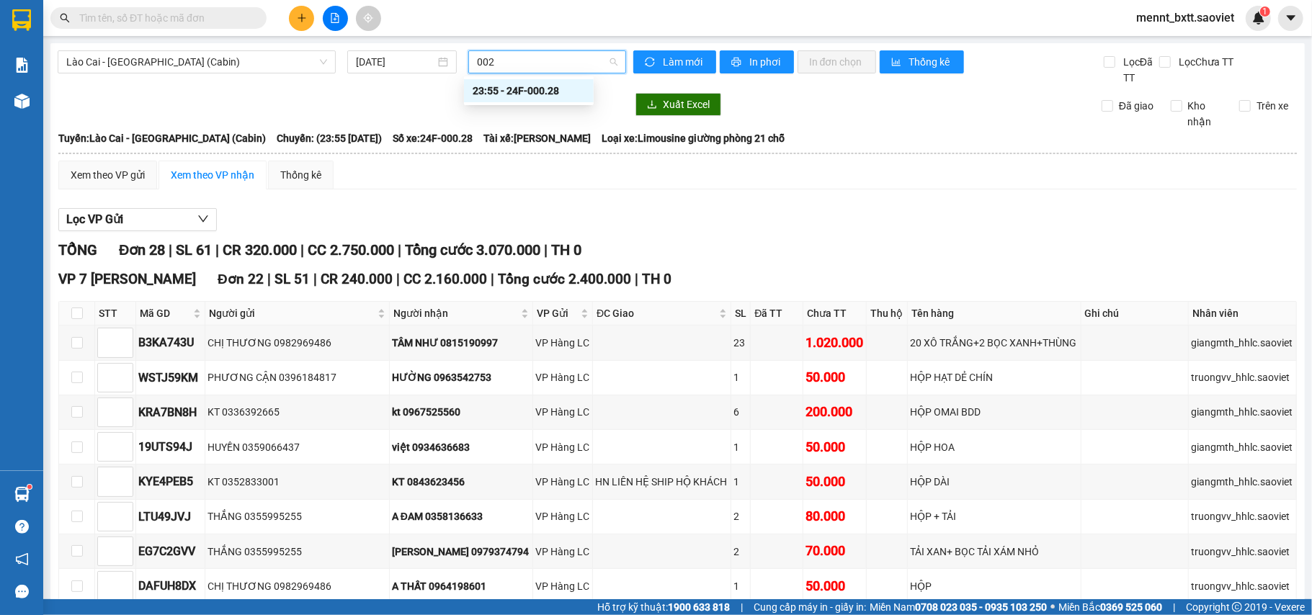
type input "0028"
click at [516, 85] on div "23:55 - 24F-000.28" at bounding box center [528, 91] width 112 height 16
click at [761, 68] on span "In phơi" at bounding box center [765, 62] width 33 height 16
click at [234, 58] on span "Lào Cai - Hà Nội (Cabin)" at bounding box center [196, 62] width 261 height 22
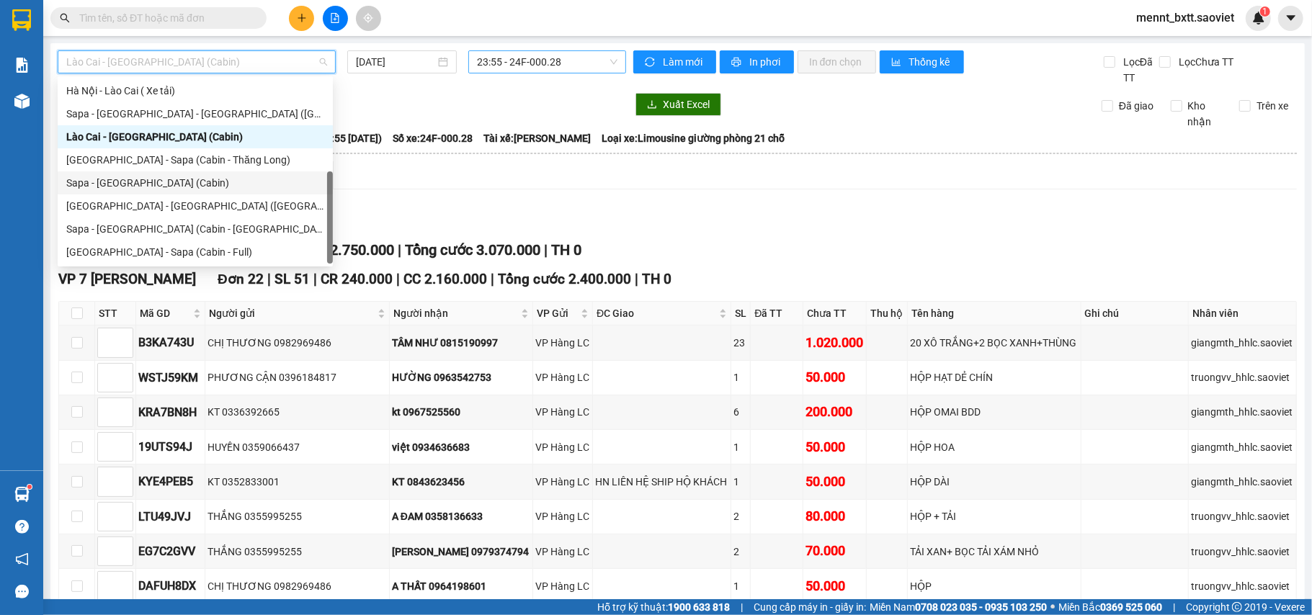
click at [192, 180] on div "Sapa - Hà Nội (Cabin)" at bounding box center [195, 183] width 258 height 16
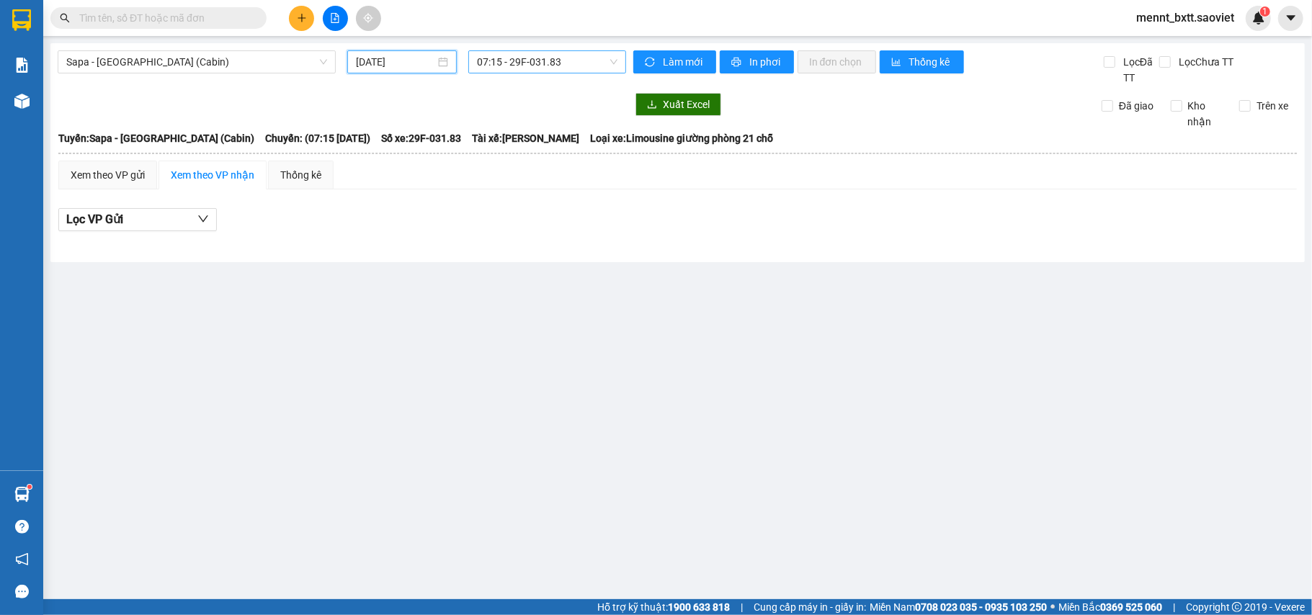
click at [366, 58] on input "13/09/2025" at bounding box center [395, 62] width 79 height 16
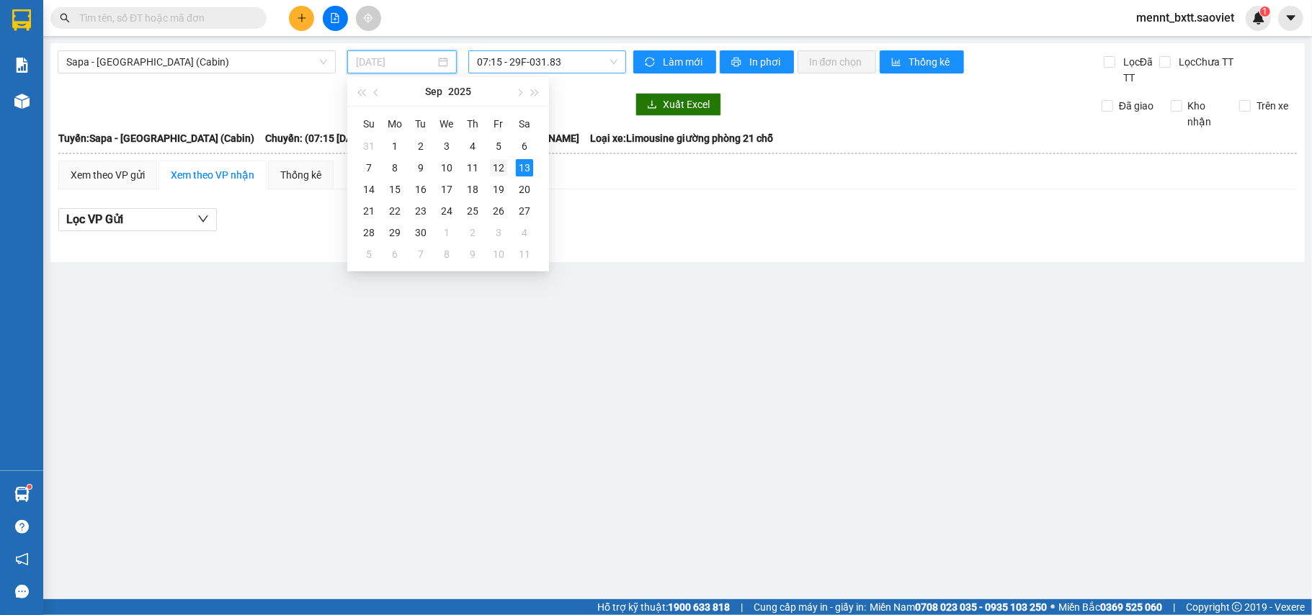
click at [494, 165] on div "12" at bounding box center [498, 167] width 17 height 17
type input "12/09/2025"
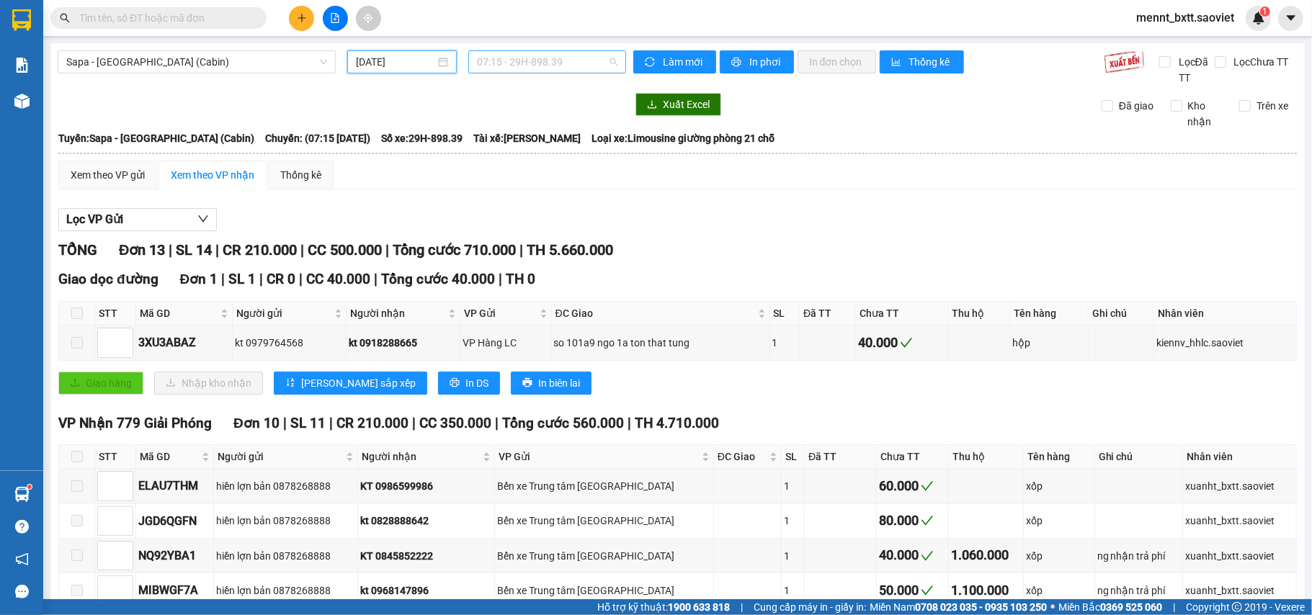
click at [534, 58] on span "07:15 - 29H-898.39" at bounding box center [547, 62] width 140 height 22
type input "0079"
click at [542, 96] on div "23:56 - 24F-000.79" at bounding box center [528, 91] width 112 height 16
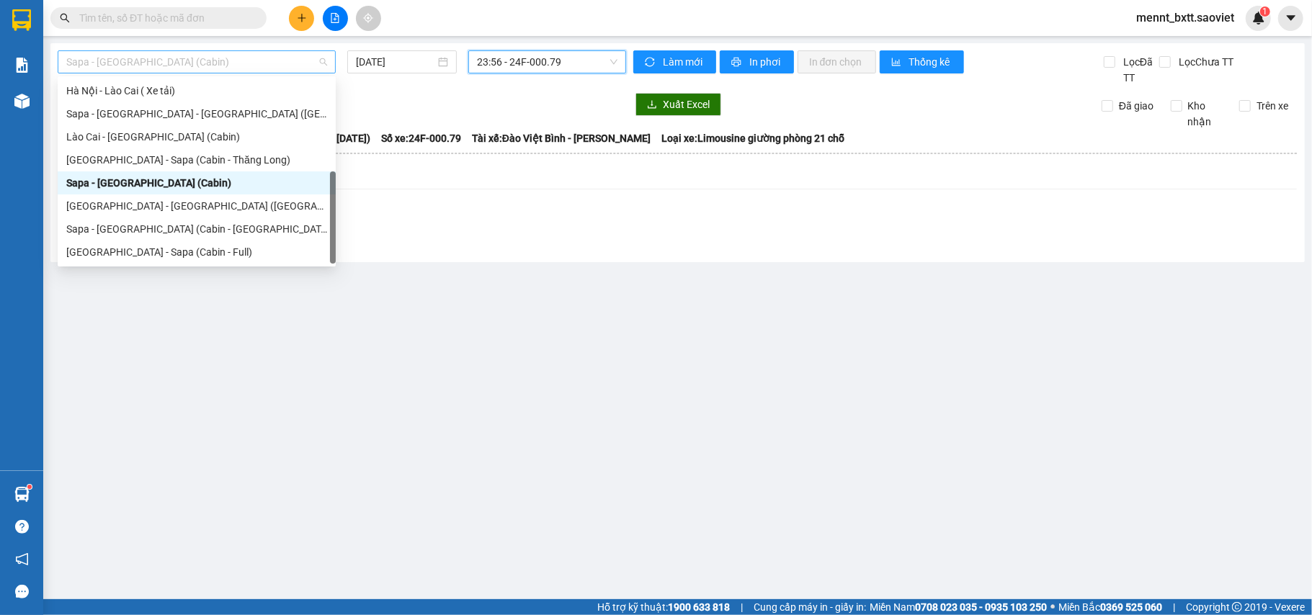
click at [239, 61] on span "Sapa - Hà Nội (Cabin)" at bounding box center [196, 62] width 261 height 22
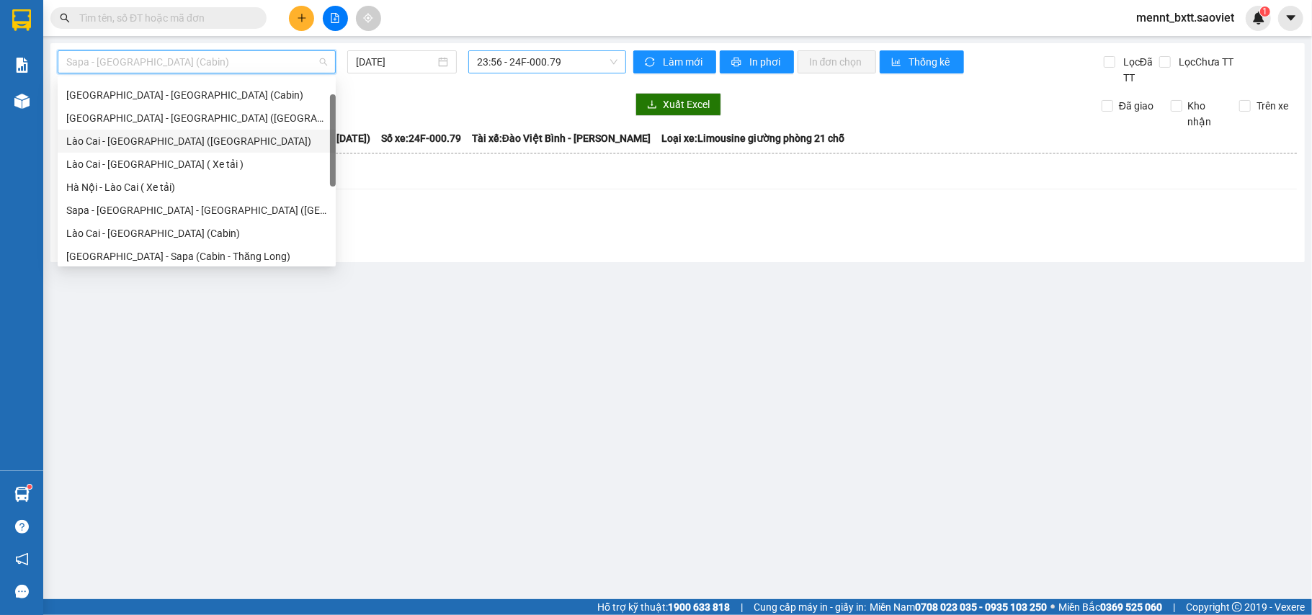
click at [194, 145] on div "Lào Cai - Hà Nội (Giường)" at bounding box center [196, 141] width 261 height 16
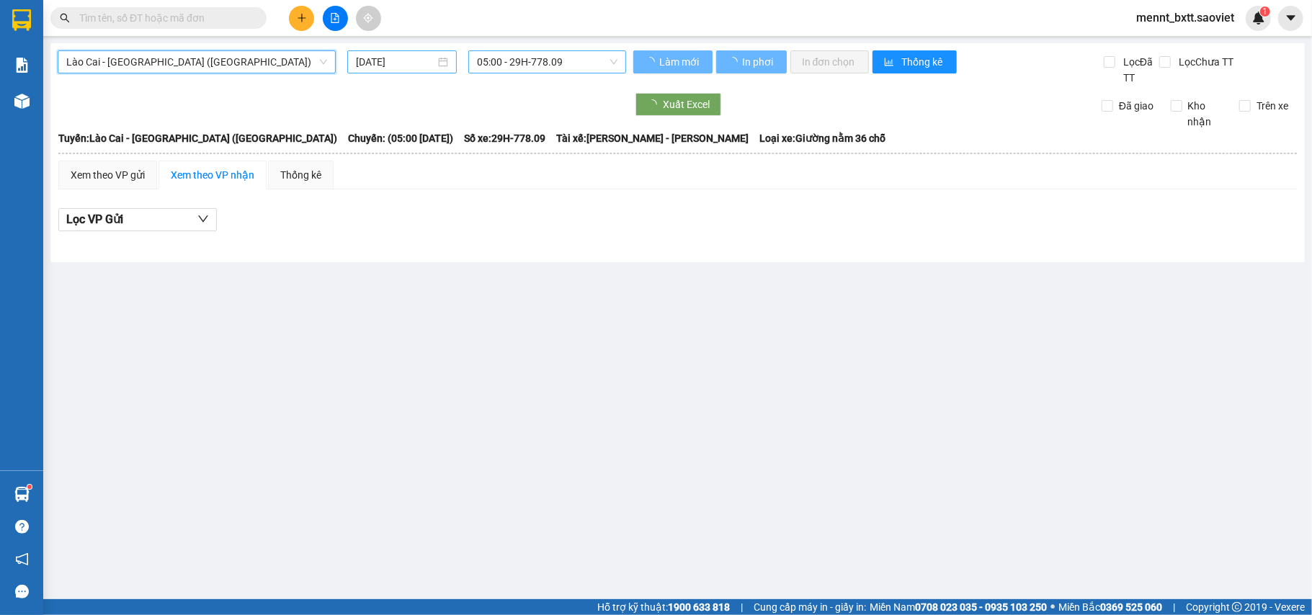
click at [362, 58] on input "13/09/2025" at bounding box center [395, 62] width 79 height 16
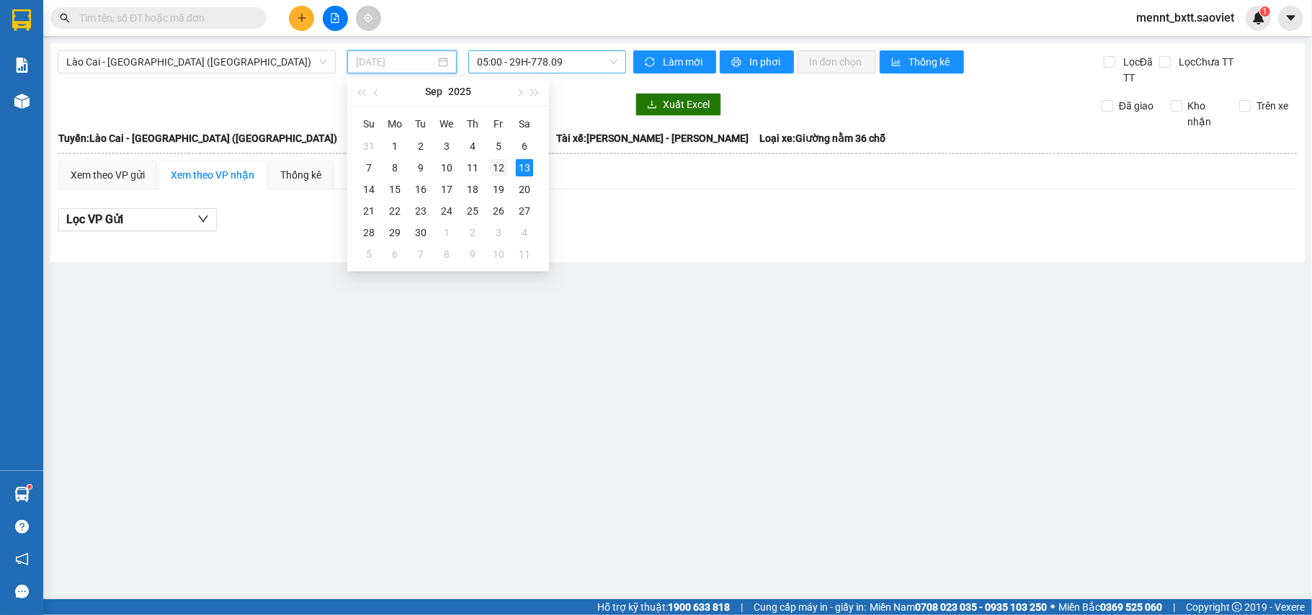
click at [494, 164] on div "12" at bounding box center [498, 167] width 17 height 17
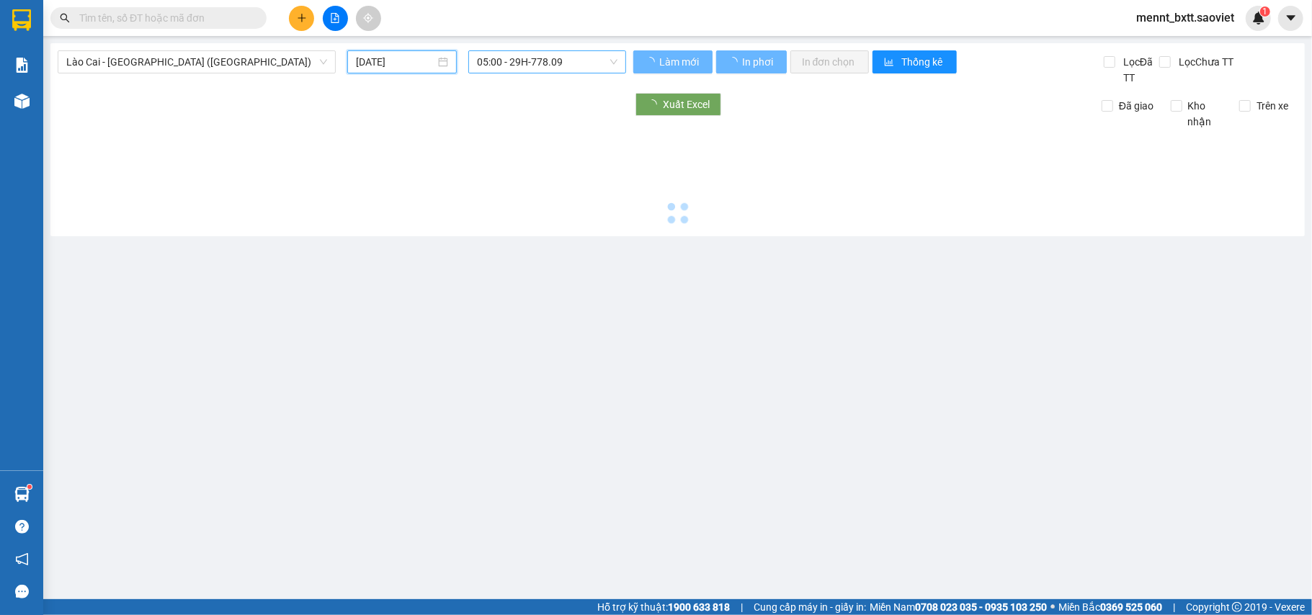
type input "12/09/2025"
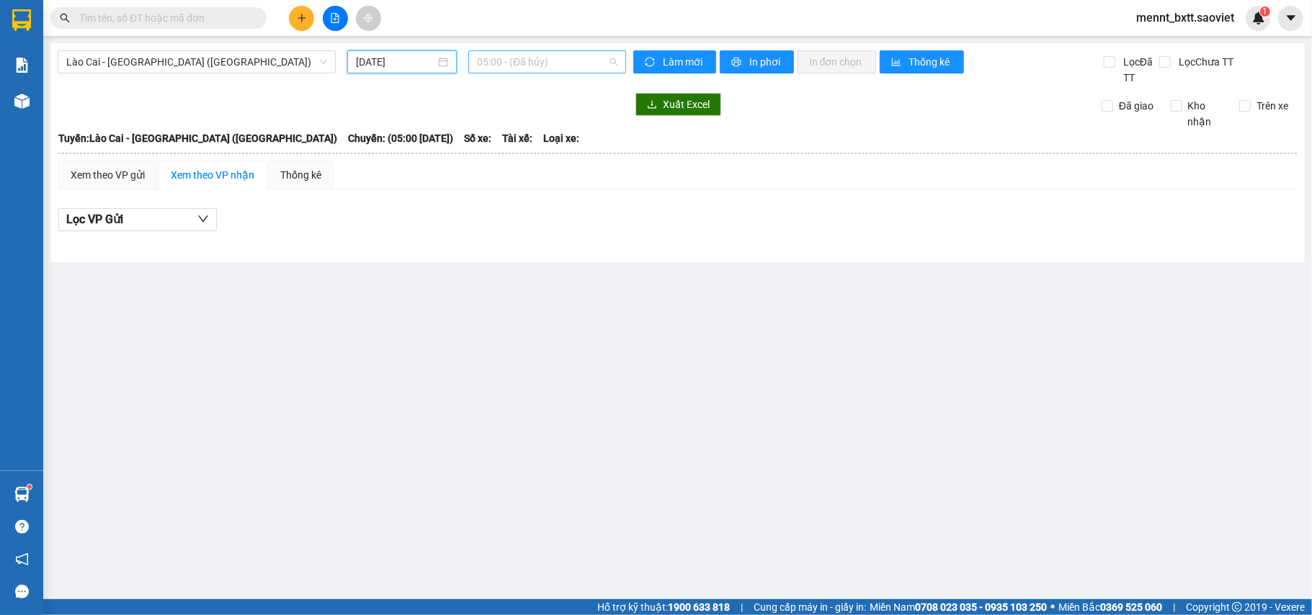
click at [493, 58] on span "05:00 - (Đã hủy)" at bounding box center [547, 62] width 140 height 22
type input "0595"
drag, startPoint x: 234, startPoint y: 48, endPoint x: 234, endPoint y: 67, distance: 19.4
click at [234, 50] on div "Lào Cai - Hà Nội (Giường) 12/09/2025 05:00 - (Đã hủy) Làm mới In phơi In đơn ch…" at bounding box center [677, 152] width 1254 height 219
click at [235, 71] on span "Lào Cai - Hà Nội (Giường)" at bounding box center [196, 62] width 261 height 22
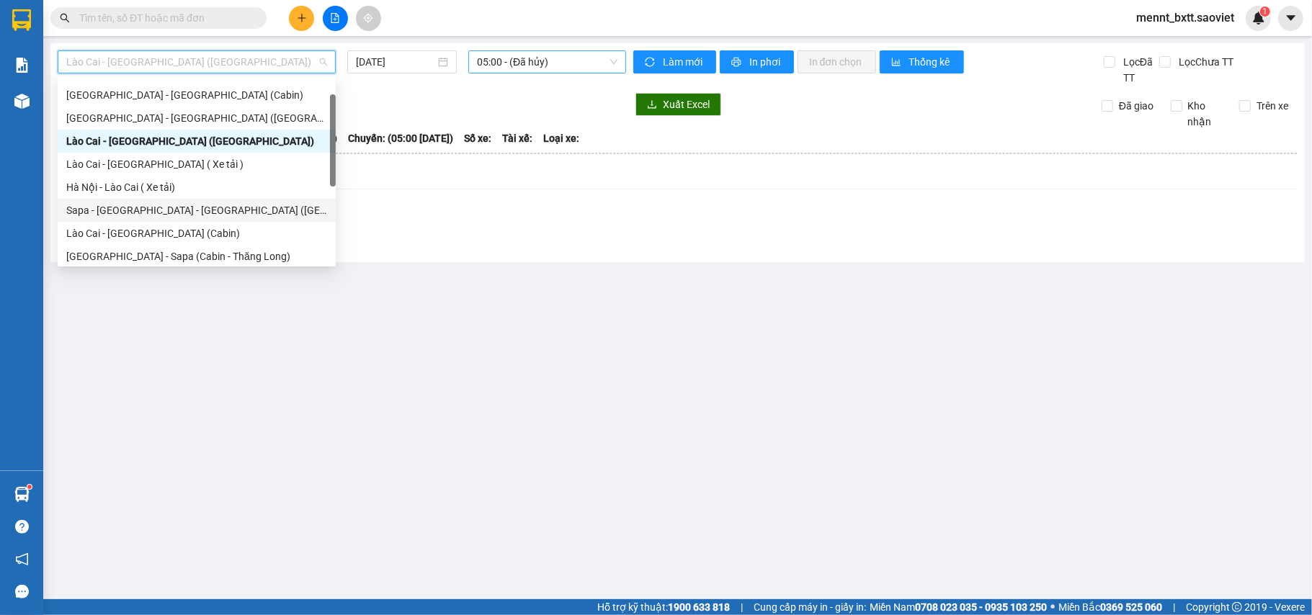
click at [228, 207] on div "Sapa - Lào Cai - Hà Nội (Giường)" at bounding box center [196, 210] width 261 height 16
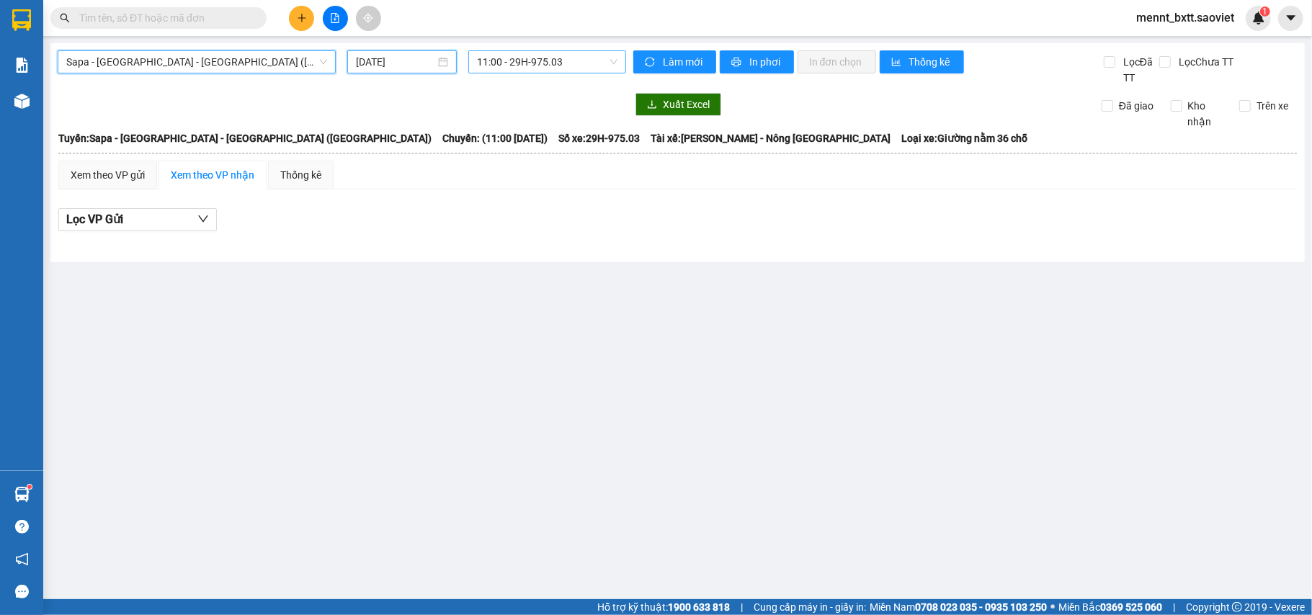
click at [378, 59] on input "13/09/2025" at bounding box center [395, 62] width 79 height 16
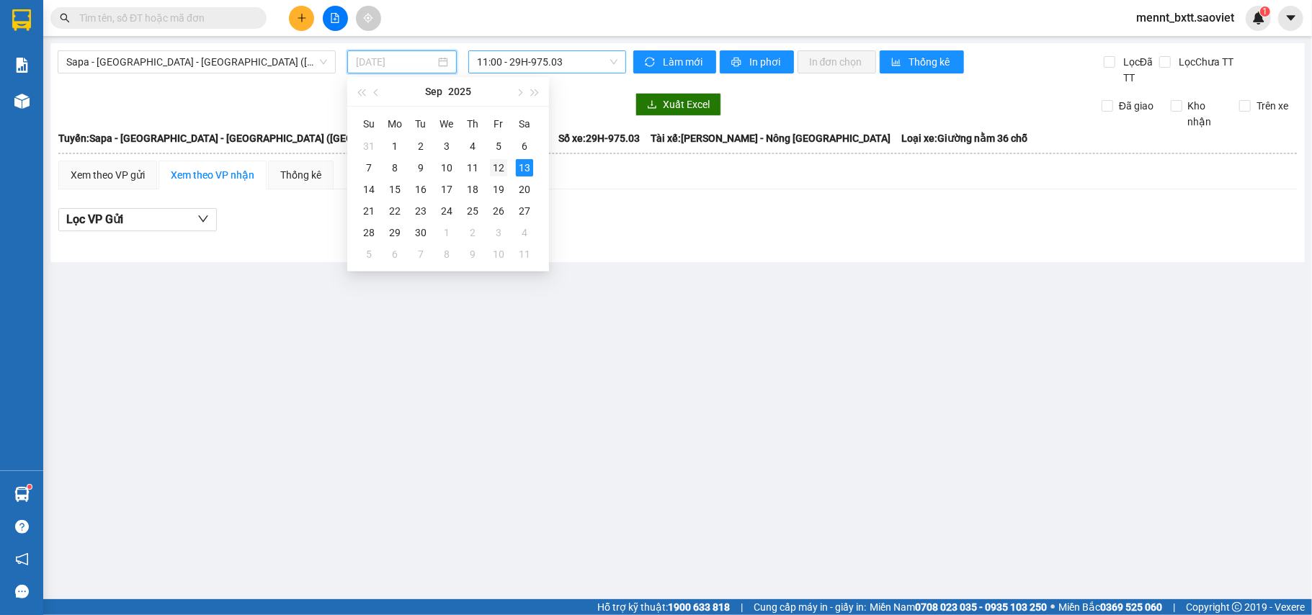
click at [493, 164] on div "12" at bounding box center [498, 167] width 17 height 17
type input "12/09/2025"
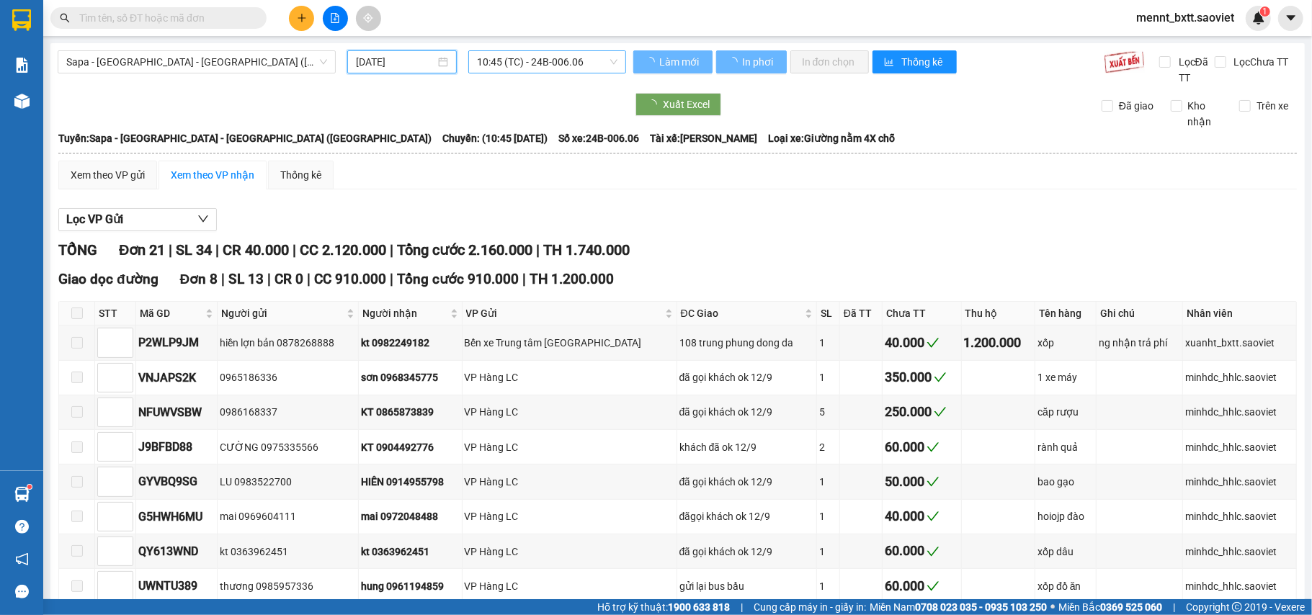
click at [509, 61] on span "10:45 (TC) - 24B-006.06" at bounding box center [547, 62] width 140 height 22
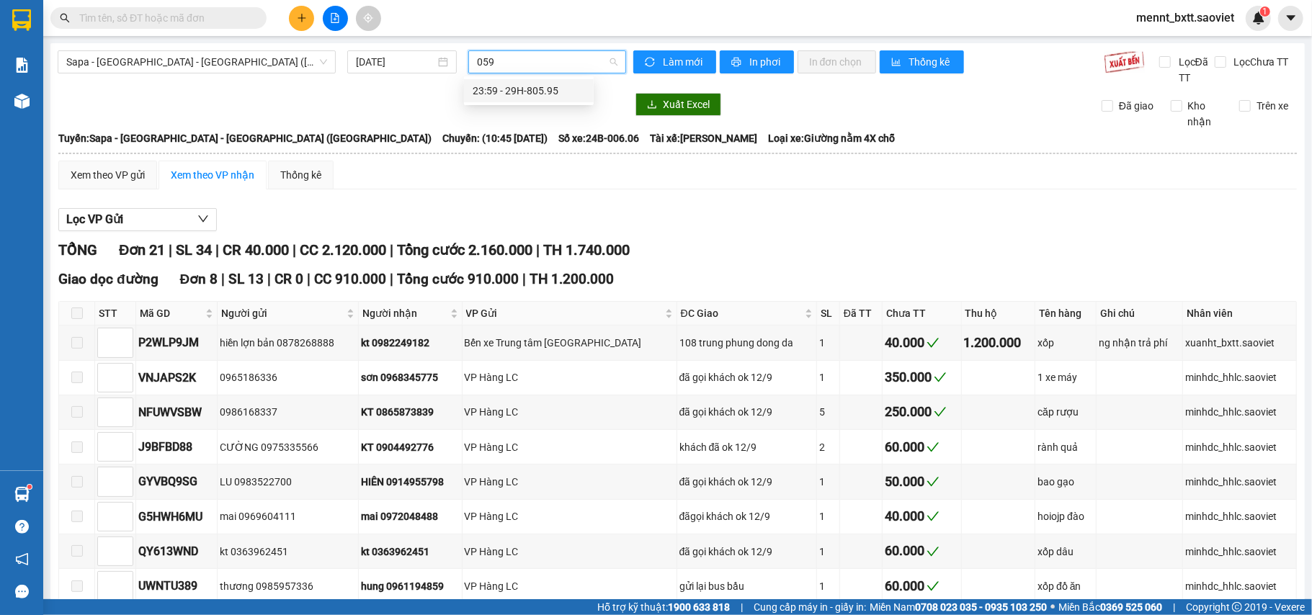
type input "0595"
click at [537, 87] on div "23:59 - 29H-805.95" at bounding box center [528, 91] width 112 height 16
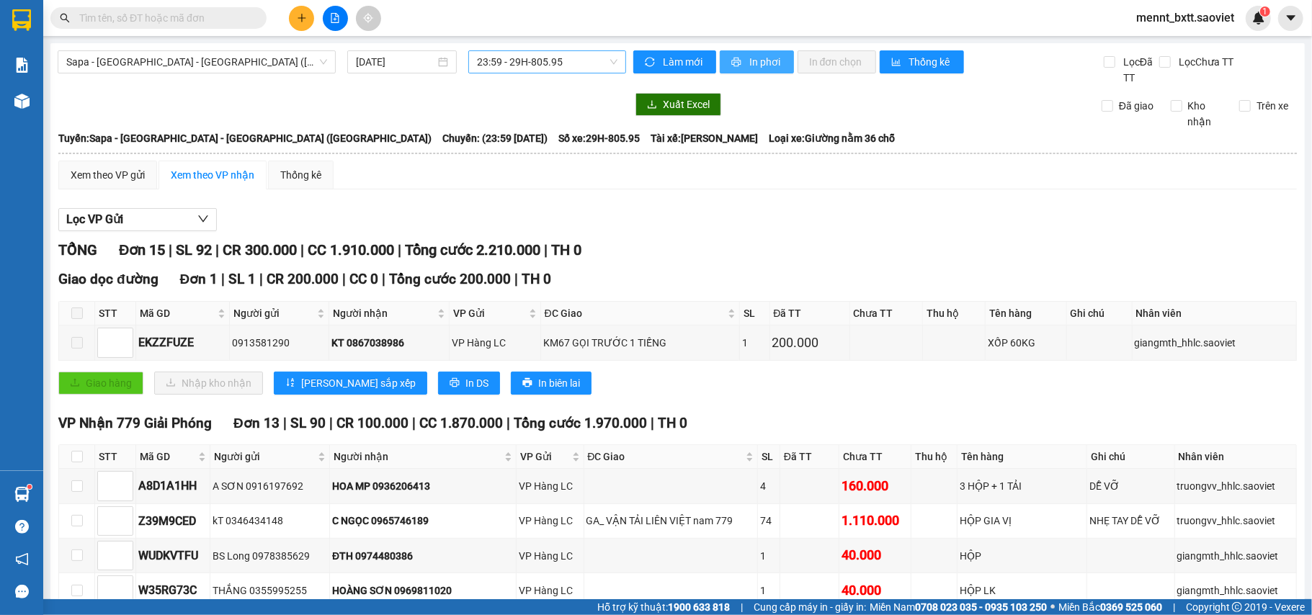
click at [749, 62] on span "In phơi" at bounding box center [765, 62] width 33 height 16
click at [328, 21] on button at bounding box center [335, 18] width 25 height 25
click at [274, 63] on span "Sapa - Lào Cai - Hà Nội (Giường)" at bounding box center [196, 62] width 261 height 22
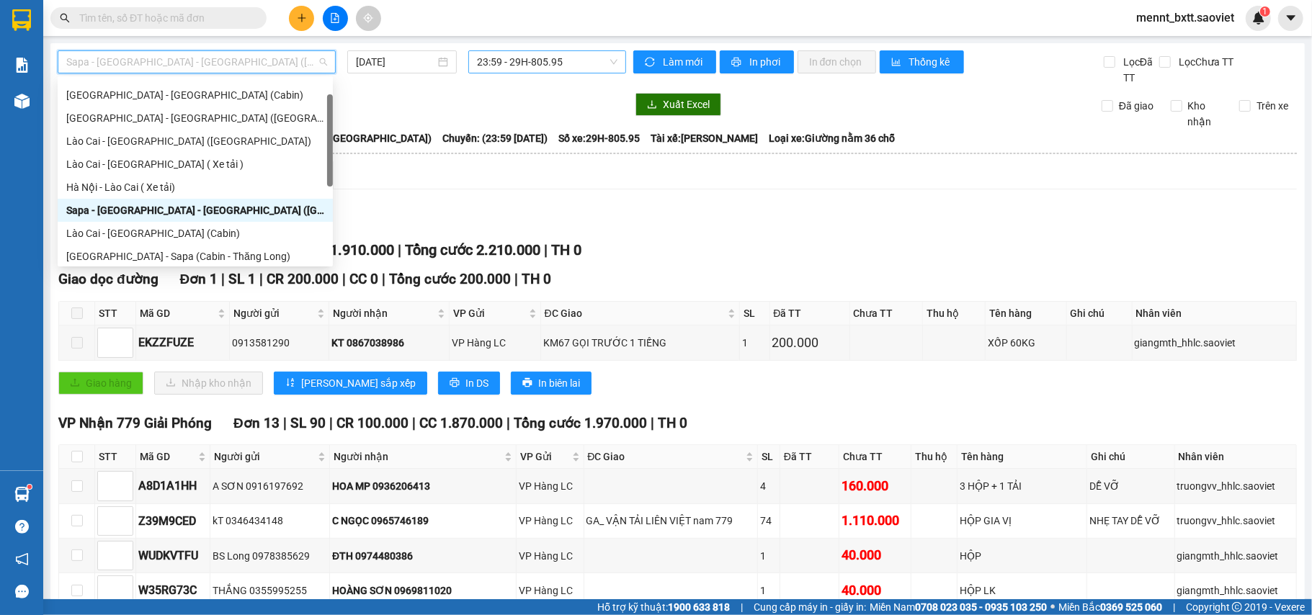
scroll to position [115, 0]
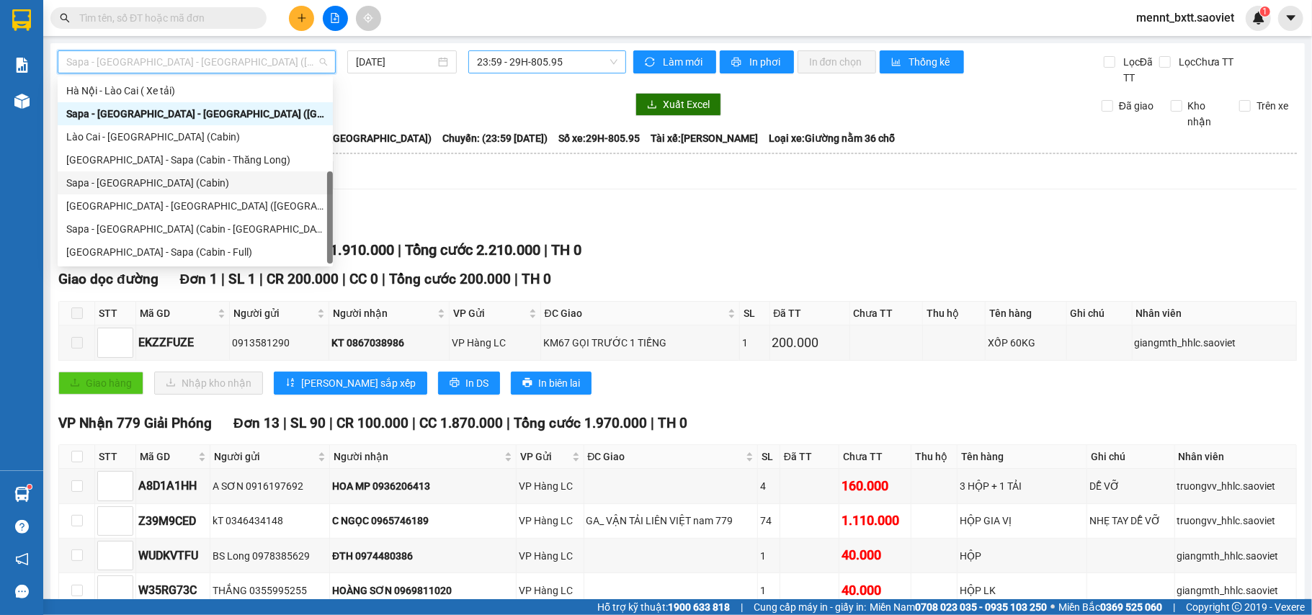
click at [180, 182] on div "Sapa - Hà Nội (Cabin)" at bounding box center [195, 183] width 258 height 16
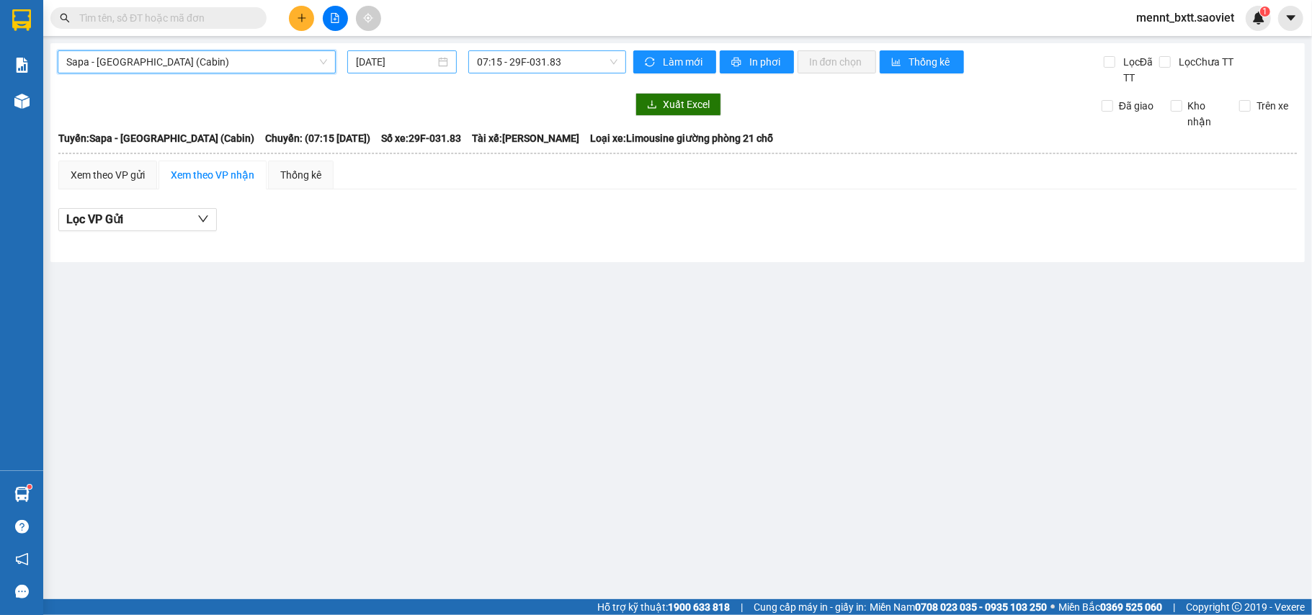
click at [373, 61] on input "13/09/2025" at bounding box center [395, 62] width 79 height 16
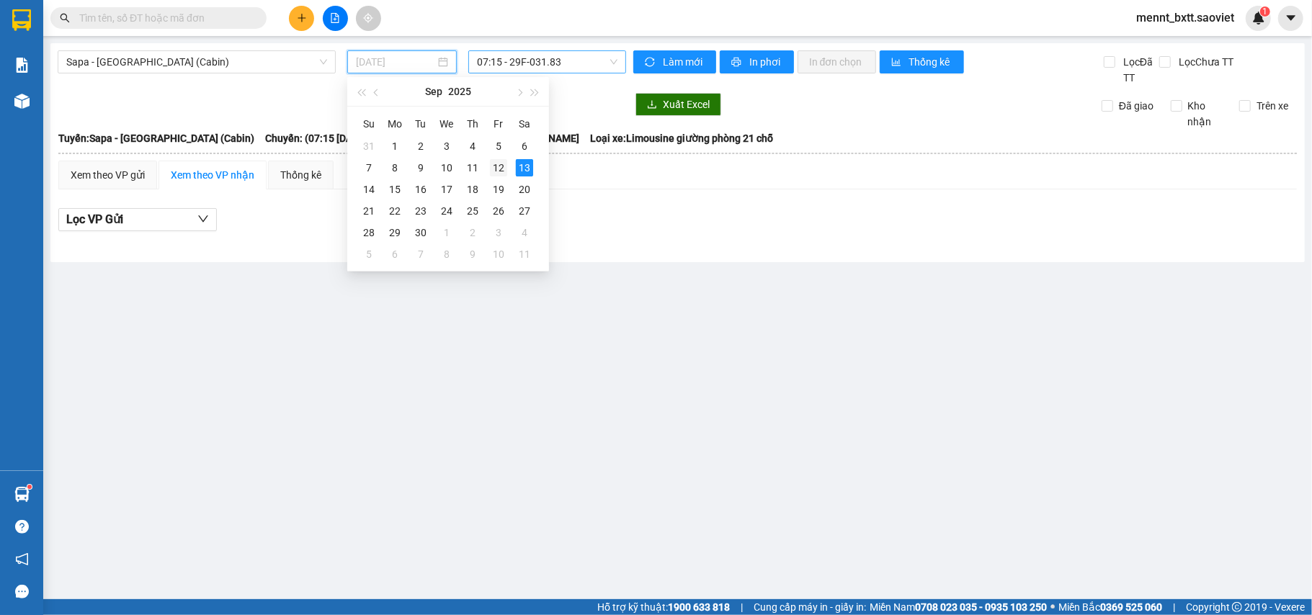
click at [498, 173] on div "12" at bounding box center [498, 167] width 17 height 17
type input "12/09/2025"
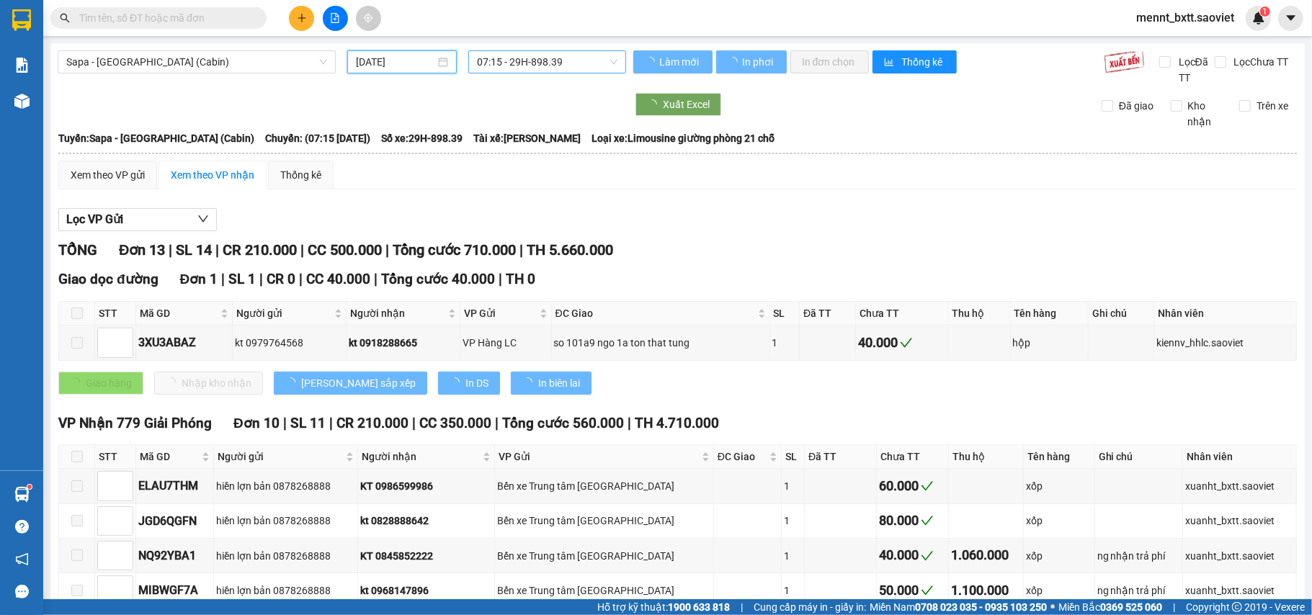
click at [487, 64] on span "07:15 - 29H-898.39" at bounding box center [547, 62] width 140 height 22
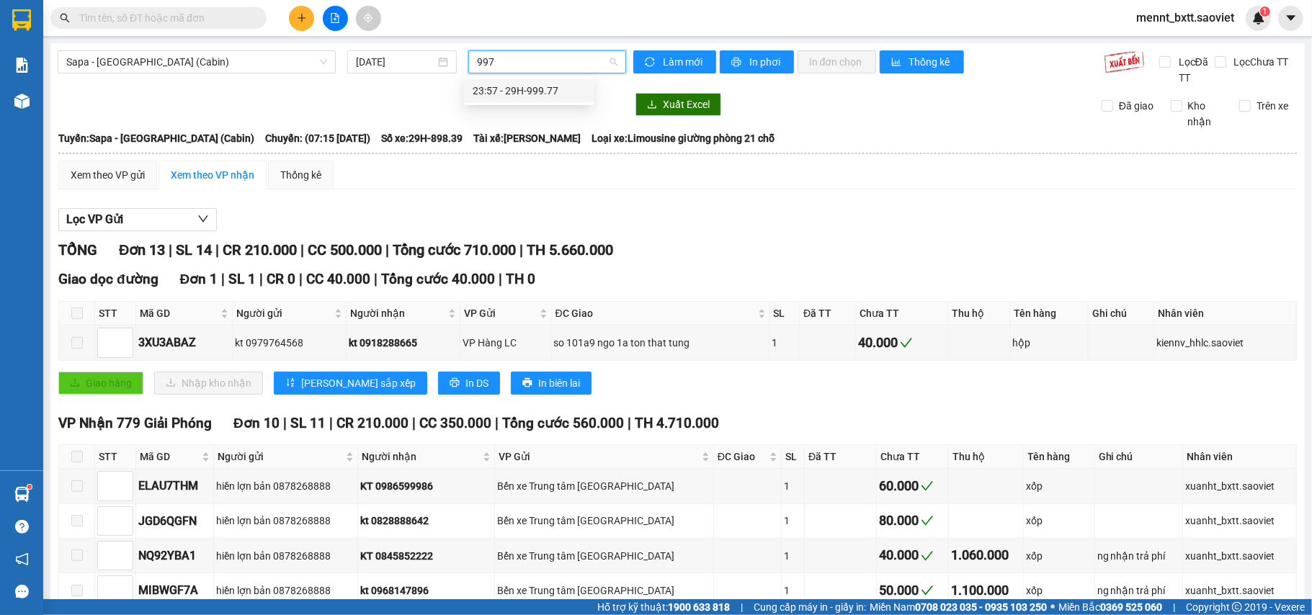
type input "9977"
click at [524, 91] on div "23:57 - 29H-999.77" at bounding box center [528, 91] width 112 height 16
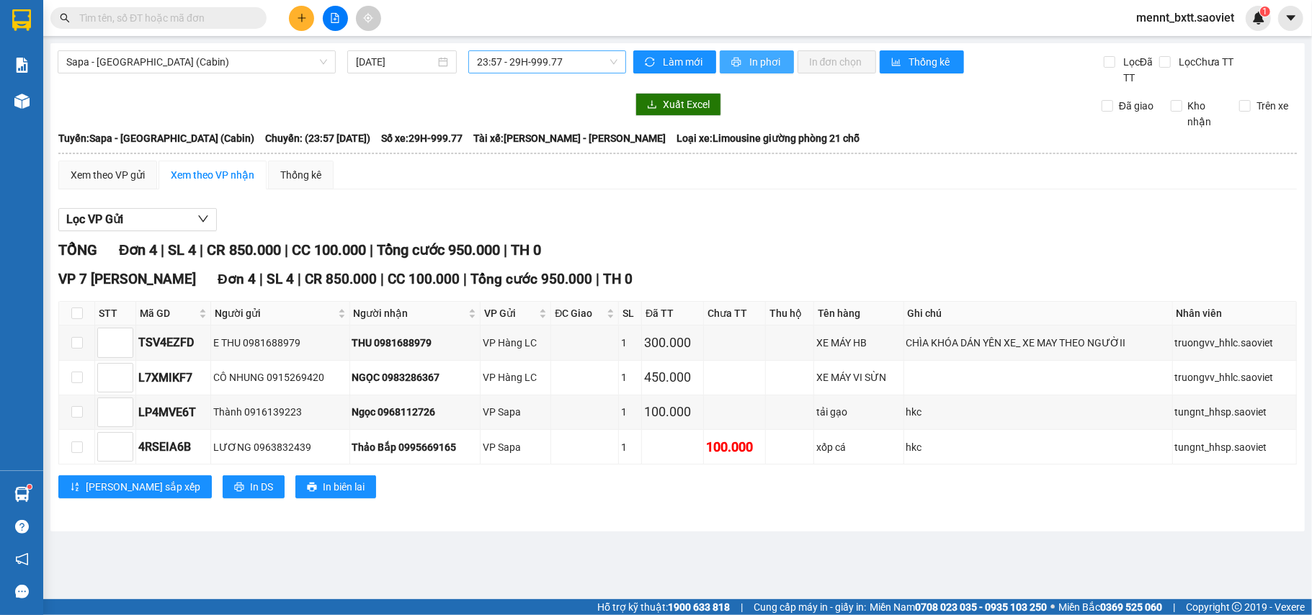
click at [749, 63] on span "In phơi" at bounding box center [765, 62] width 33 height 16
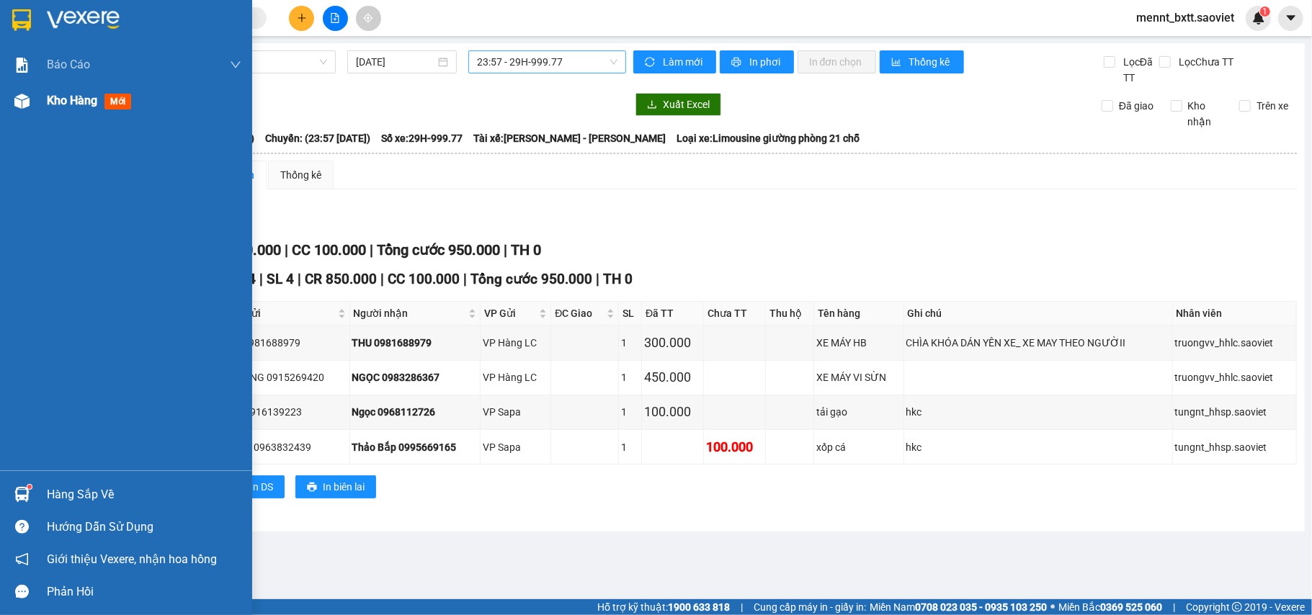
click at [53, 95] on span "Kho hàng" at bounding box center [72, 101] width 50 height 14
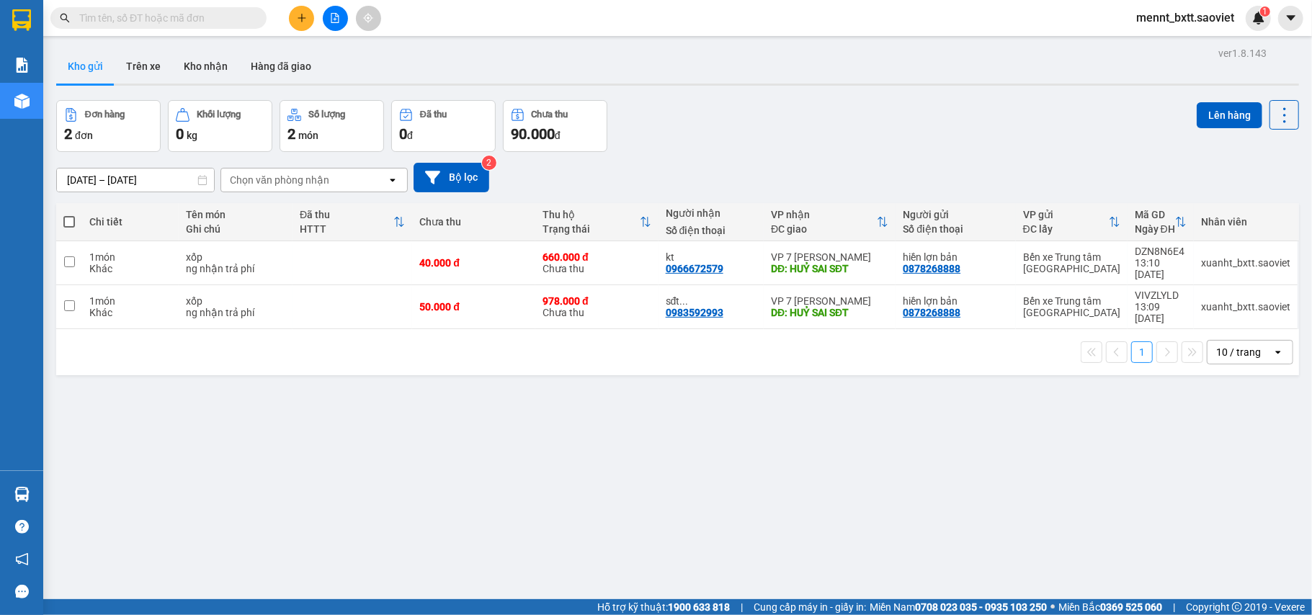
click at [1170, 17] on span "mennt_bxtt.saoviet" at bounding box center [1184, 18] width 121 height 18
click at [1174, 46] on span "Đăng xuất" at bounding box center [1191, 45] width 91 height 16
